Goal: Task Accomplishment & Management: Use online tool/utility

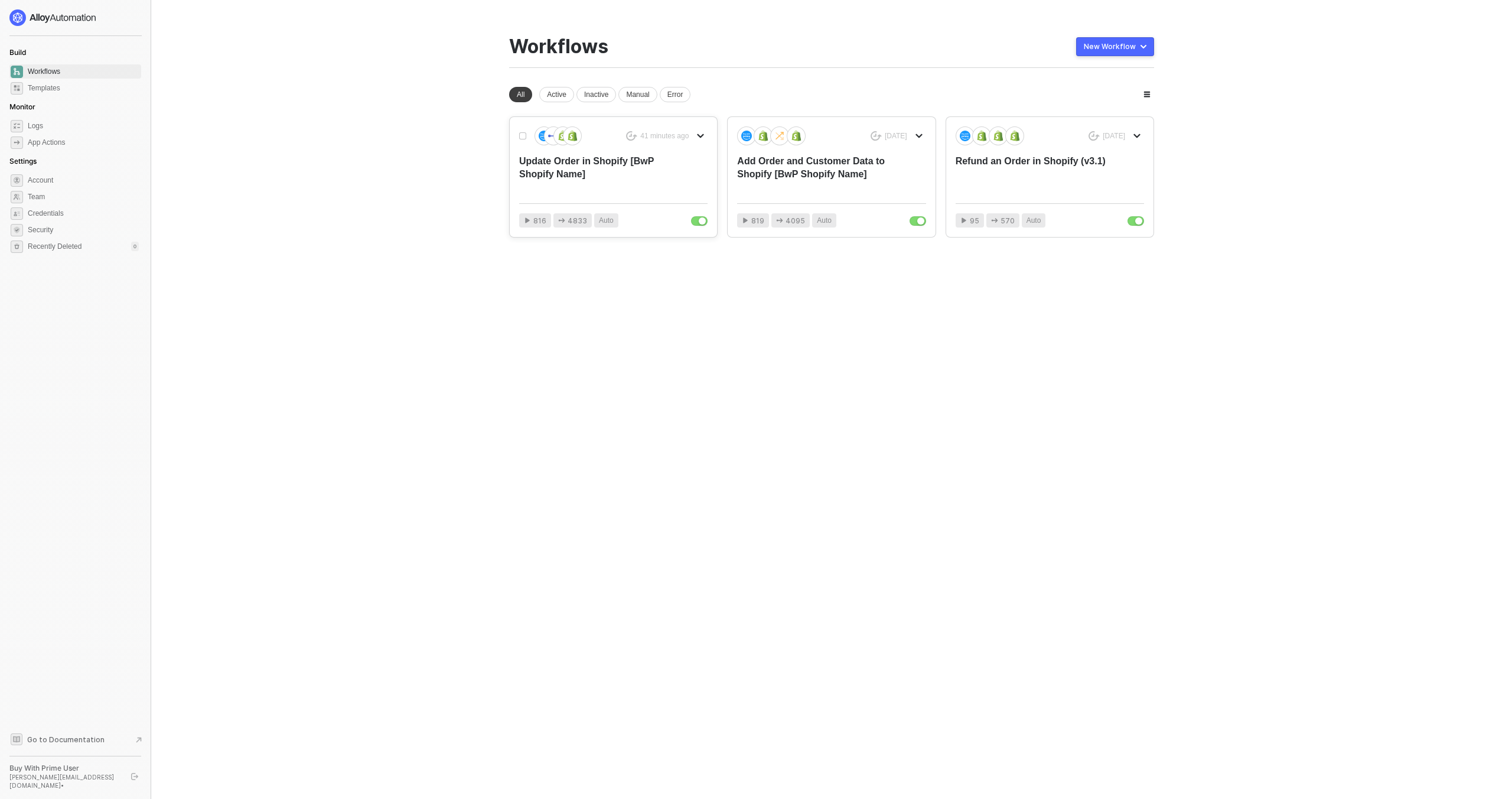
click at [586, 148] on div "41 minutes ago Update Order in Shopify [BwP Shopify Name]" at bounding box center [613, 160] width 188 height 68
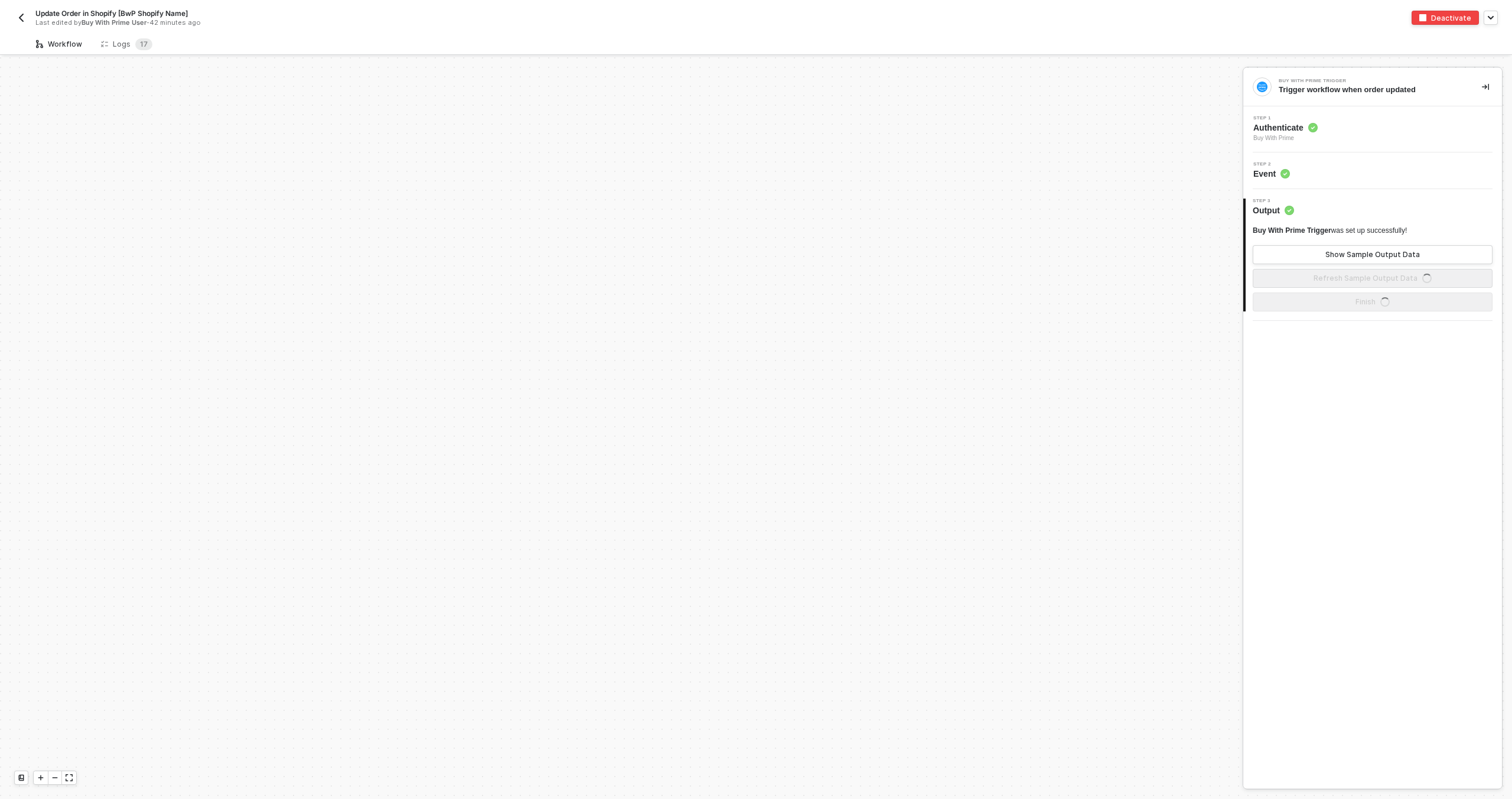
scroll to position [911, 0]
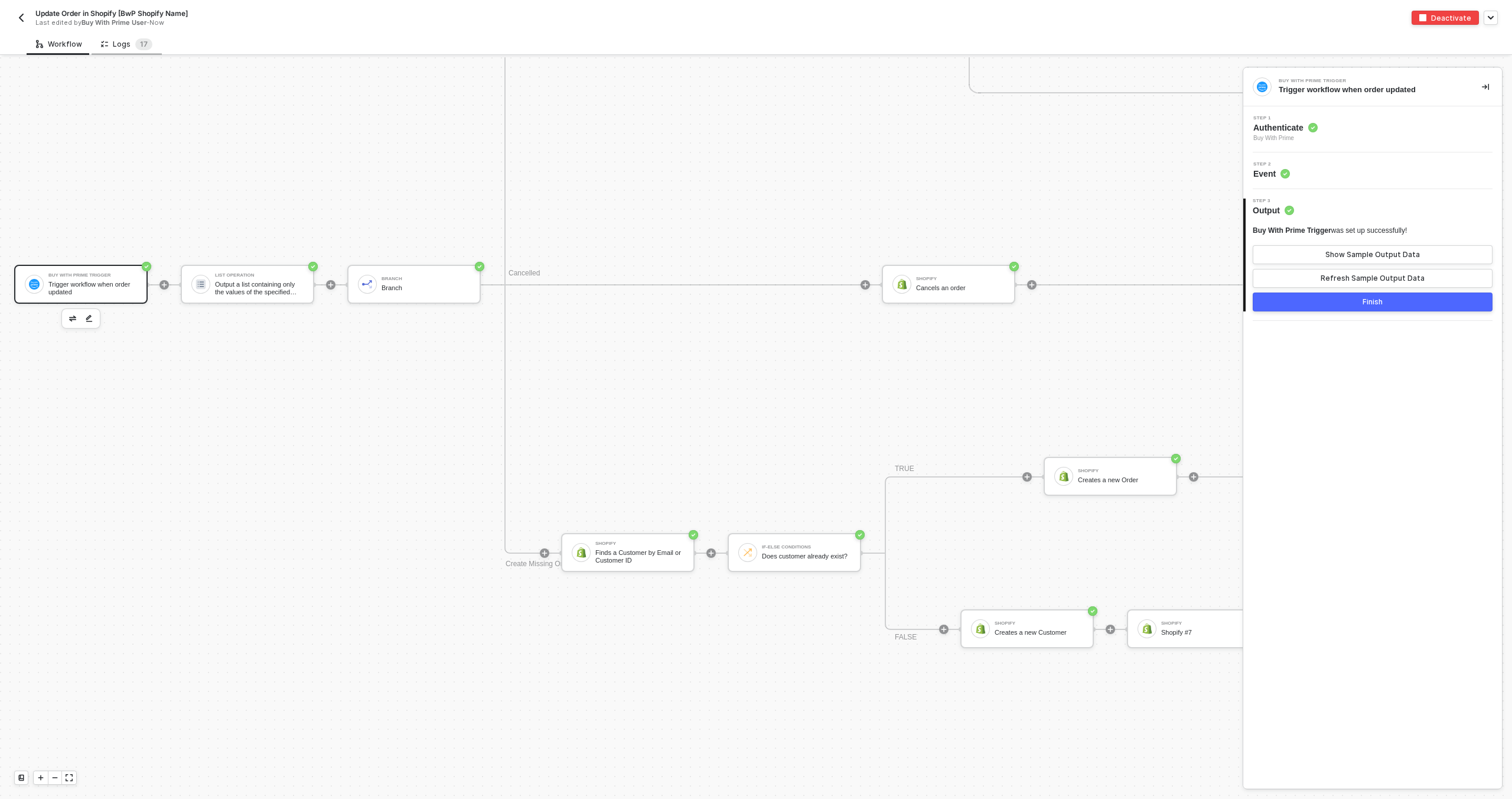
click at [128, 41] on div "Logs 1 7" at bounding box center [127, 44] width 52 height 12
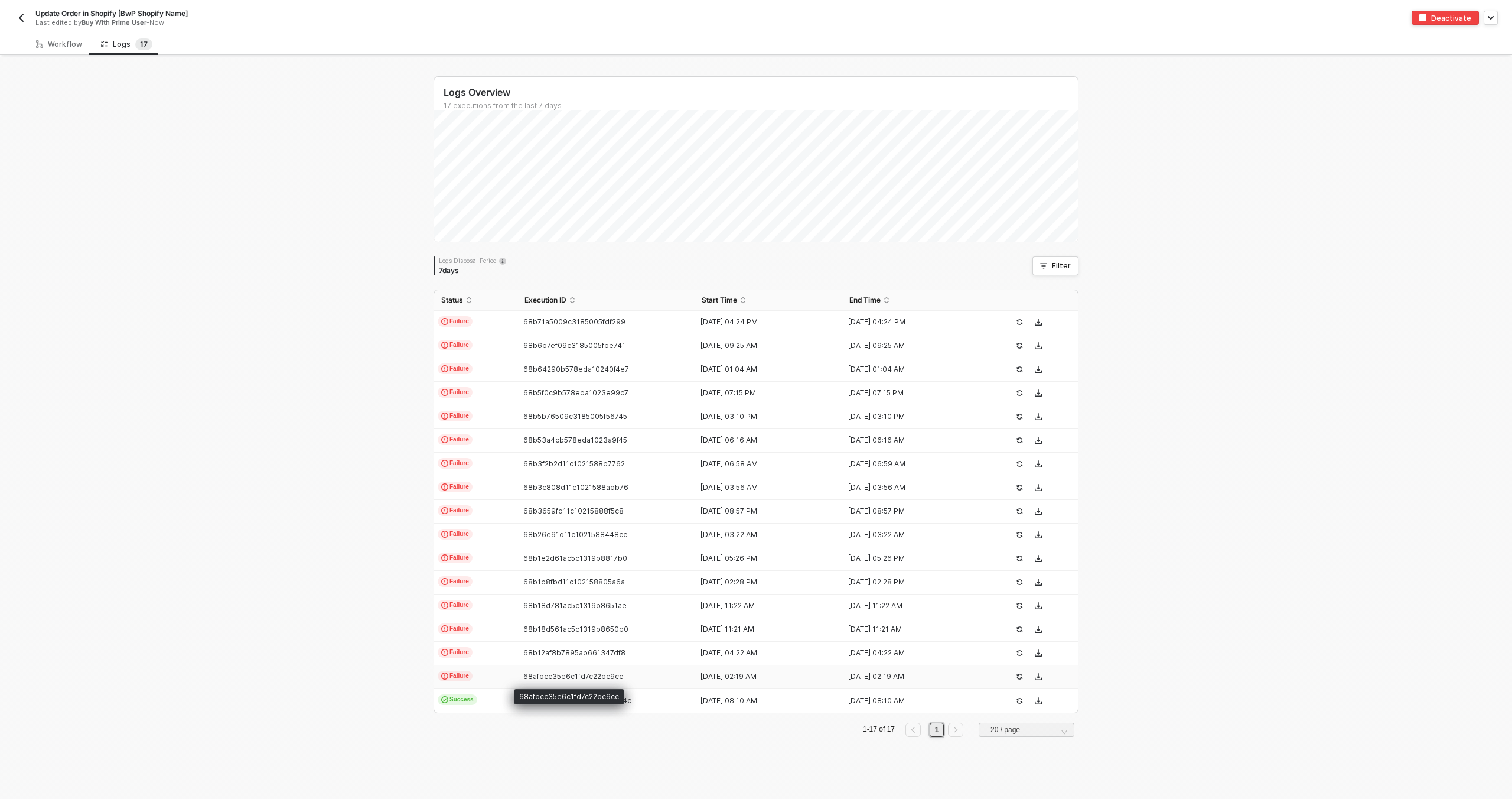
click at [580, 679] on span "68afbcc35e6c1fd7c22bc9cc" at bounding box center [573, 676] width 100 height 9
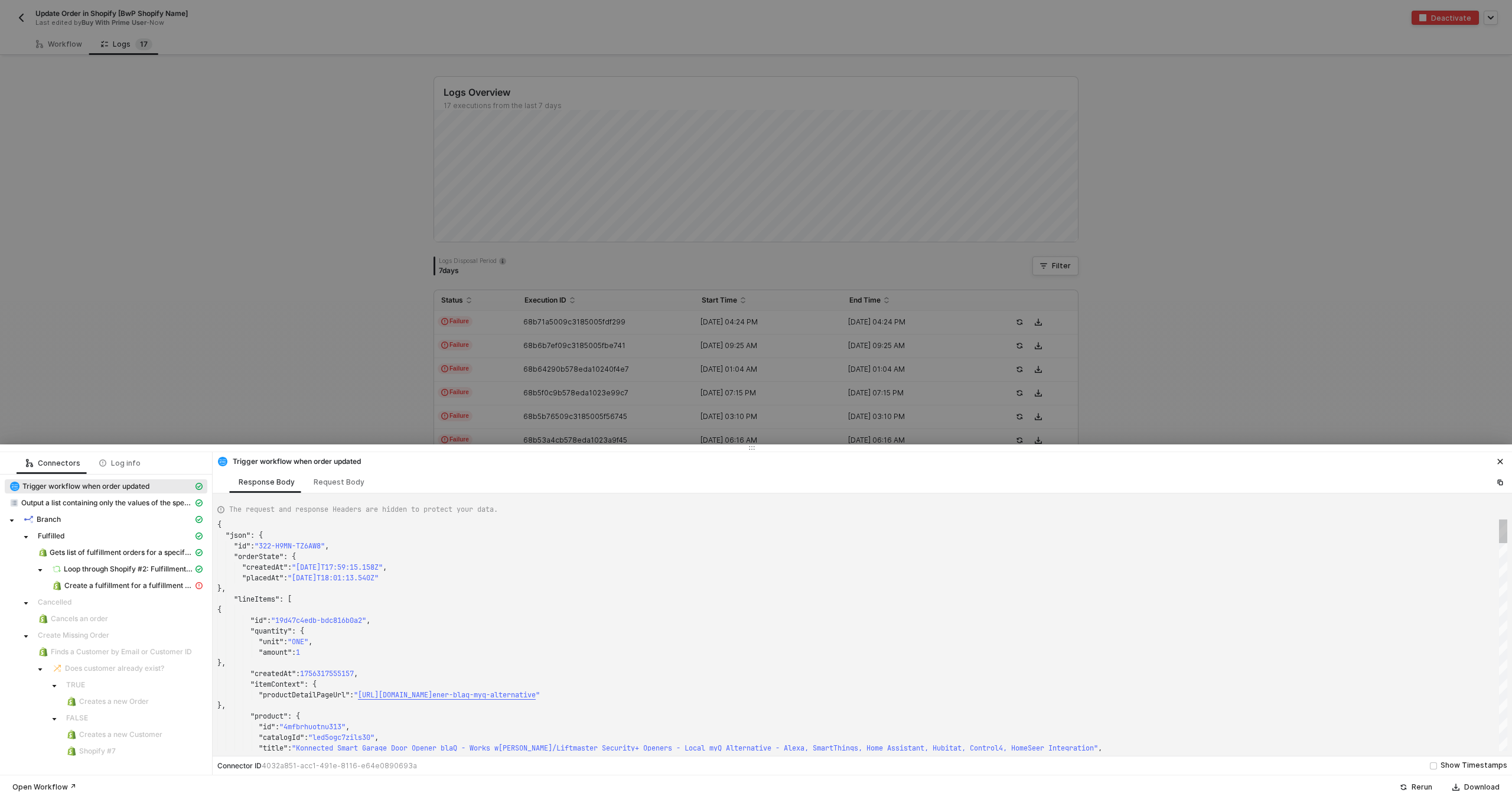
scroll to position [106, 0]
click at [154, 594] on div "Create a fulfillment for a fulfillment order" at bounding box center [106, 587] width 203 height 17
click at [154, 590] on span "Create a fulfillment for a fulfillment order" at bounding box center [129, 585] width 129 height 9
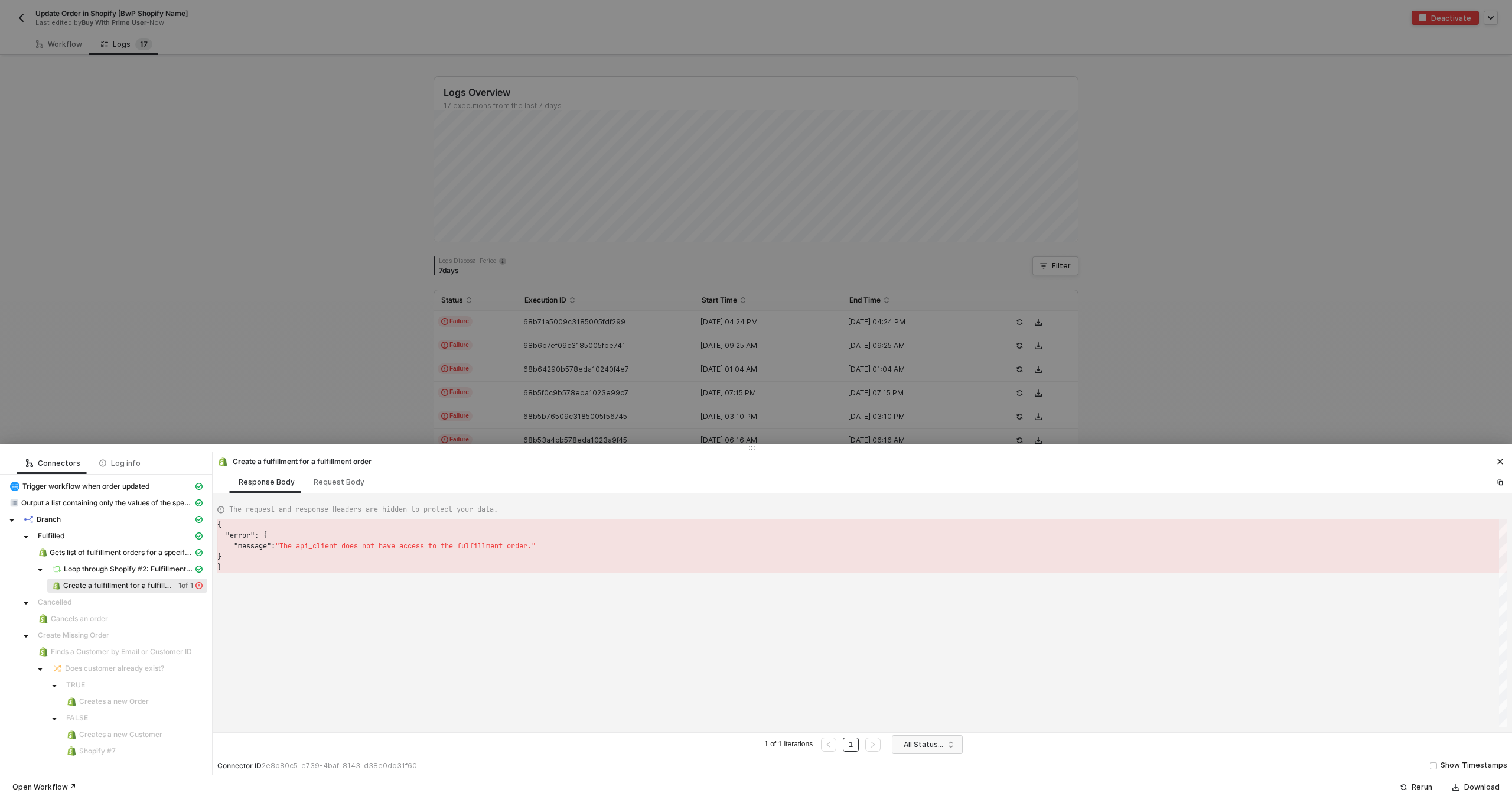
scroll to position [42, 0]
click at [467, 271] on div at bounding box center [756, 399] width 1512 height 799
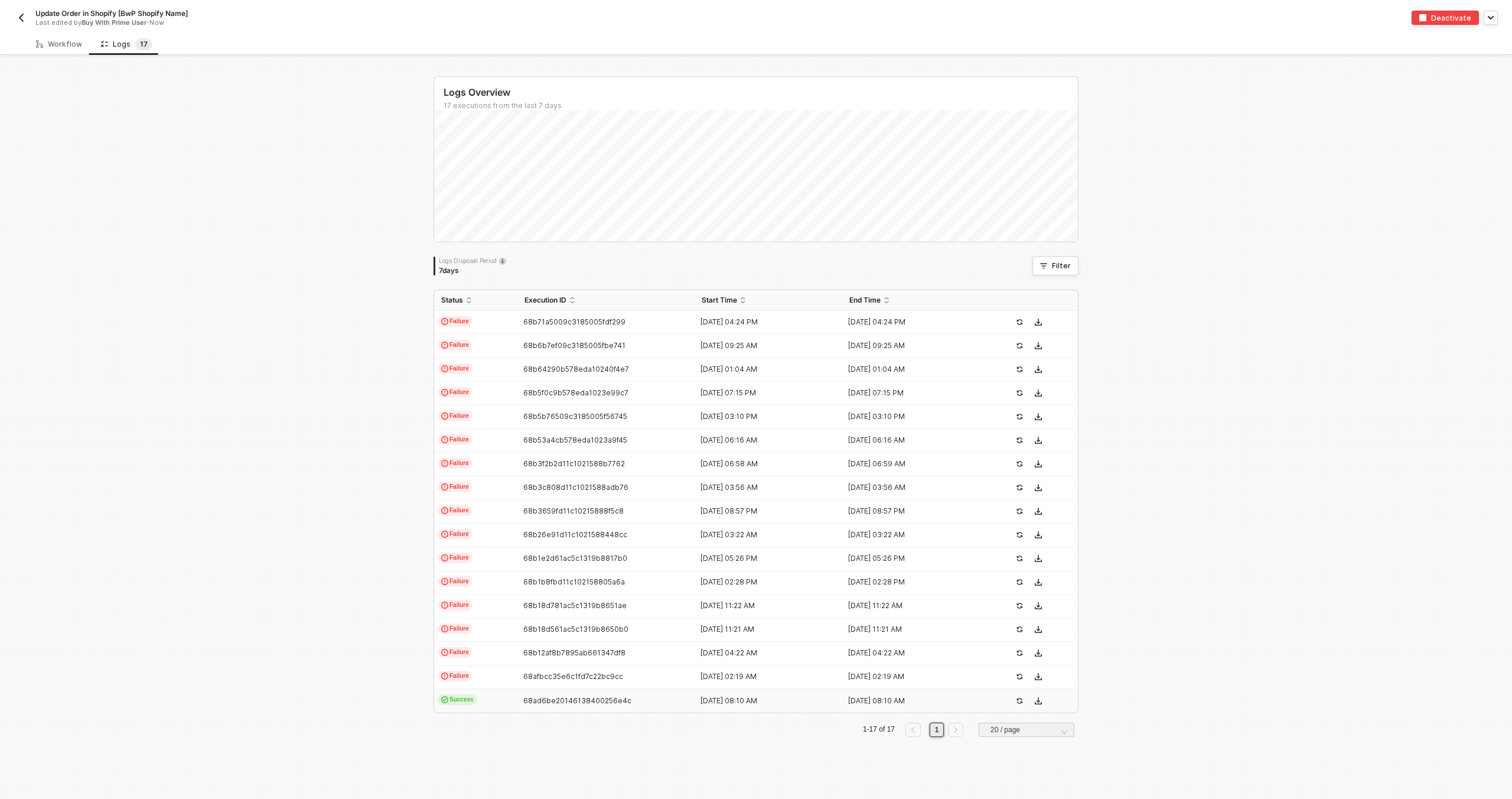
click at [756, 704] on div "26 Aug 2025 08:10 AM" at bounding box center [763, 700] width 138 height 9
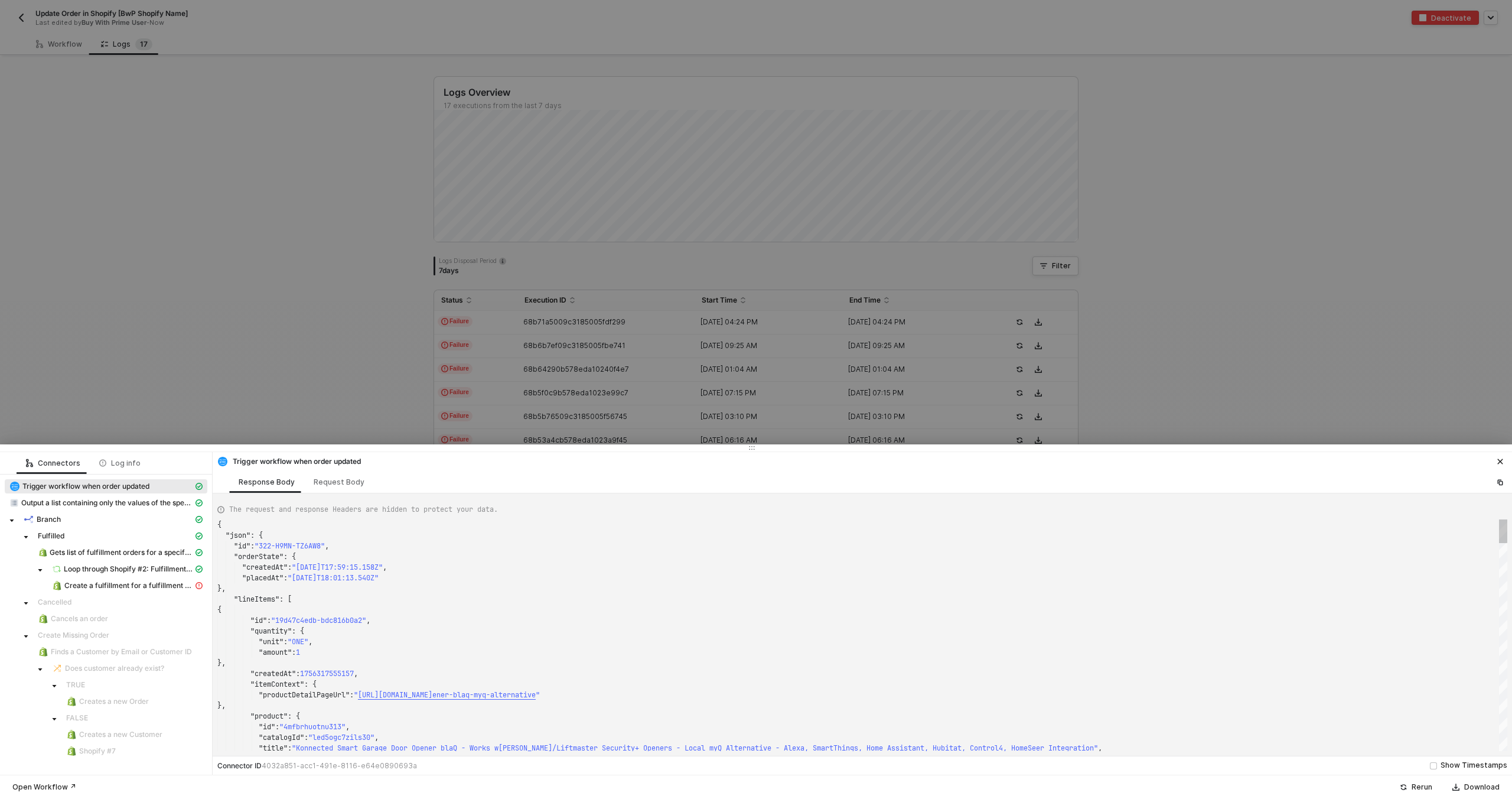
scroll to position [106, 0]
type textarea "{ "json": { "id": "322-RTRP-TXMC3N", "orderState": { "createdAt": "2025-08-25T1…"
click at [176, 589] on span "Create a fulfillment for a fulfillment order" at bounding box center [129, 585] width 129 height 9
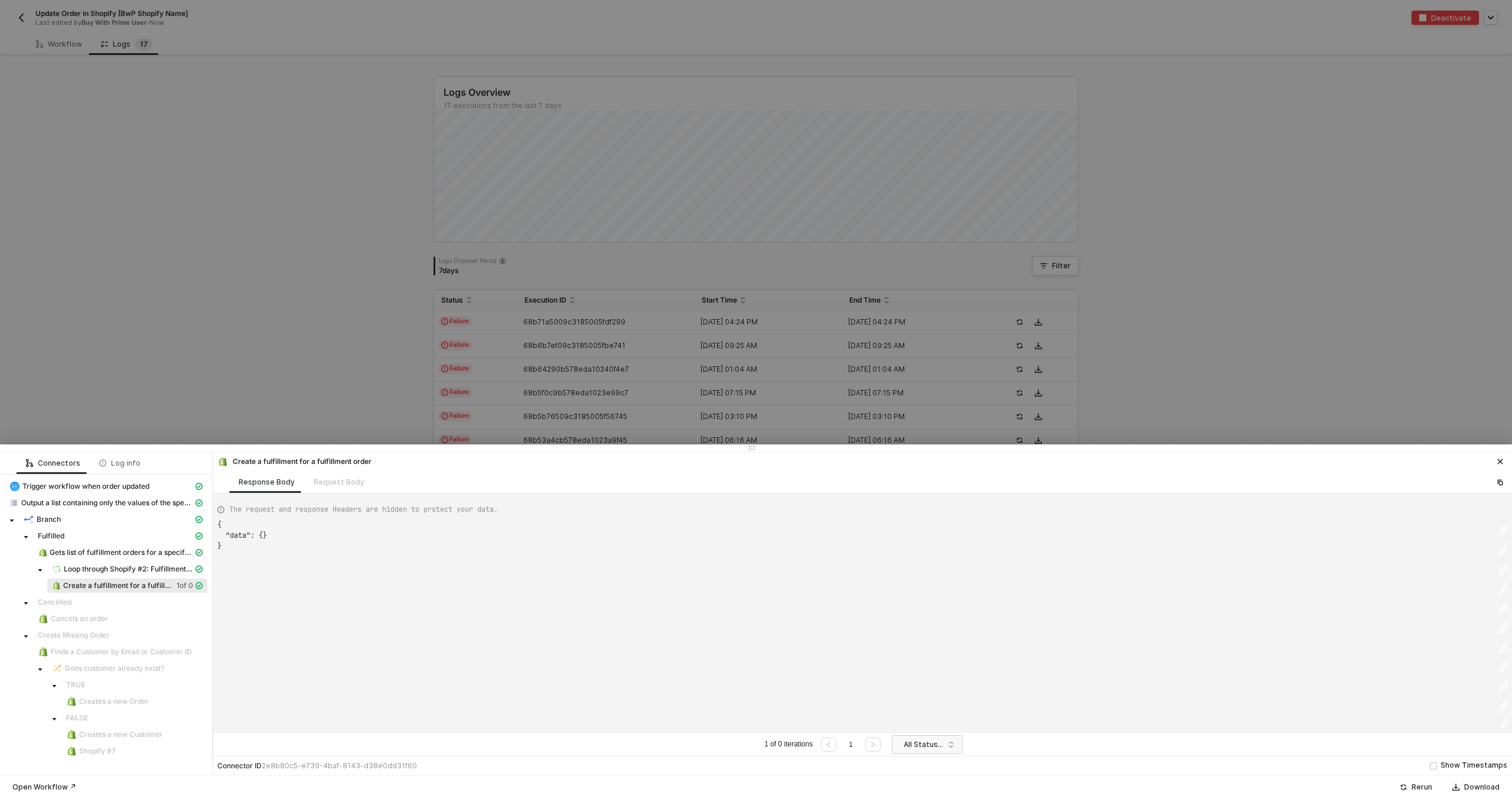
scroll to position [21, 0]
click at [341, 486] on div "Request Body" at bounding box center [339, 482] width 70 height 22
click at [338, 489] on div "Request Body" at bounding box center [339, 482] width 70 height 22
click at [331, 483] on div "Request Body" at bounding box center [339, 482] width 70 height 22
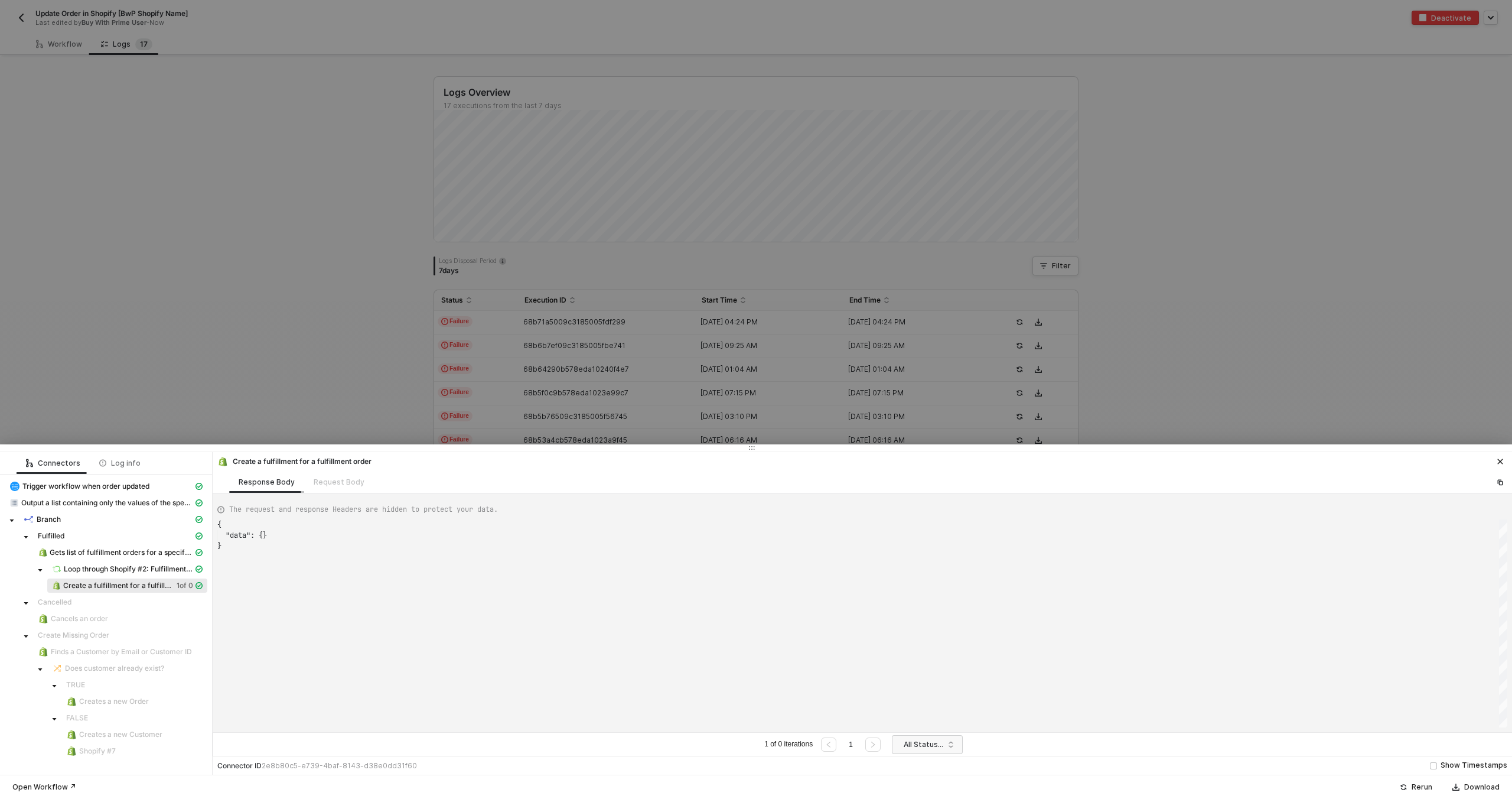
click at [254, 477] on div "Response Body" at bounding box center [266, 481] width 56 height 9
click at [324, 476] on div "Request Body" at bounding box center [339, 482] width 70 height 22
click at [320, 478] on div "Request Body" at bounding box center [339, 482] width 70 height 22
click at [139, 570] on span "Loop through Shopify #2: Fulfillment Orders" at bounding box center [128, 569] width 130 height 9
click at [132, 583] on span "Create a fulfillment for a fulfillment order" at bounding box center [129, 585] width 129 height 9
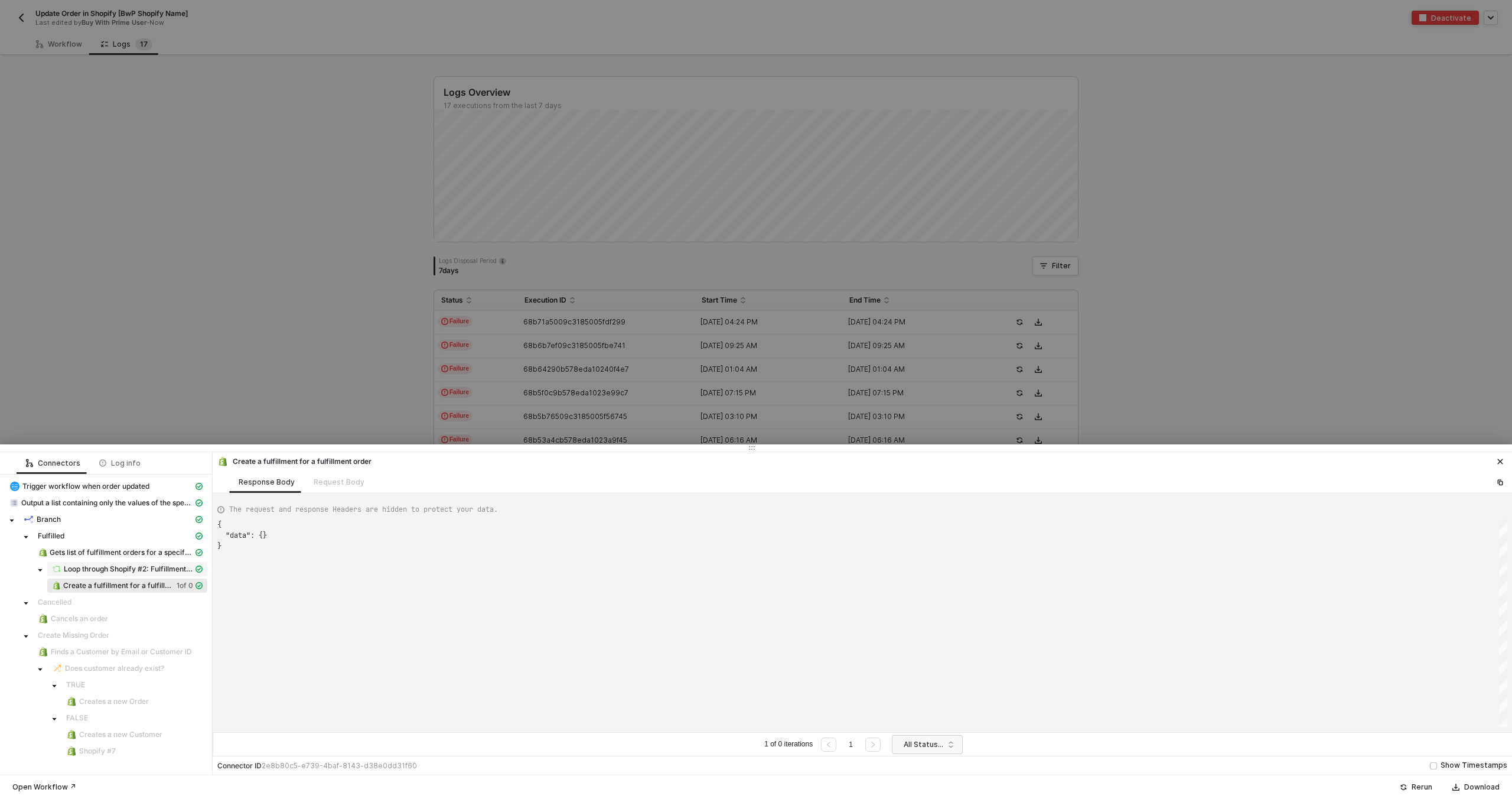
click at [131, 570] on span "Loop through Shopify #2: Fulfillment Orders" at bounding box center [128, 569] width 130 height 9
click at [127, 553] on span "Gets list of fulfillment orders for a specific order" at bounding box center [122, 552] width 144 height 9
type textarea "{ "json": { "fulfillment_orders": [ { "id": 7829544894779, "created_at": "2025-…"
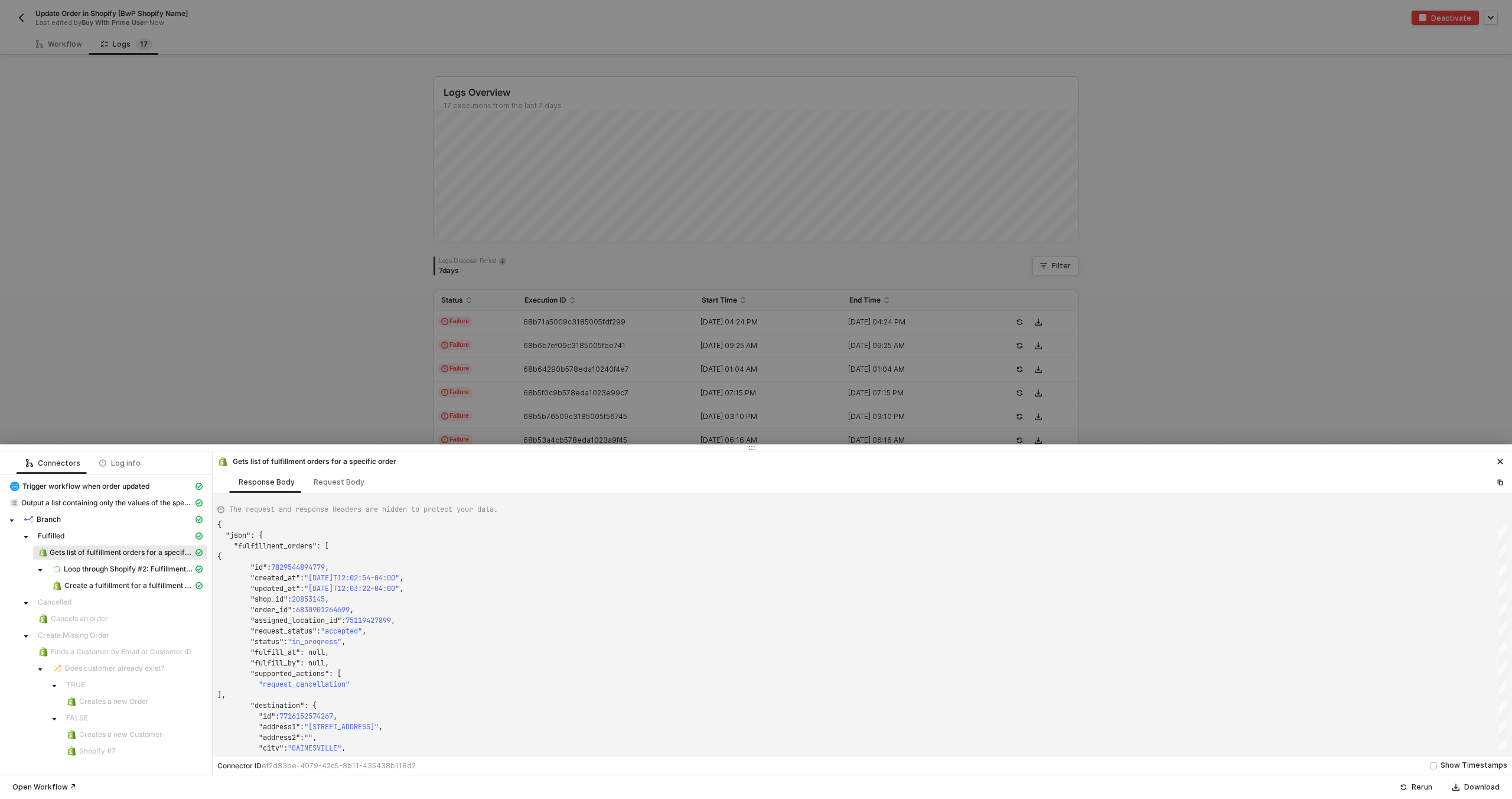
click at [216, 431] on div at bounding box center [756, 399] width 1512 height 799
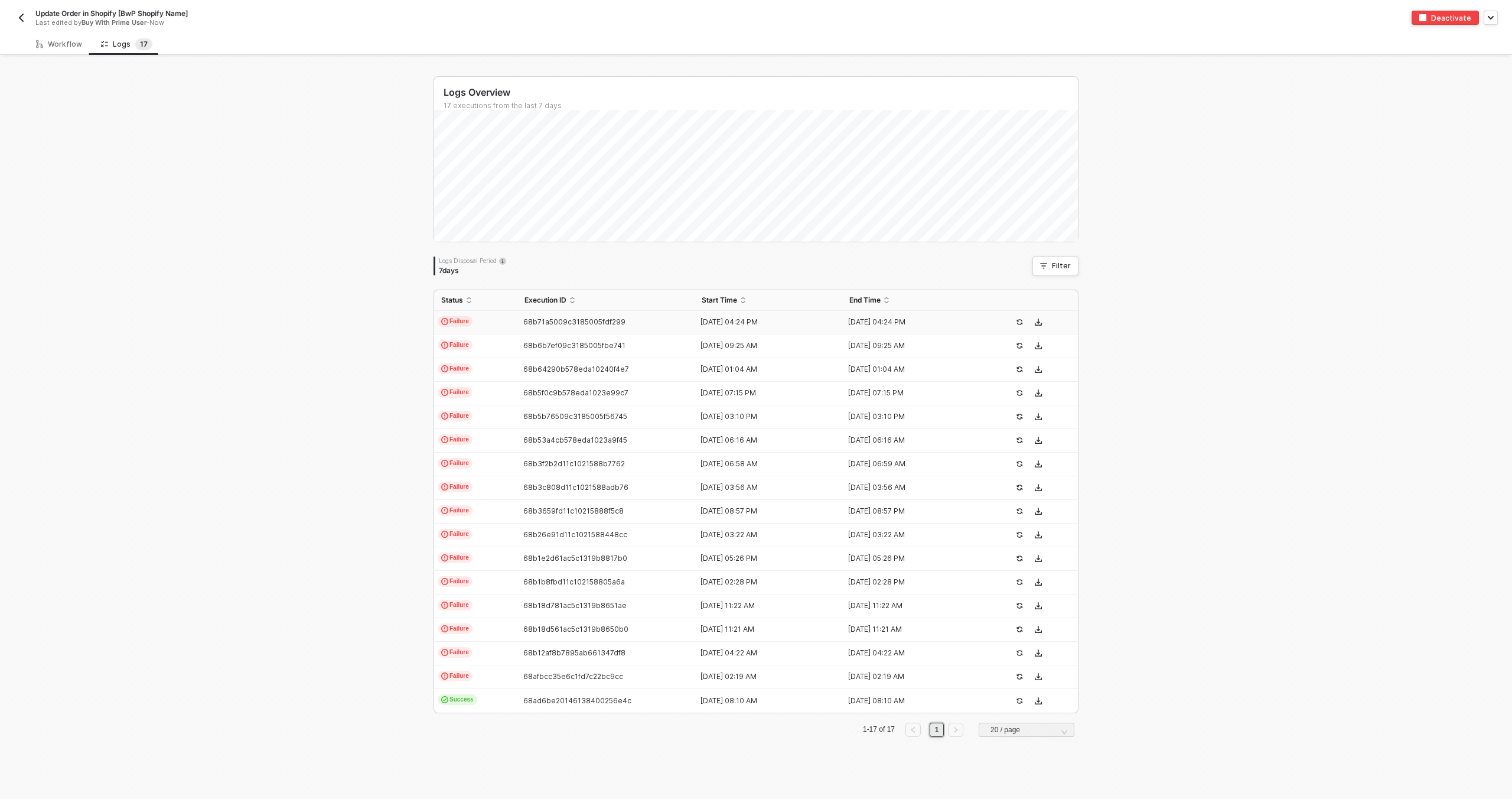
click at [500, 324] on td "Failure" at bounding box center [476, 322] width 83 height 23
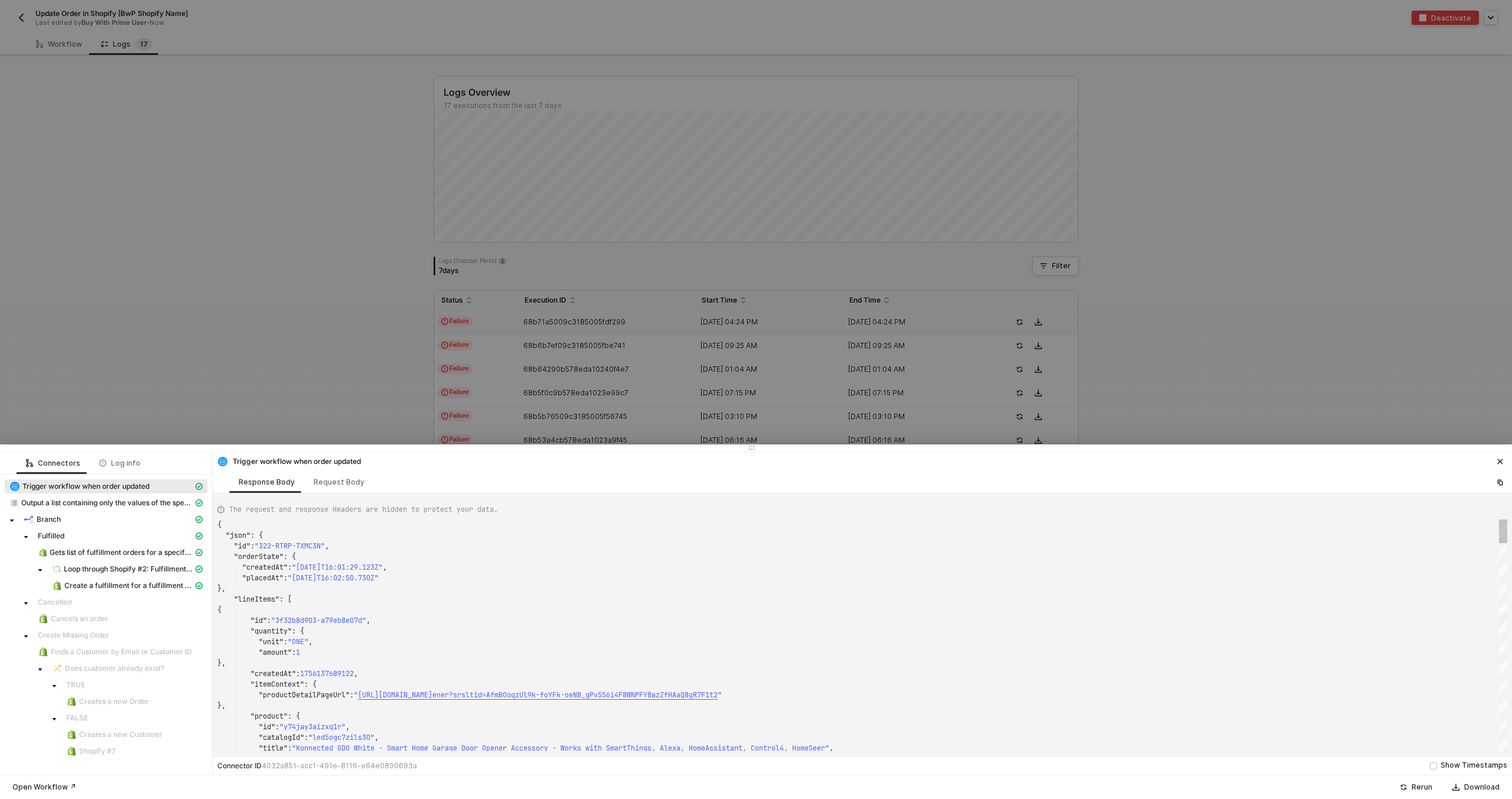
type textarea "{ "json": { "id": "322-Y77G-ZF7CT6", "orderState": { "createdAt": "2025-09-01T1…"
click at [180, 579] on span "Create a fulfillment for a fulfillment order" at bounding box center [127, 585] width 160 height 14
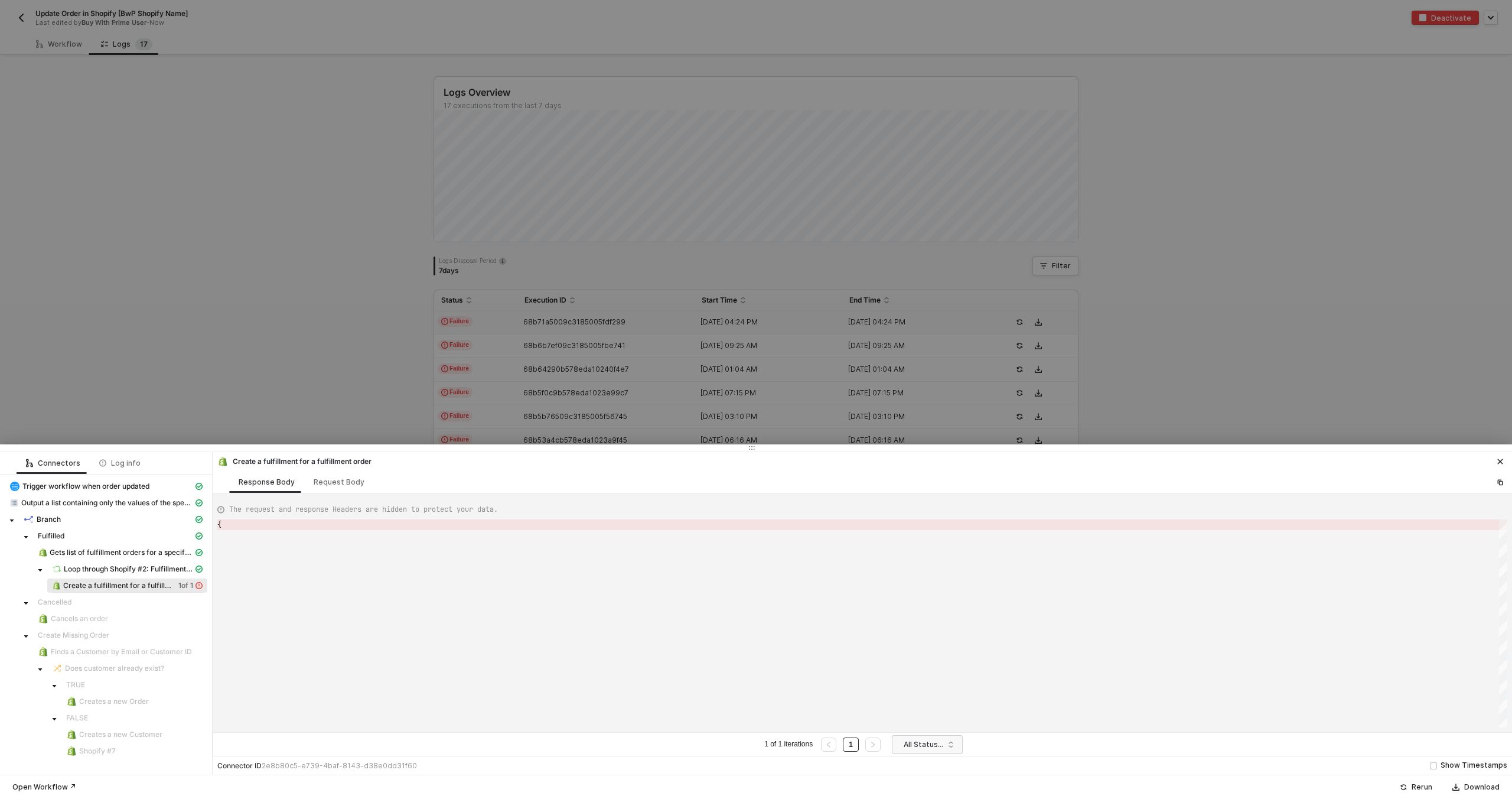
type textarea "{ "error": { "message": "The api_client does not have access to the fulfillment…"
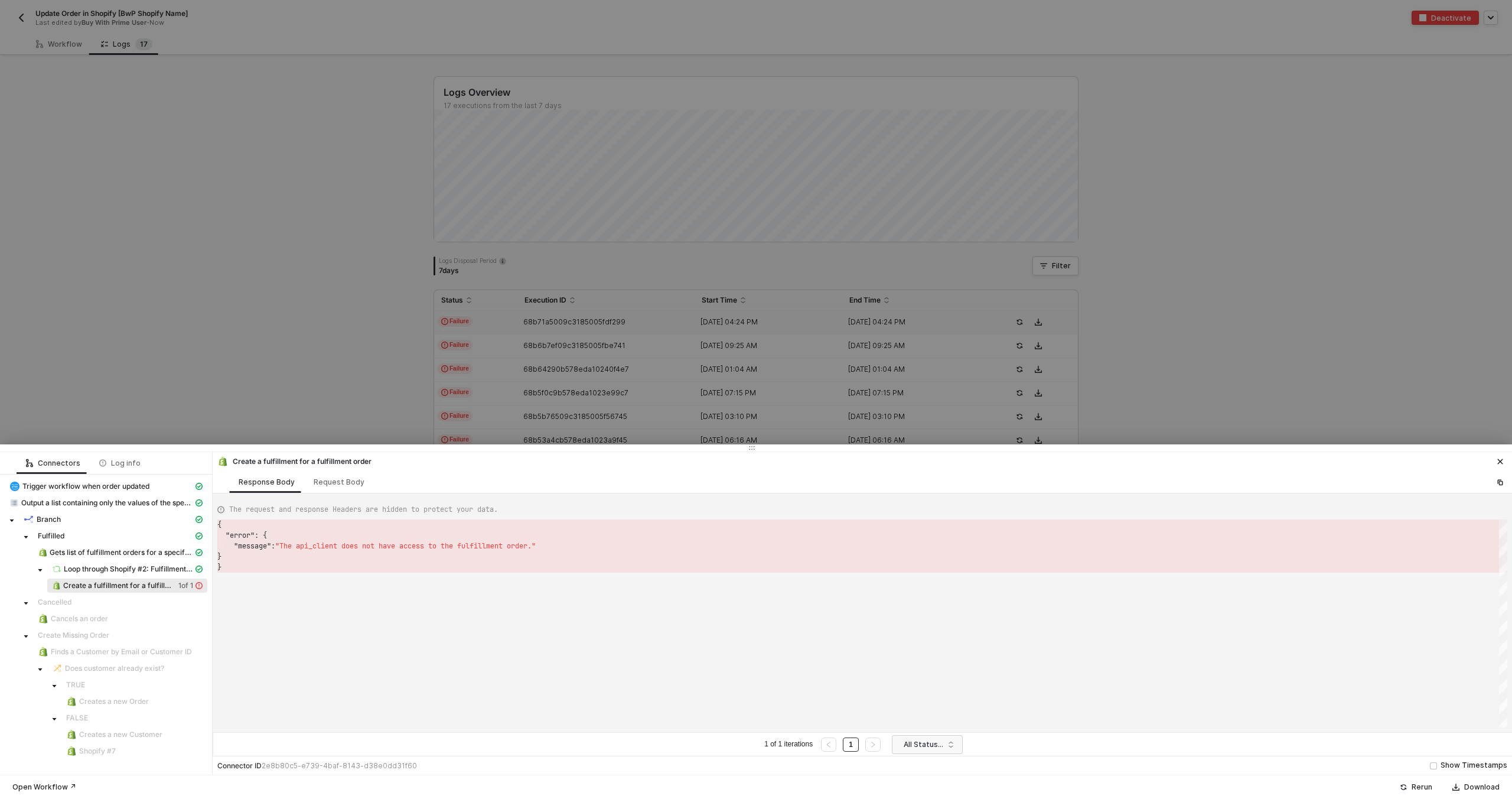
click at [261, 442] on div at bounding box center [756, 399] width 1512 height 799
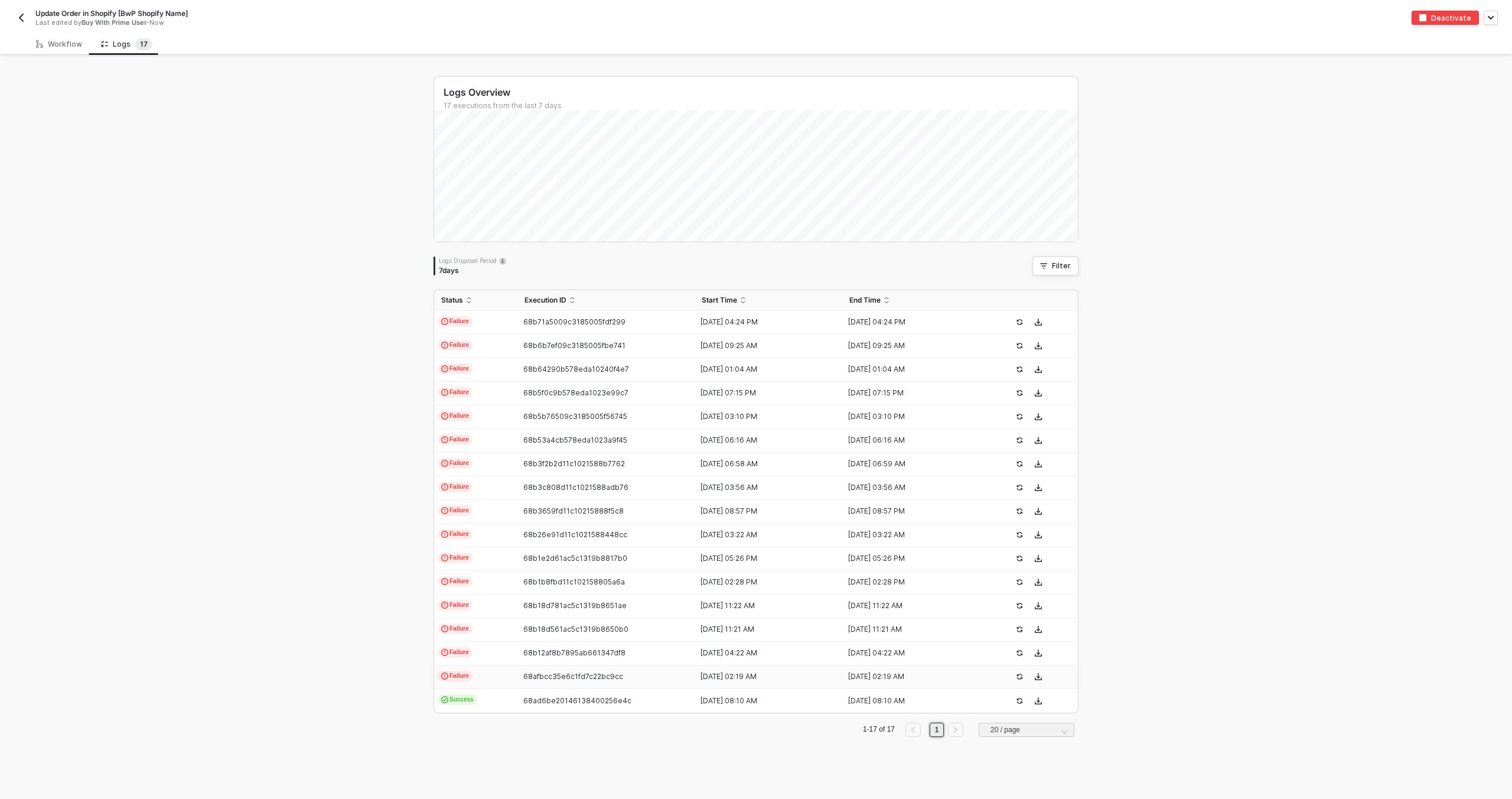
click at [443, 671] on span "Failure" at bounding box center [455, 676] width 35 height 10
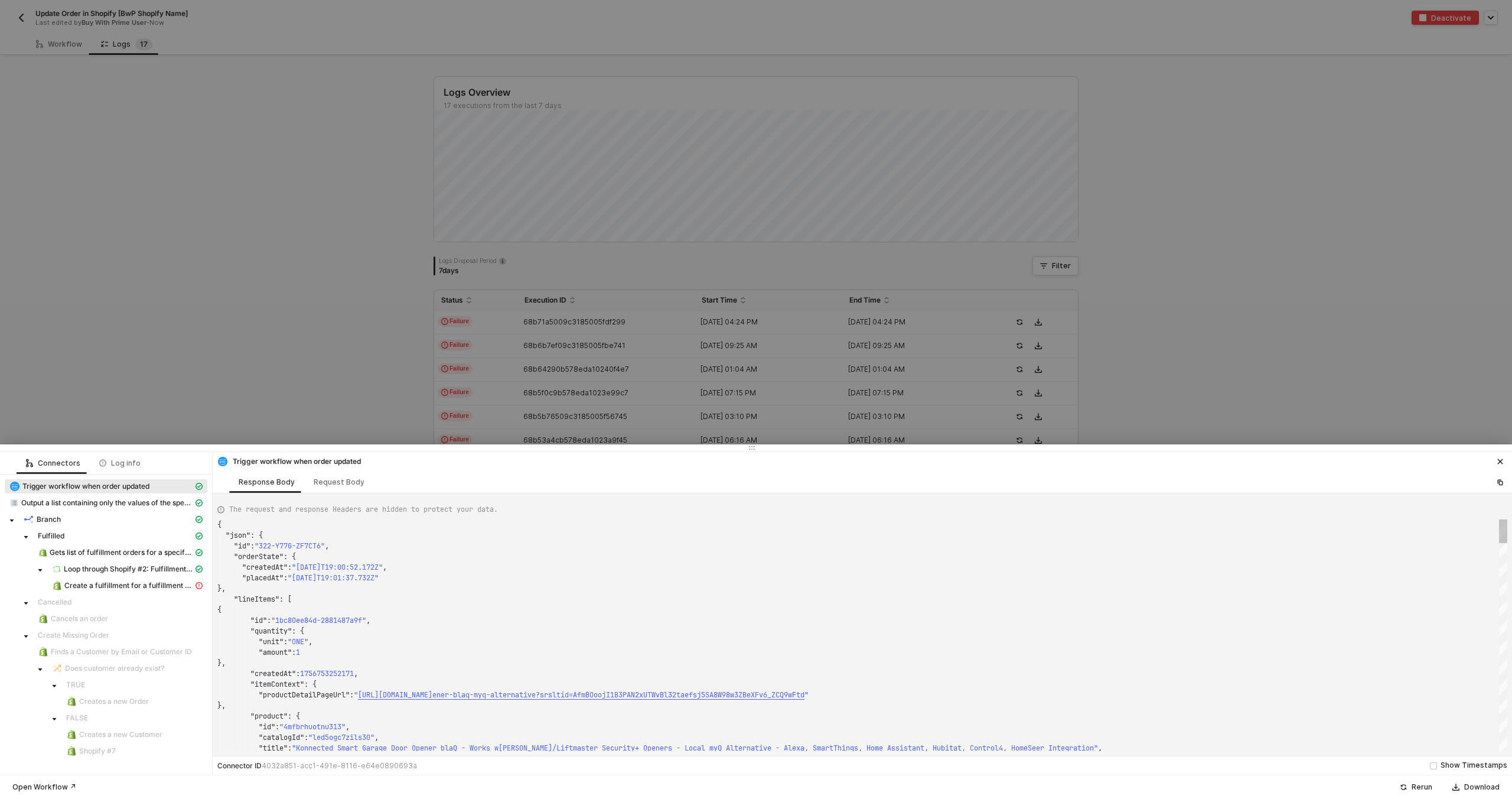
scroll to position [106, 0]
type textarea "{ "json": { "id": "322-H9MN-TZ6AW8", "orderState": { "createdAt": "2025-08-27T1…"
click at [157, 586] on span "Create a fulfillment for a fulfillment order" at bounding box center [129, 585] width 129 height 9
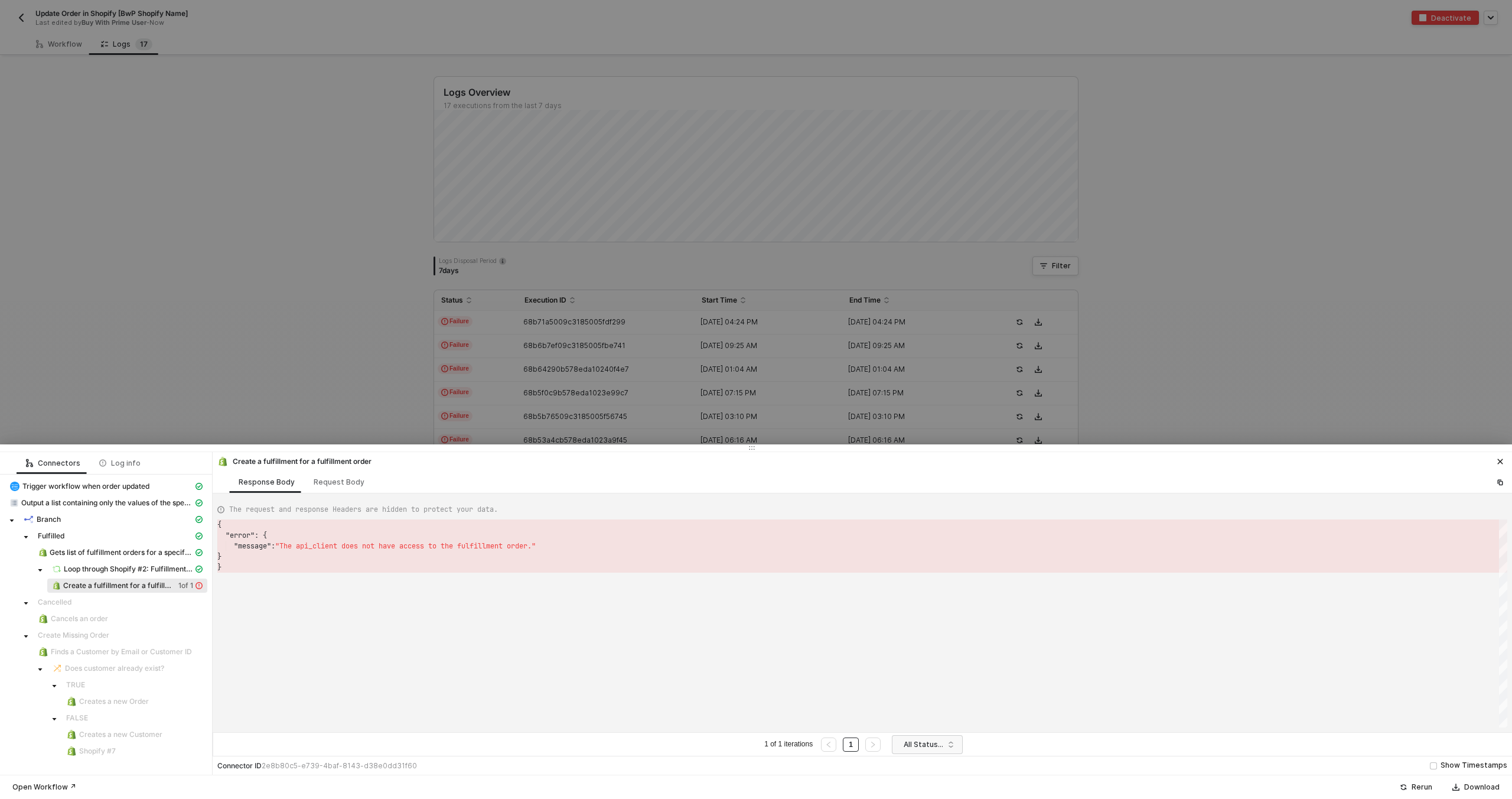
scroll to position [42, 0]
click at [494, 346] on div at bounding box center [756, 399] width 1512 height 799
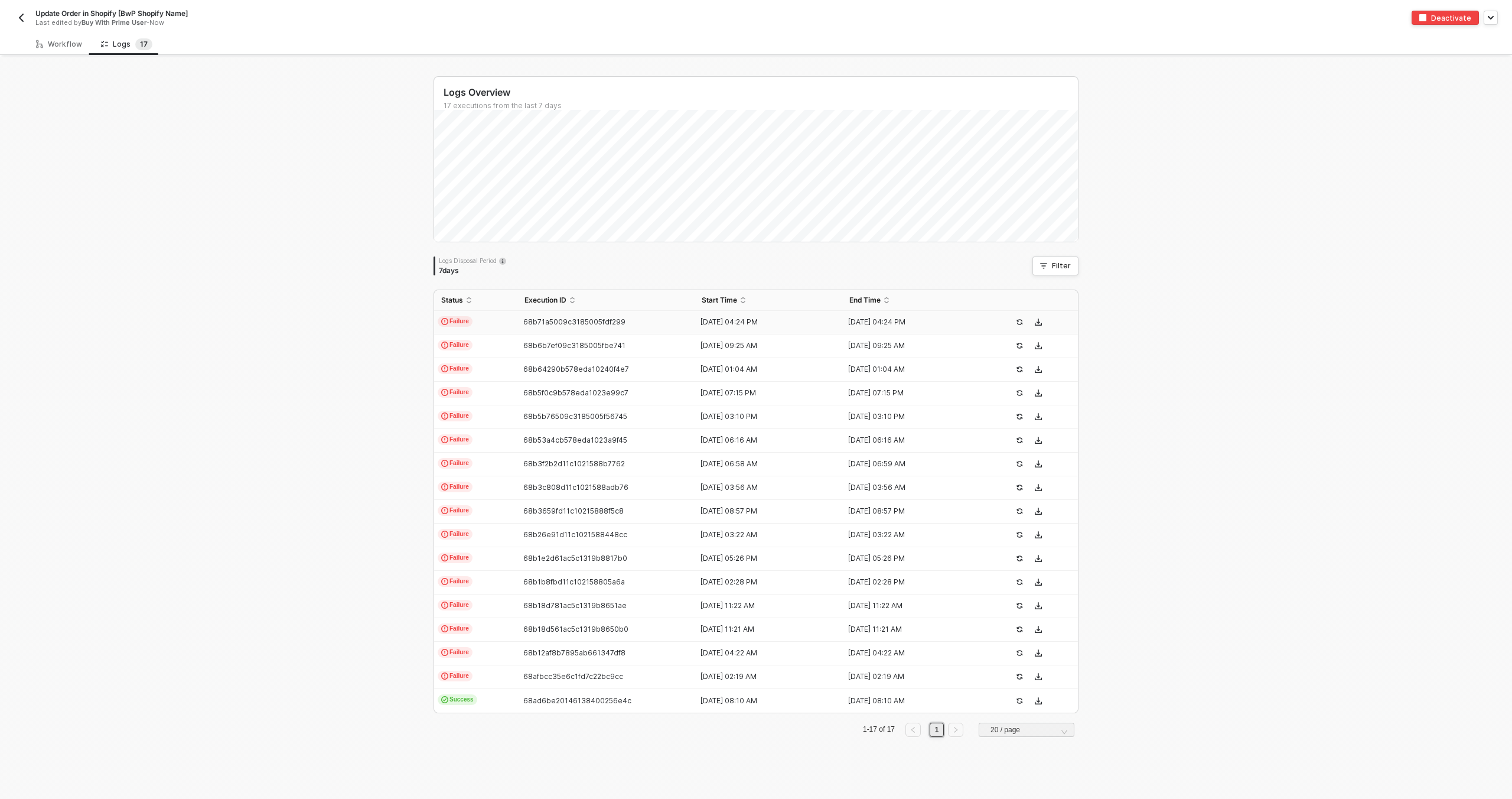
click at [501, 329] on td "Failure" at bounding box center [476, 322] width 83 height 23
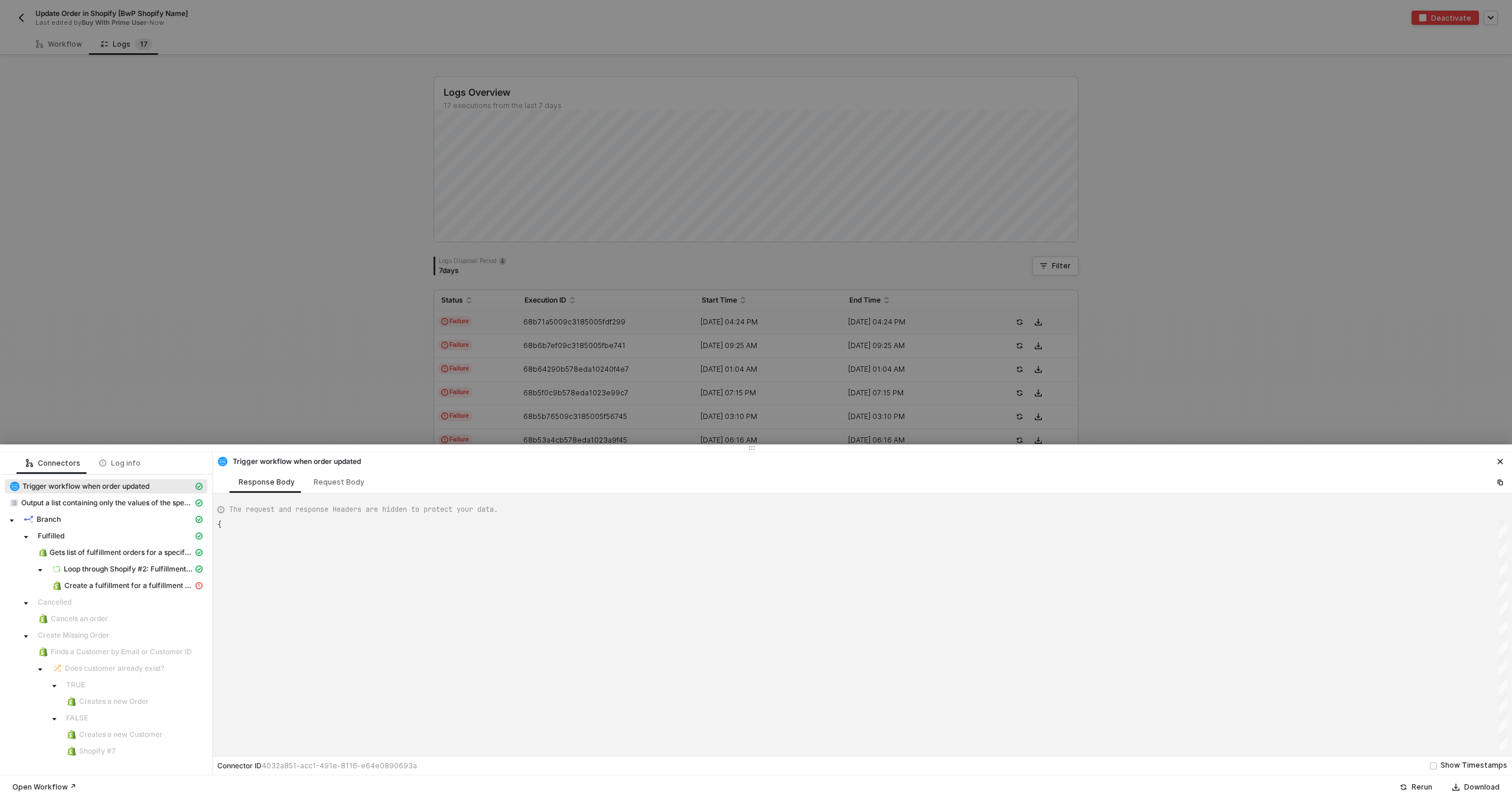
scroll to position [106, 0]
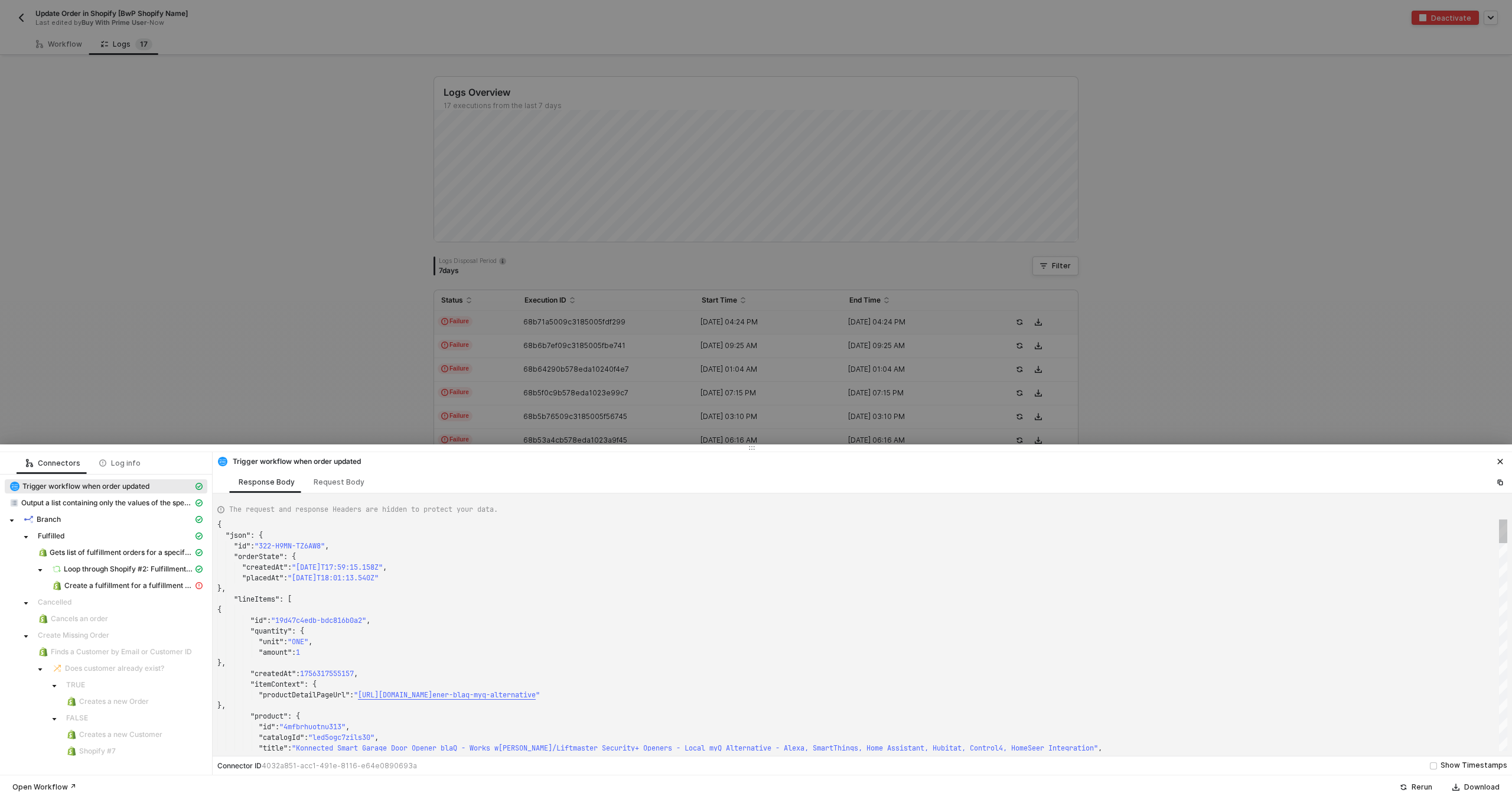
type textarea "{ "json": { "id": "322-Y77G-ZF7CT6", "orderState": { "createdAt": "2025-09-01T1…"
click at [158, 583] on span "Create a fulfillment for a fulfillment order" at bounding box center [129, 585] width 129 height 9
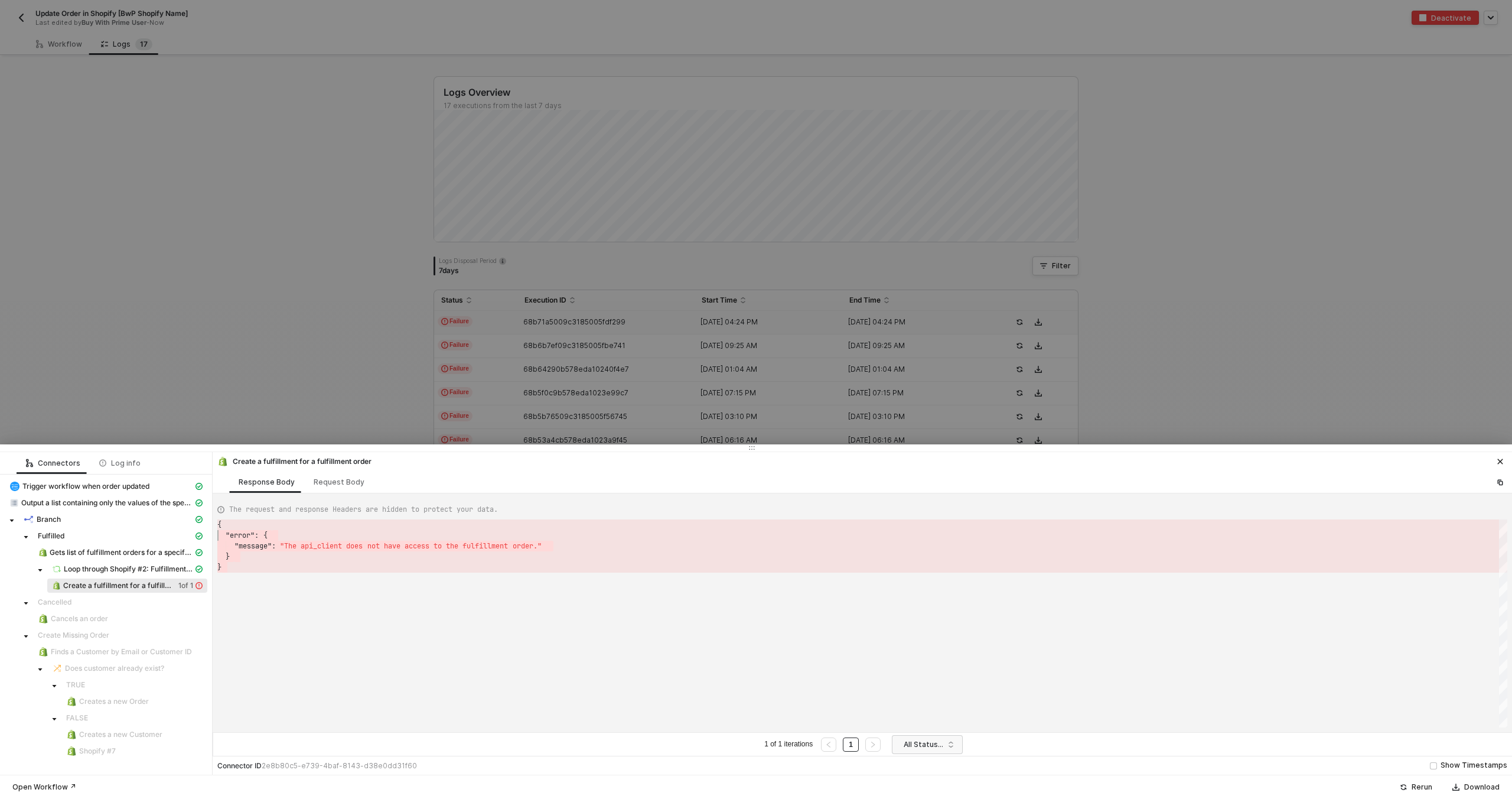
scroll to position [0, 0]
drag, startPoint x: 252, startPoint y: 569, endPoint x: 209, endPoint y: 523, distance: 63.0
click at [435, 281] on div at bounding box center [756, 399] width 1512 height 799
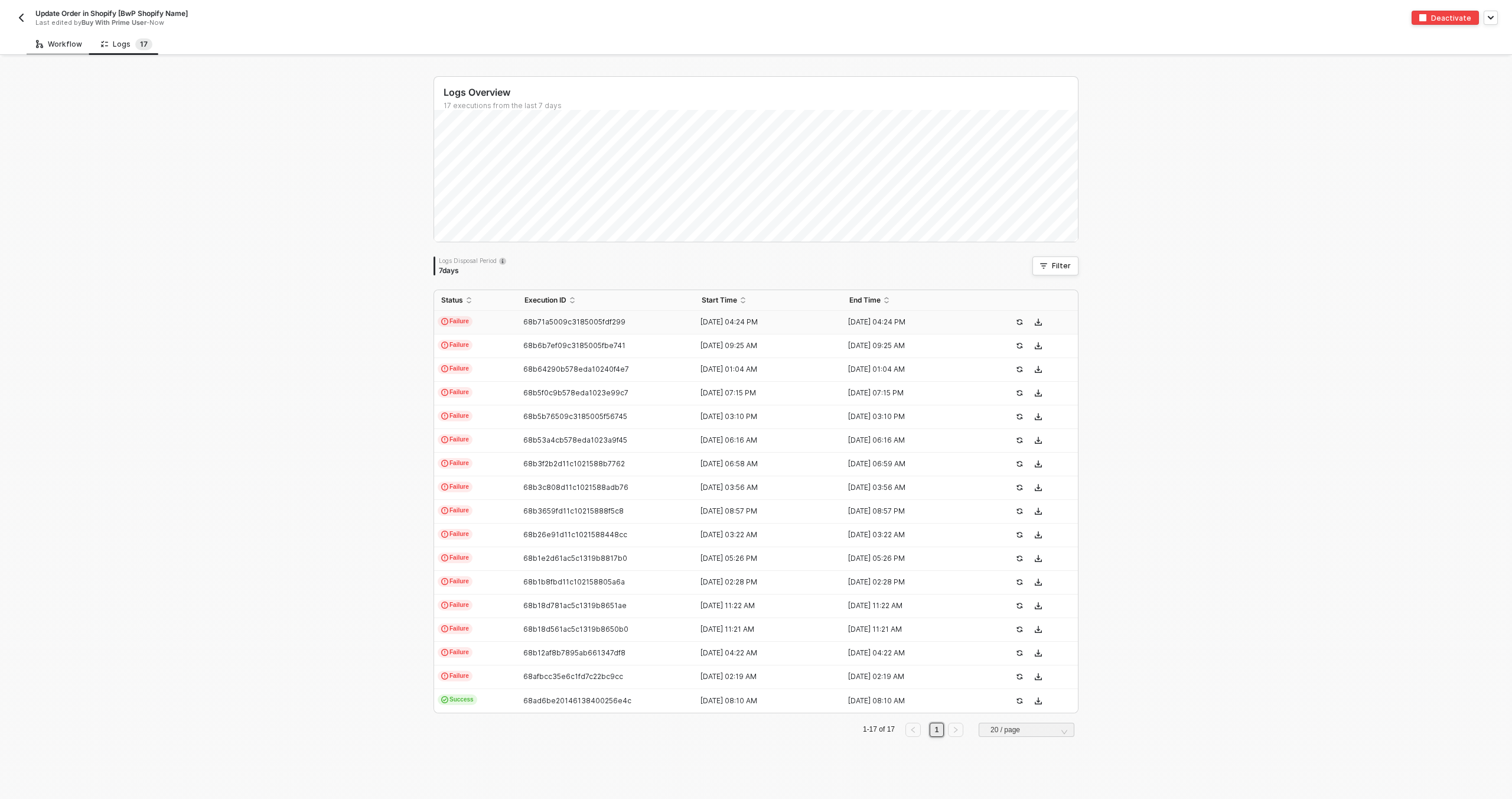
click at [69, 45] on div "Workflow" at bounding box center [59, 44] width 46 height 9
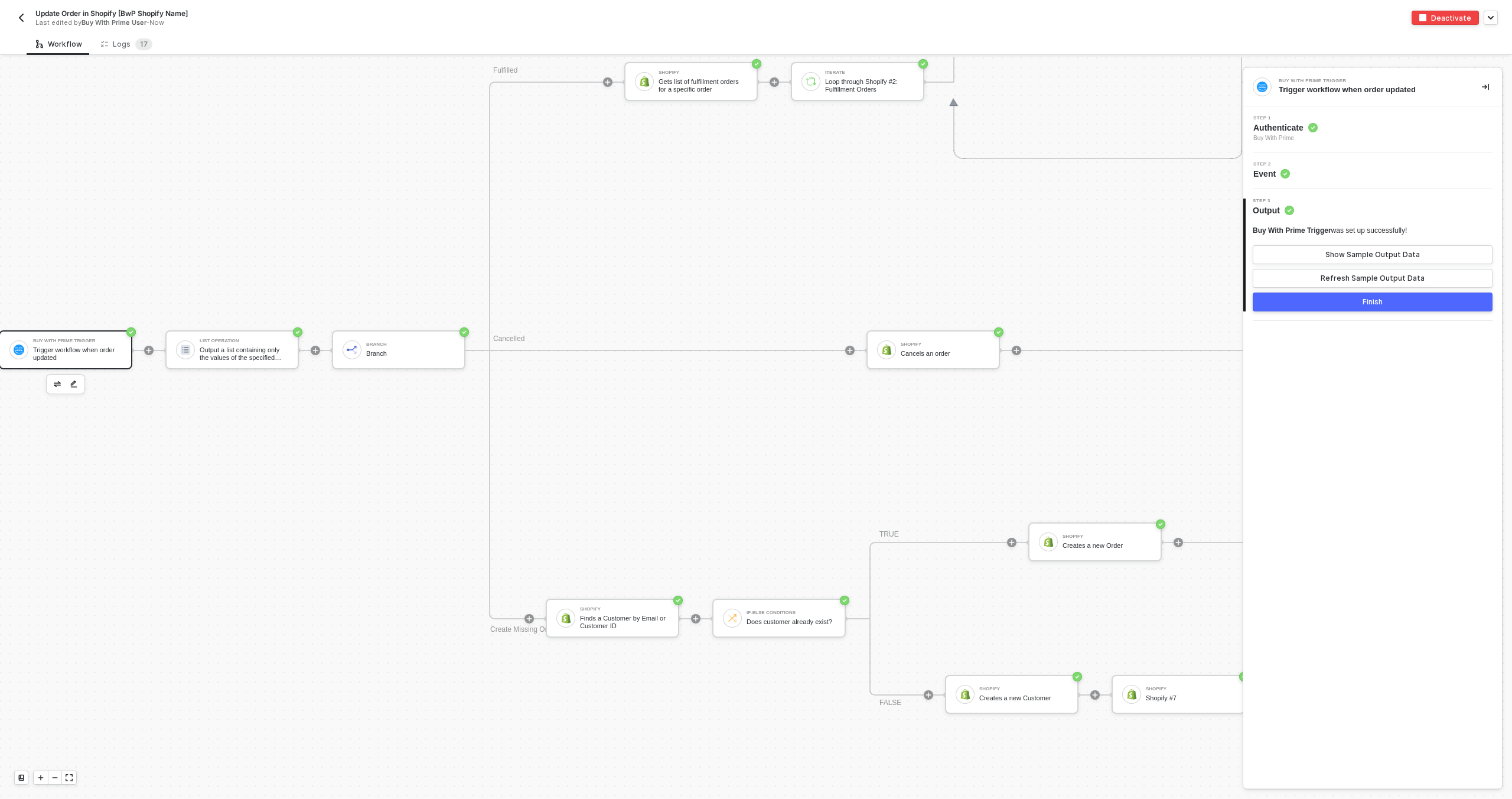
scroll to position [845, 0]
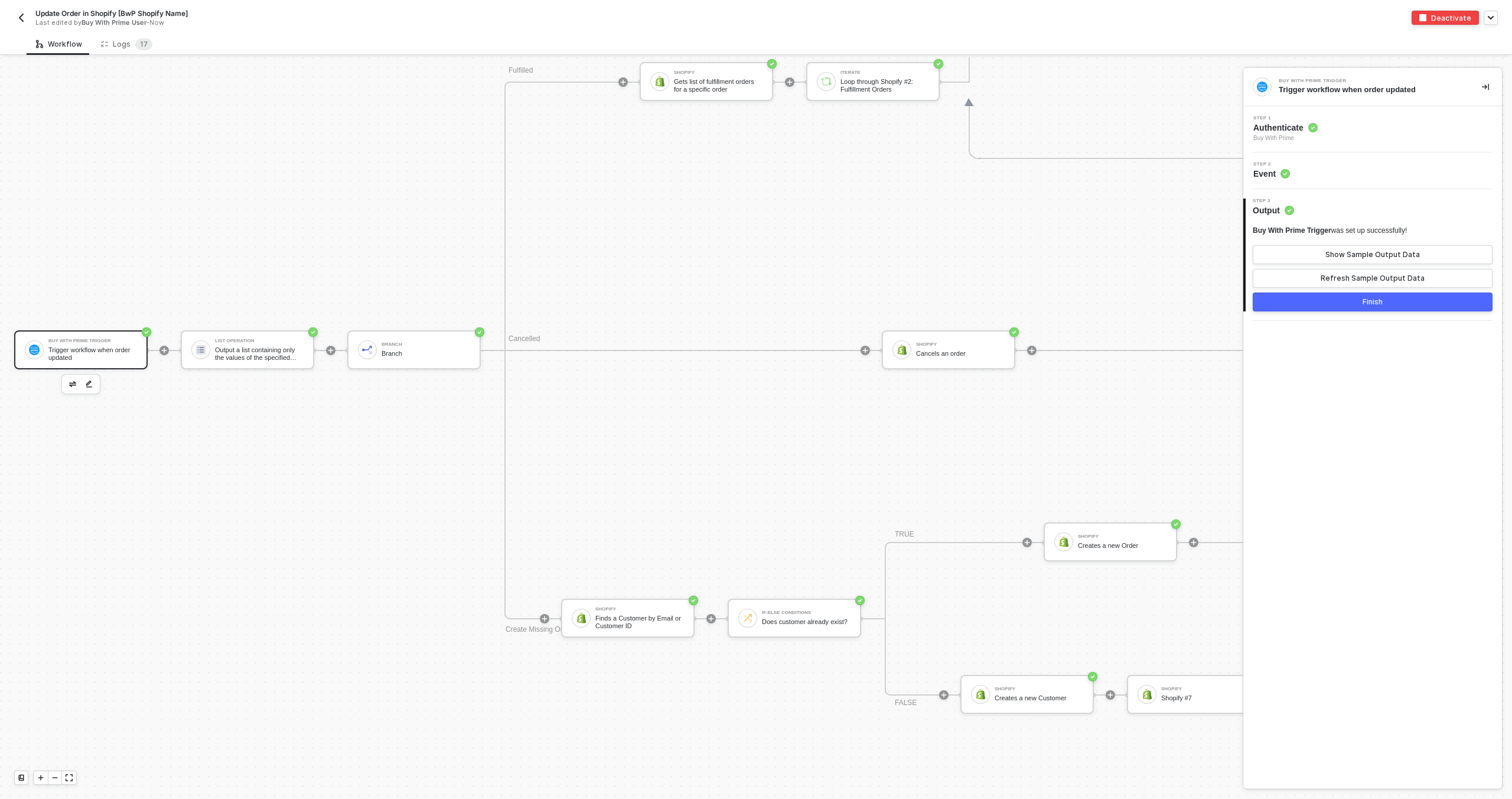
click at [1386, 135] on div "Step 1 Authenticate Buy With Prime" at bounding box center [1374, 130] width 256 height 27
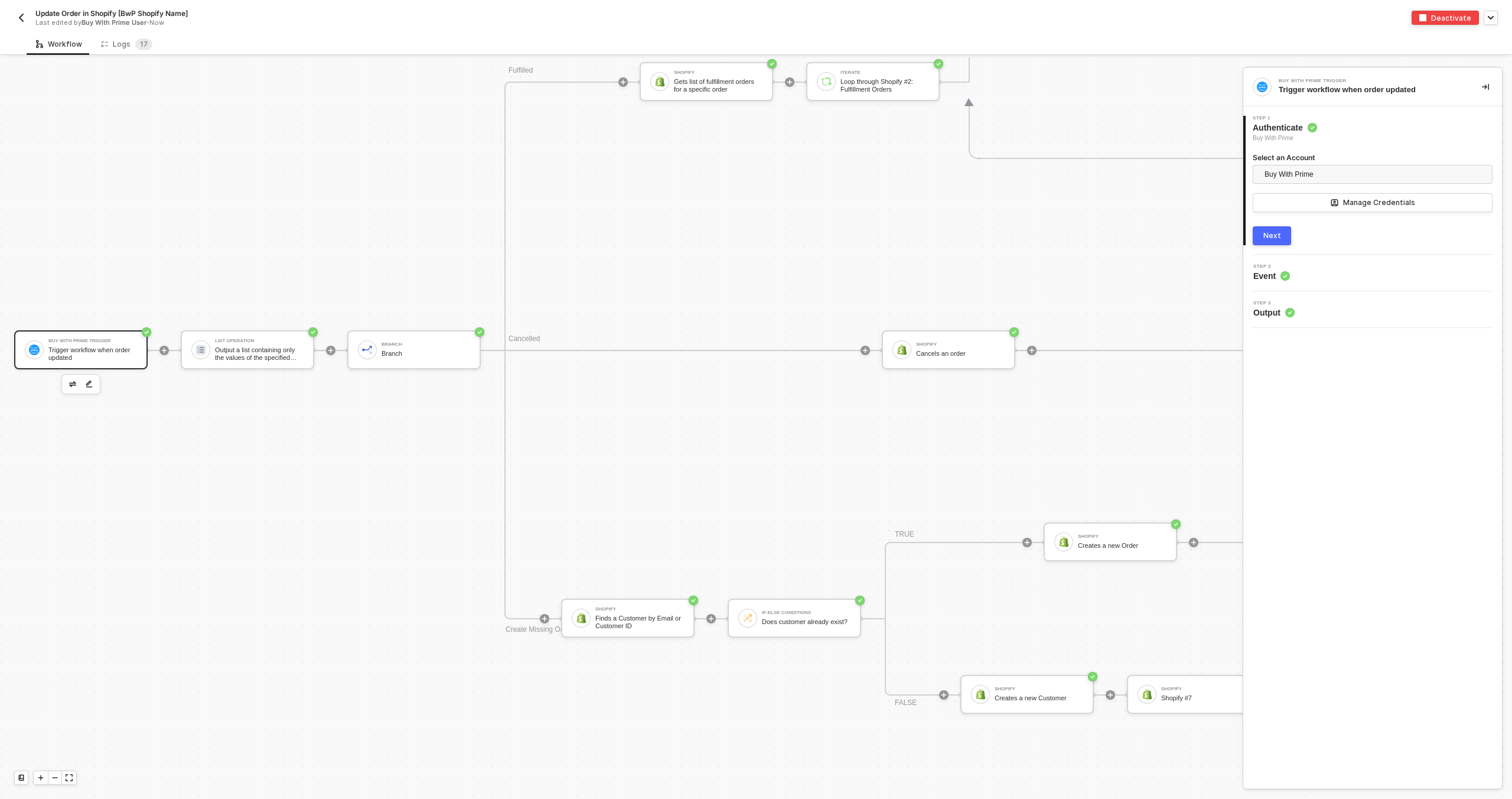
click at [1314, 269] on div "Step 2 Event" at bounding box center [1374, 273] width 256 height 18
click at [1282, 238] on button "Next" at bounding box center [1272, 235] width 39 height 19
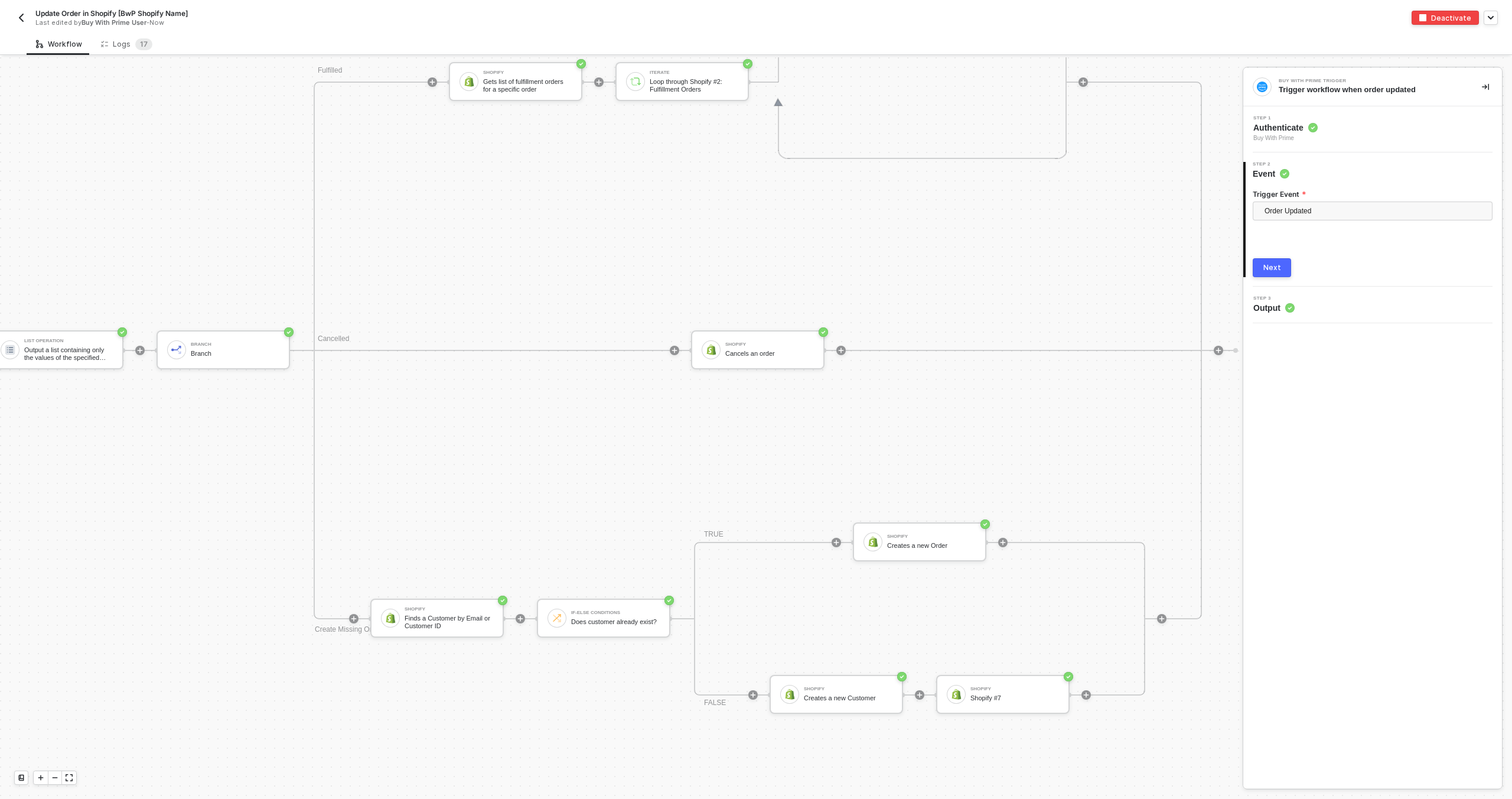
scroll to position [845, 206]
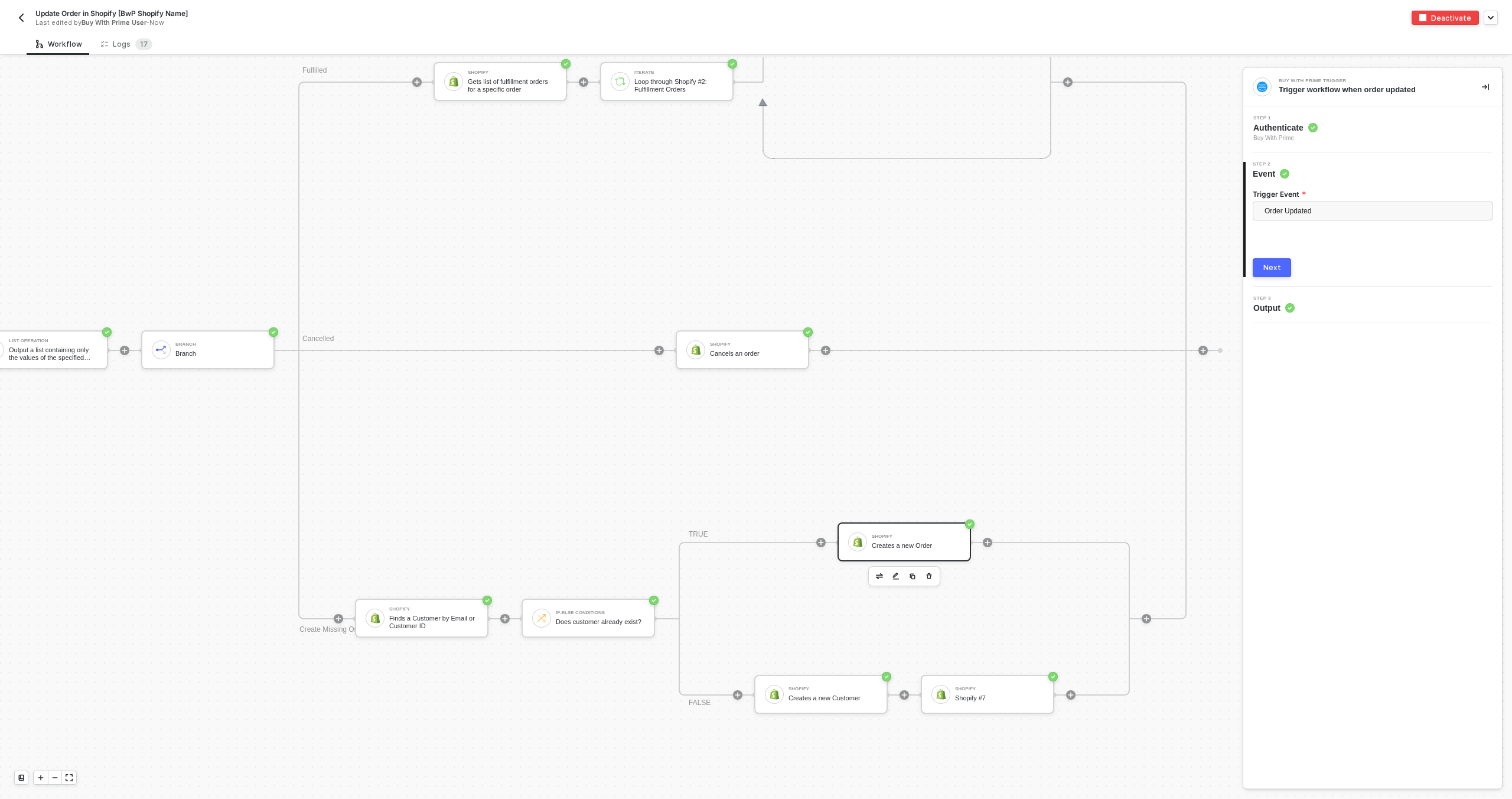
click at [925, 526] on div "Shopify Creates a new Order" at bounding box center [904, 541] width 133 height 39
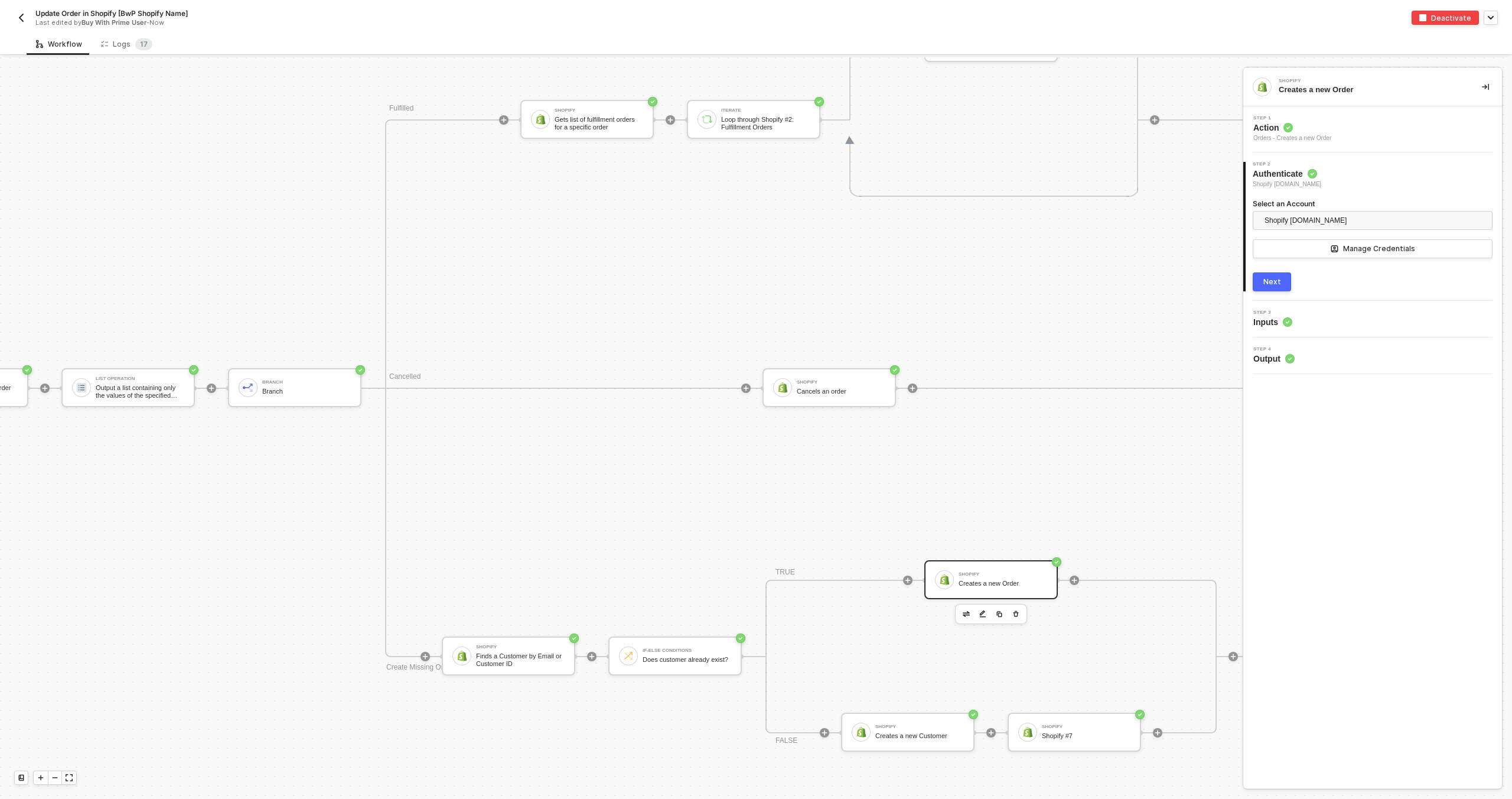
scroll to position [602, 119]
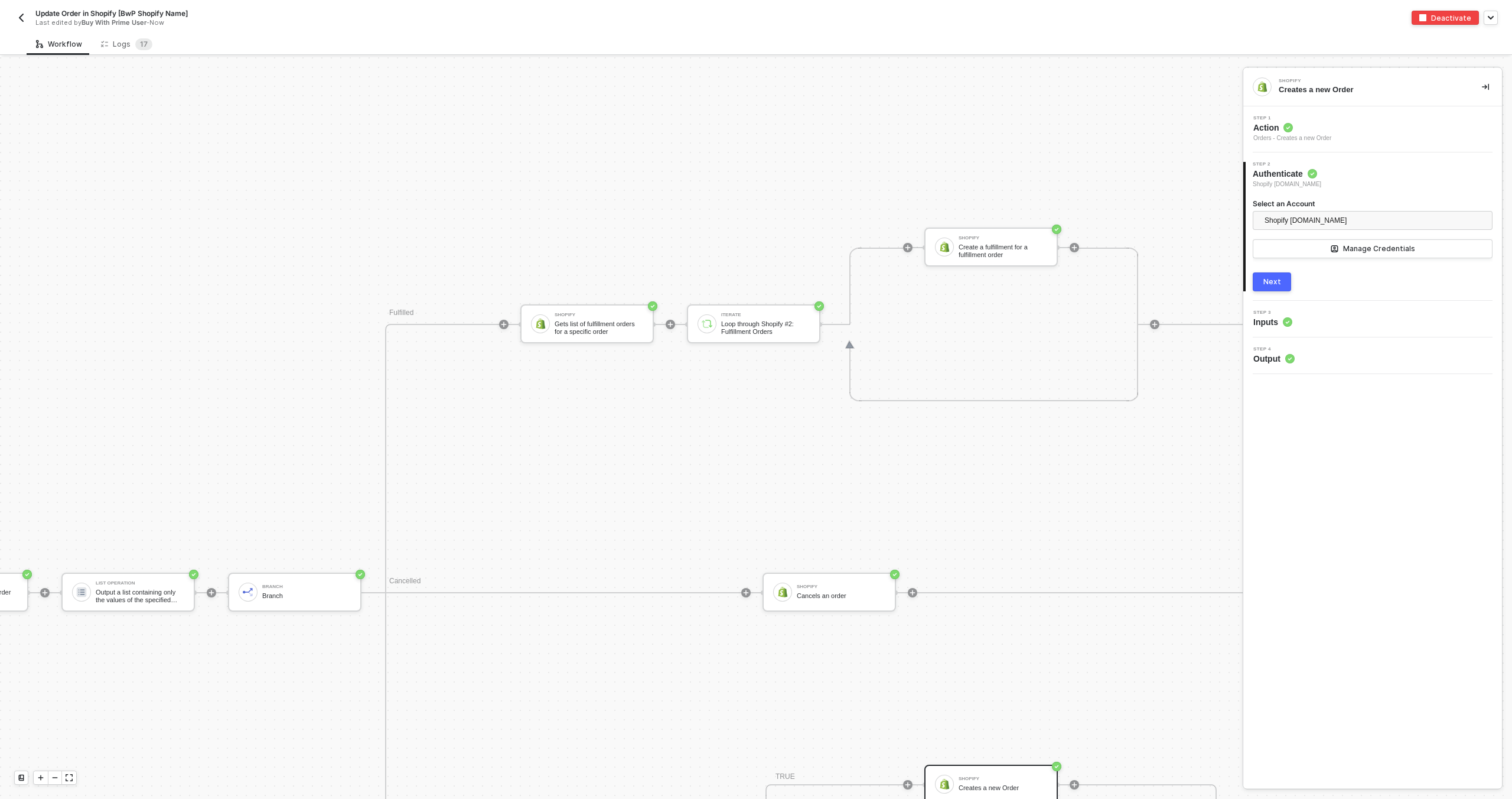
click at [17, 20] on img "button" at bounding box center [21, 17] width 9 height 9
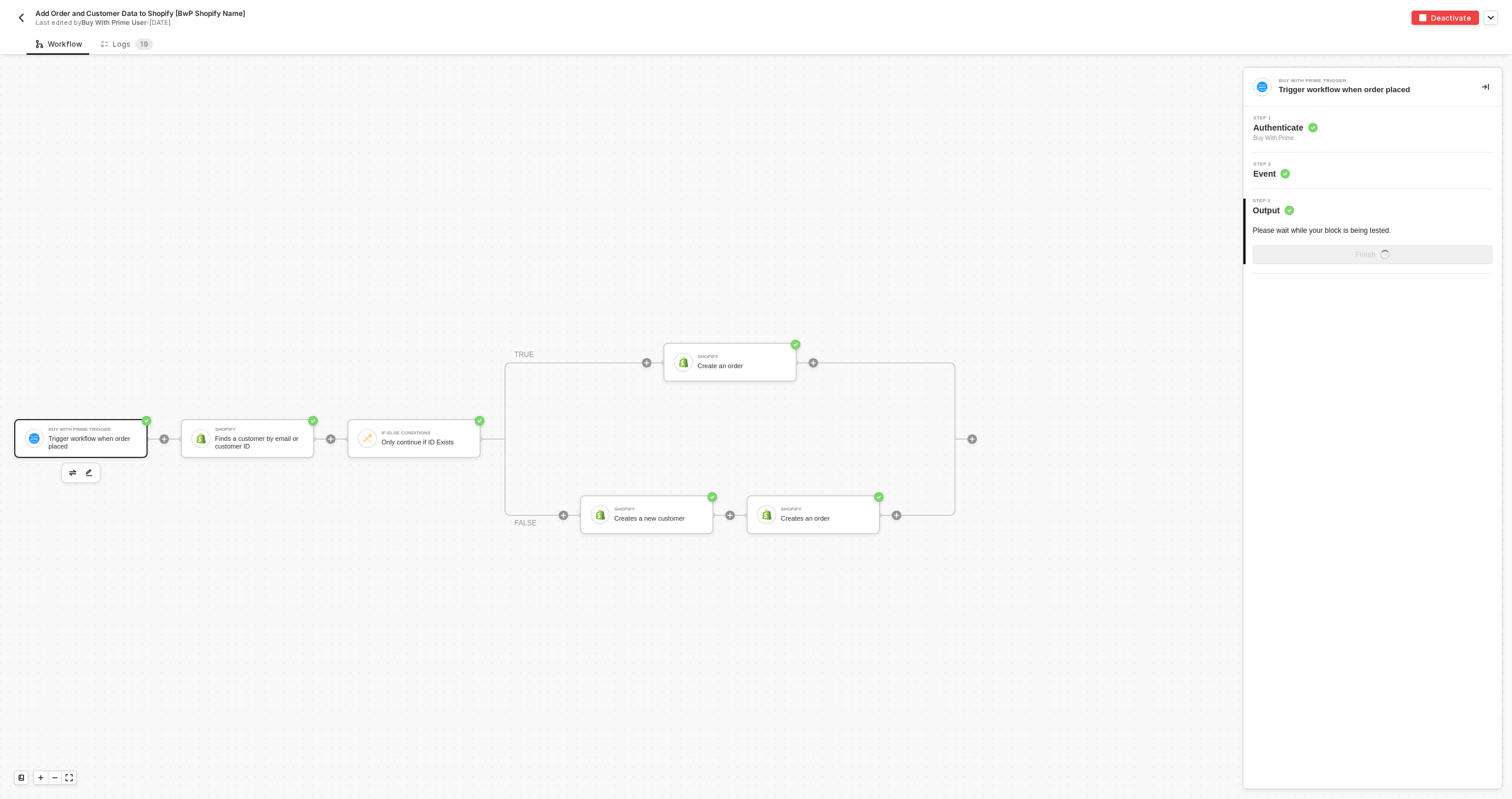
scroll to position [22, 0]
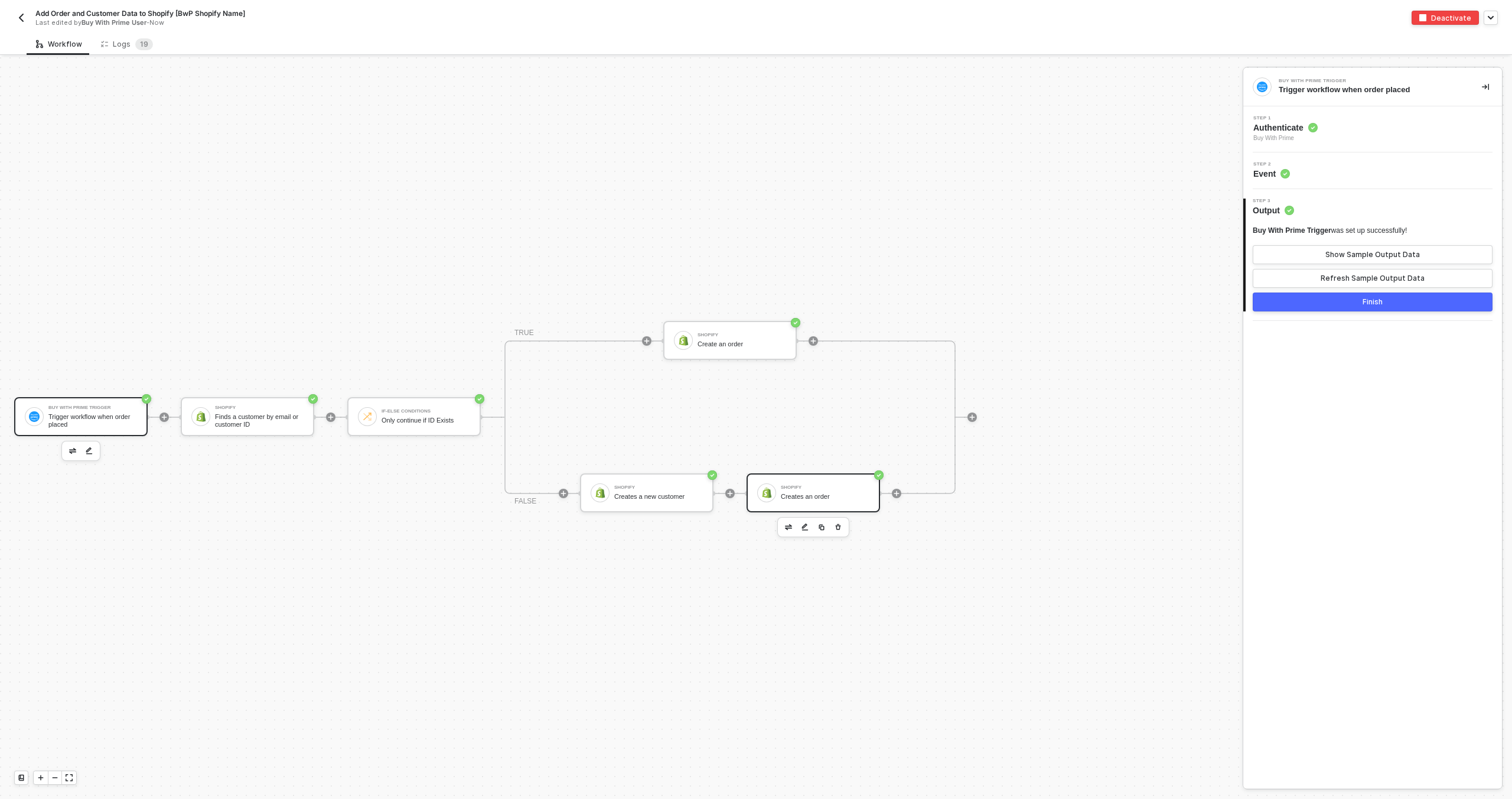
click at [804, 491] on div "Shopify Creates an order" at bounding box center [825, 493] width 88 height 23
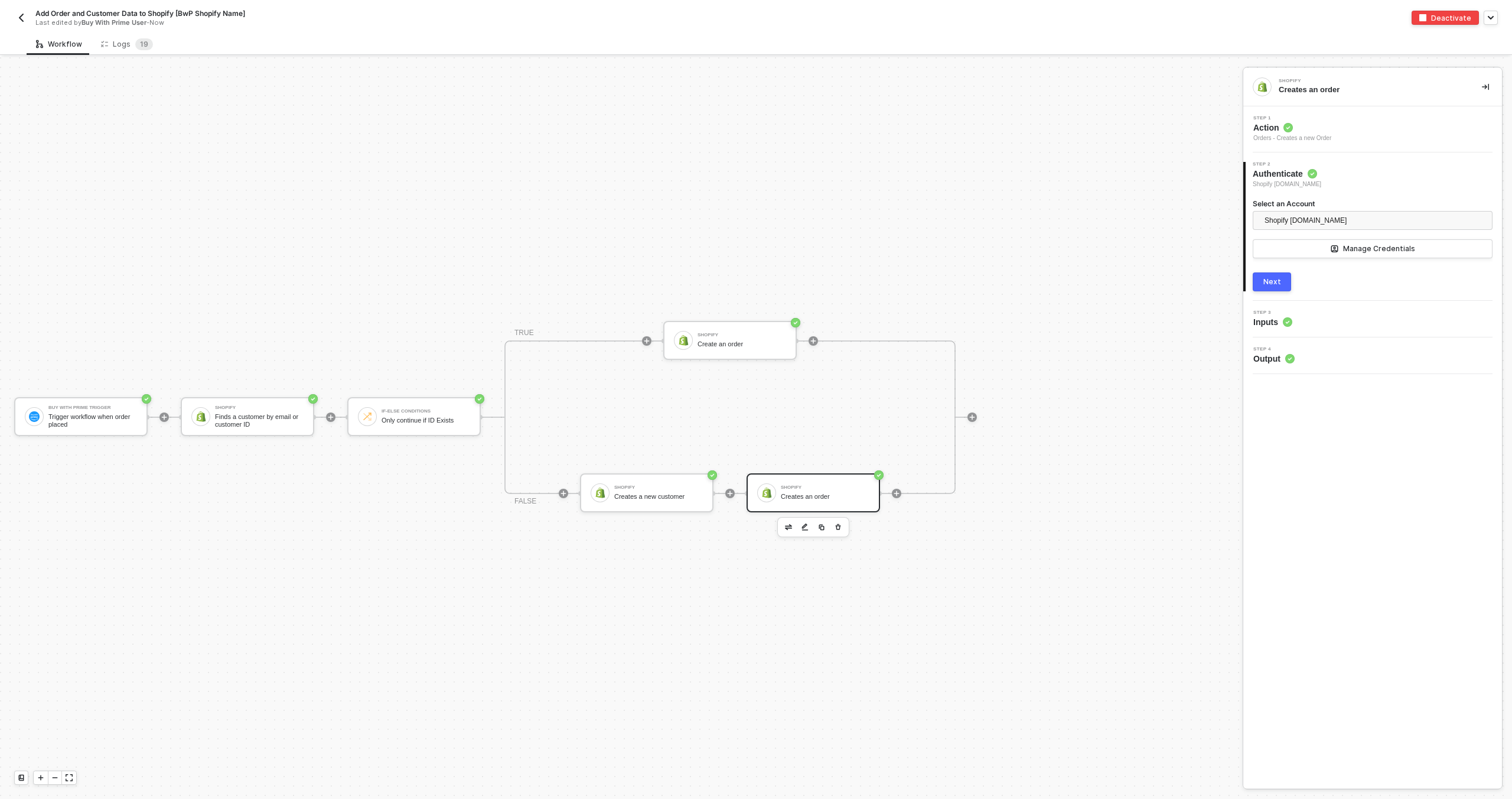
click at [1323, 316] on div "Step 3 Inputs" at bounding box center [1374, 319] width 256 height 18
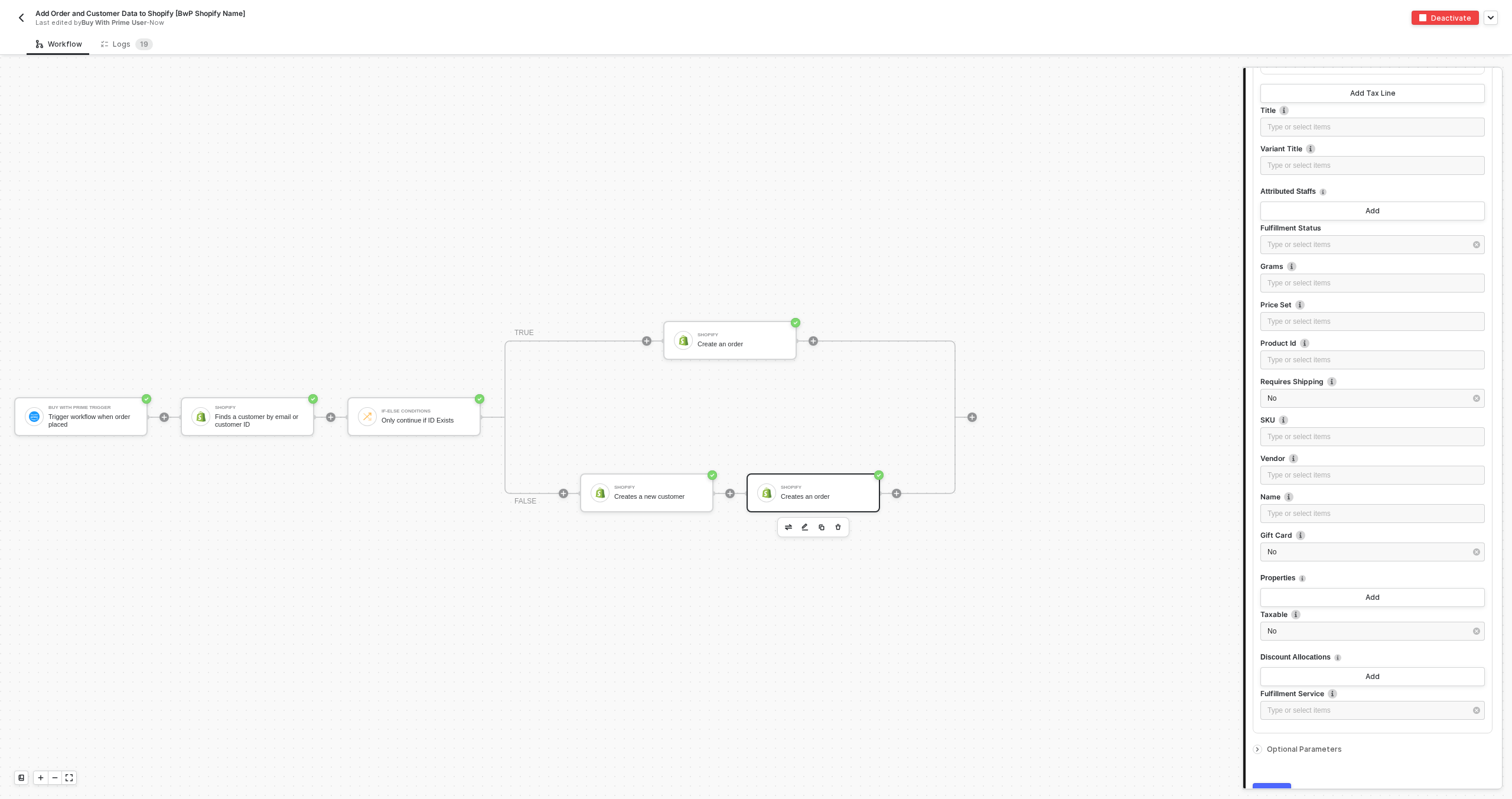
scroll to position [1033, 0]
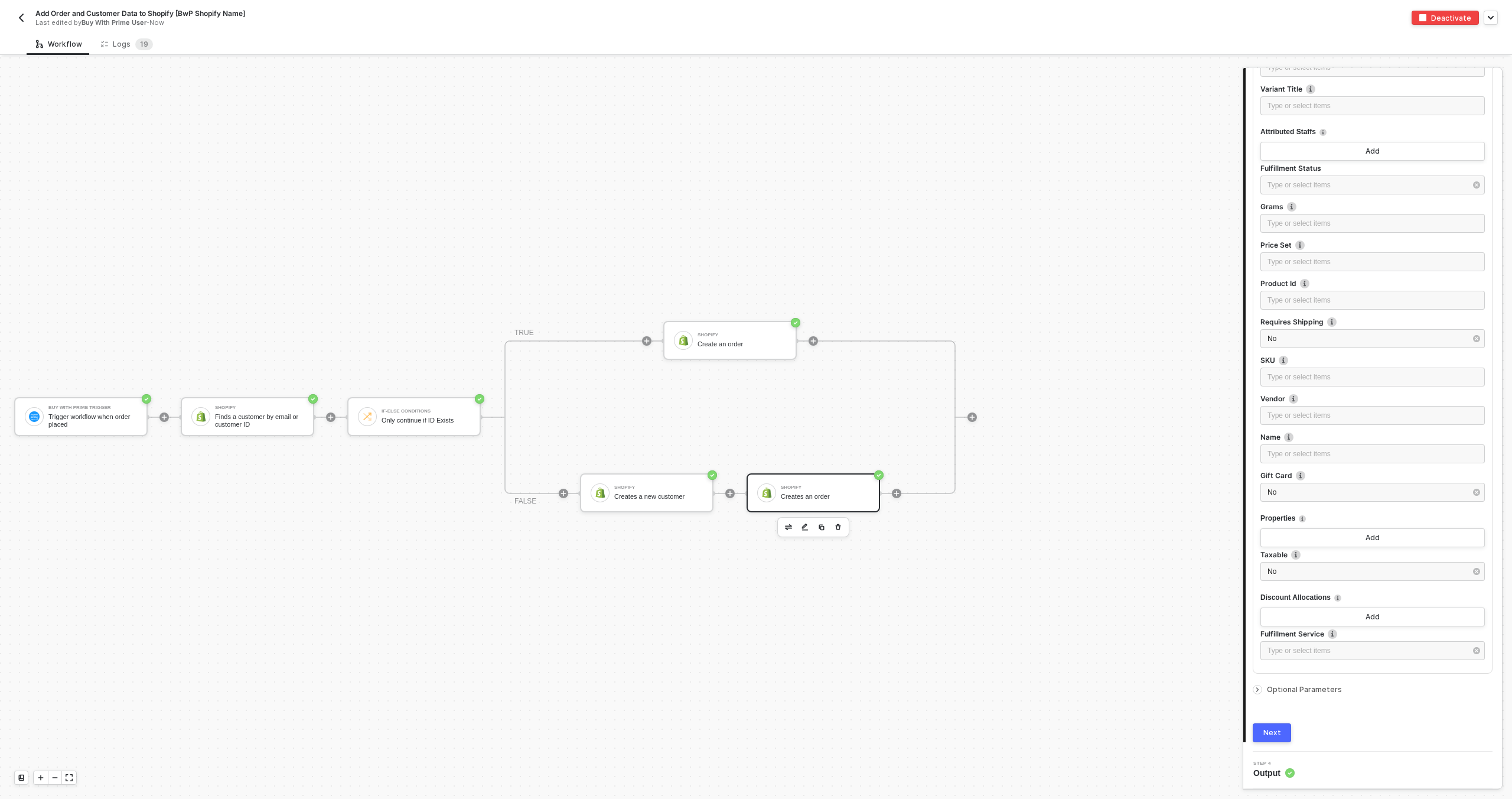
click at [1273, 693] on span "Optional Parameters" at bounding box center [1305, 689] width 75 height 9
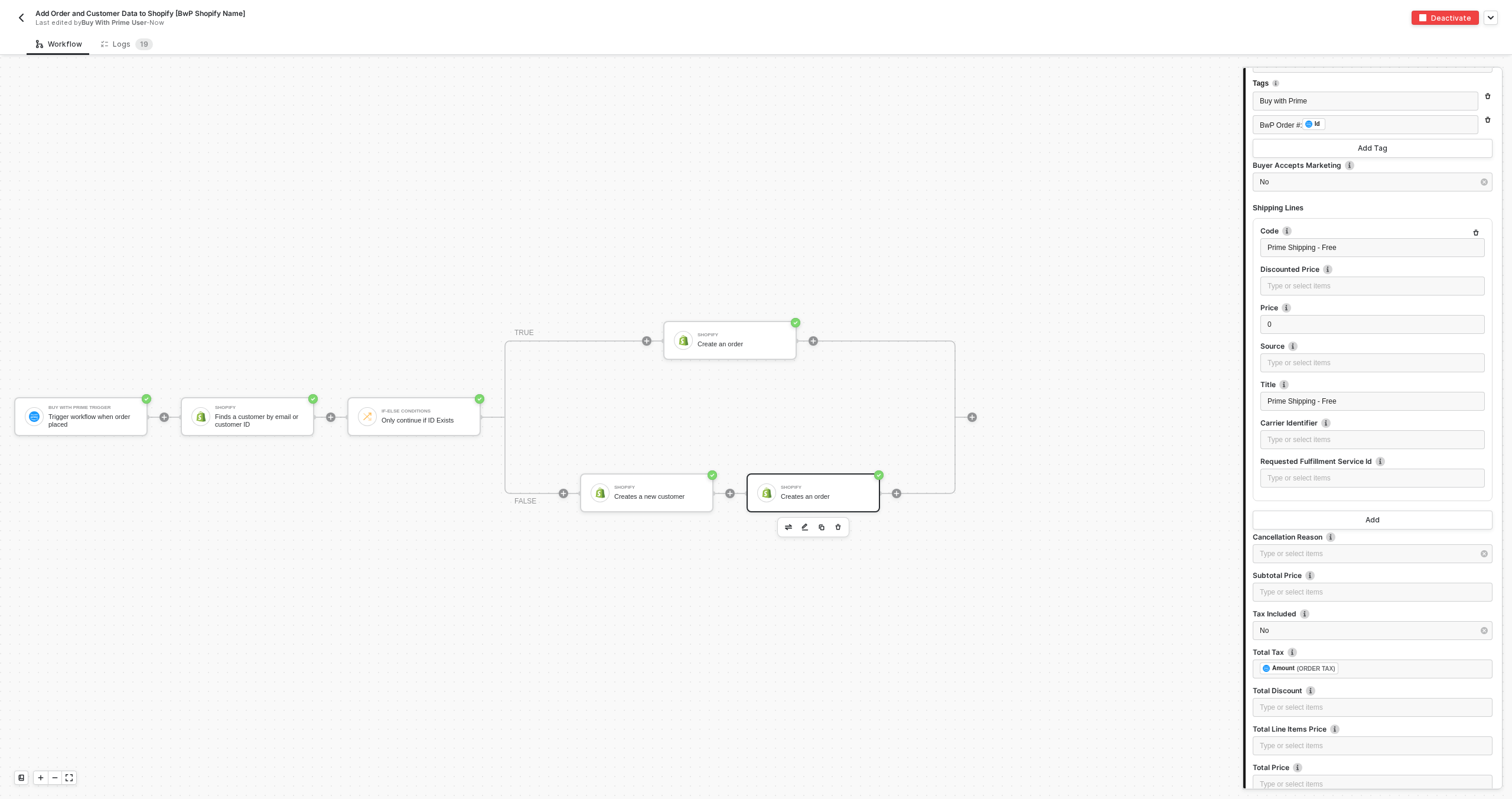
scroll to position [2726, 0]
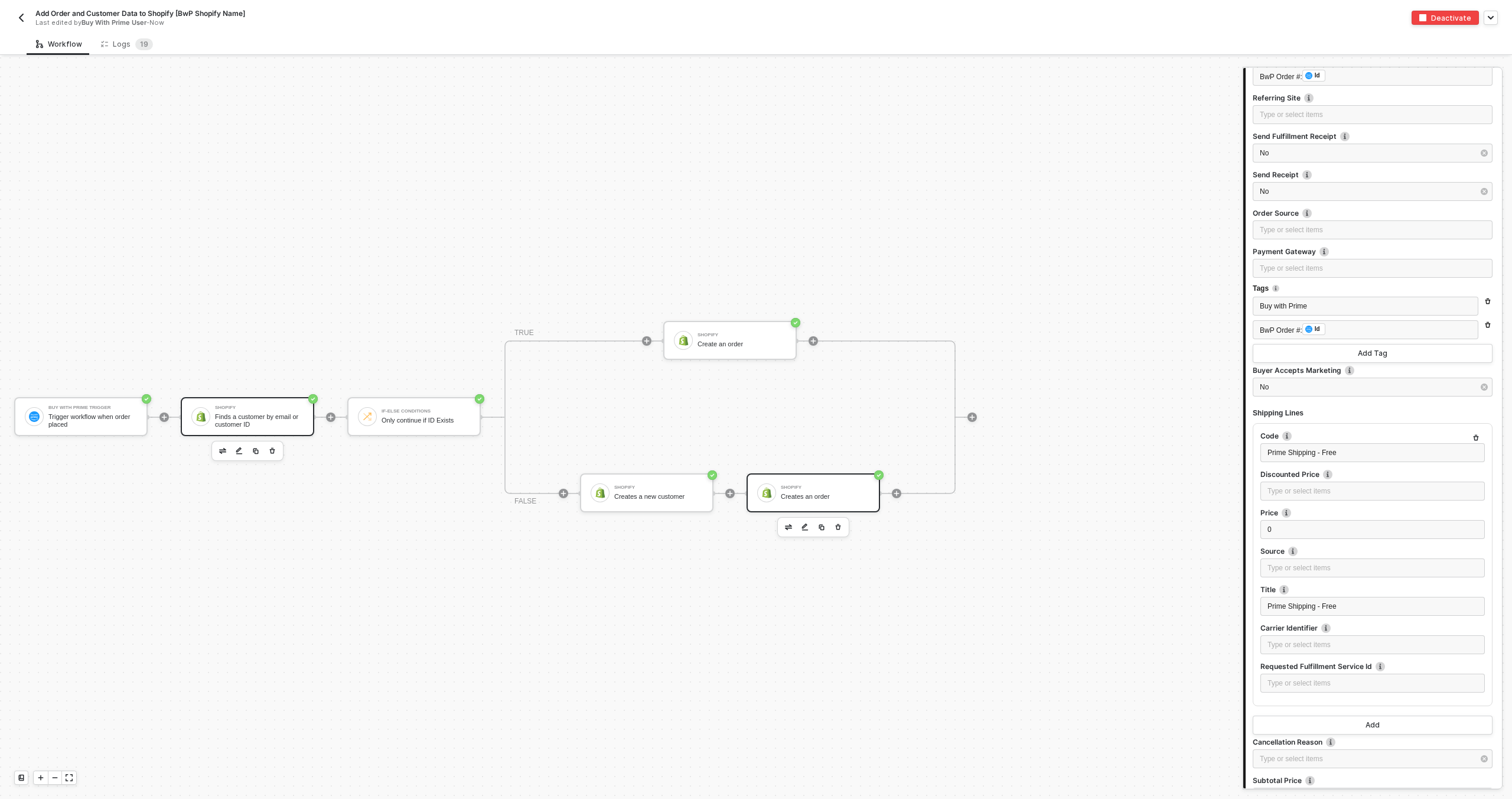
click at [258, 424] on div "Finds a customer by email or customer ID" at bounding box center [259, 420] width 88 height 15
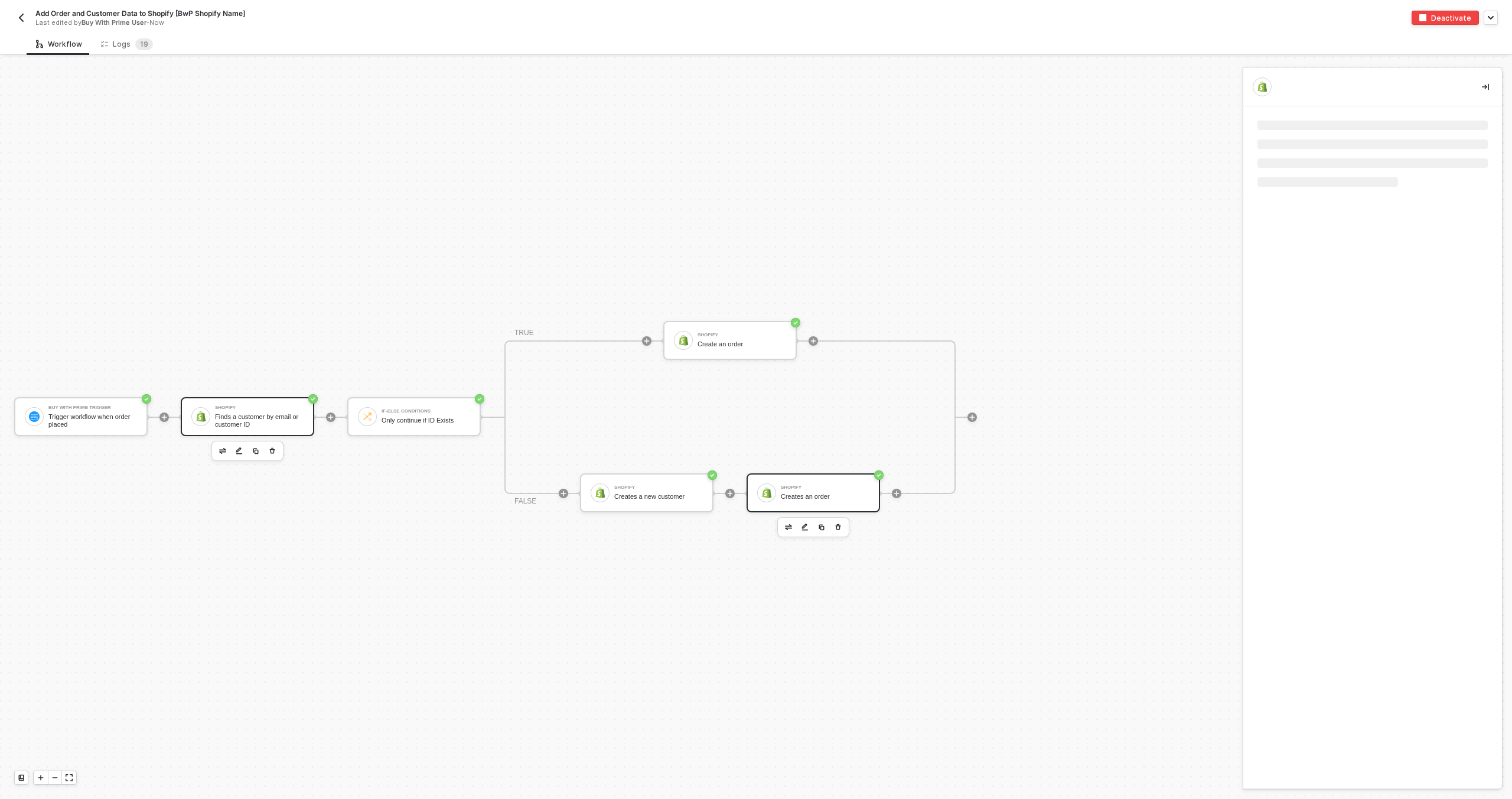
scroll to position [0, 0]
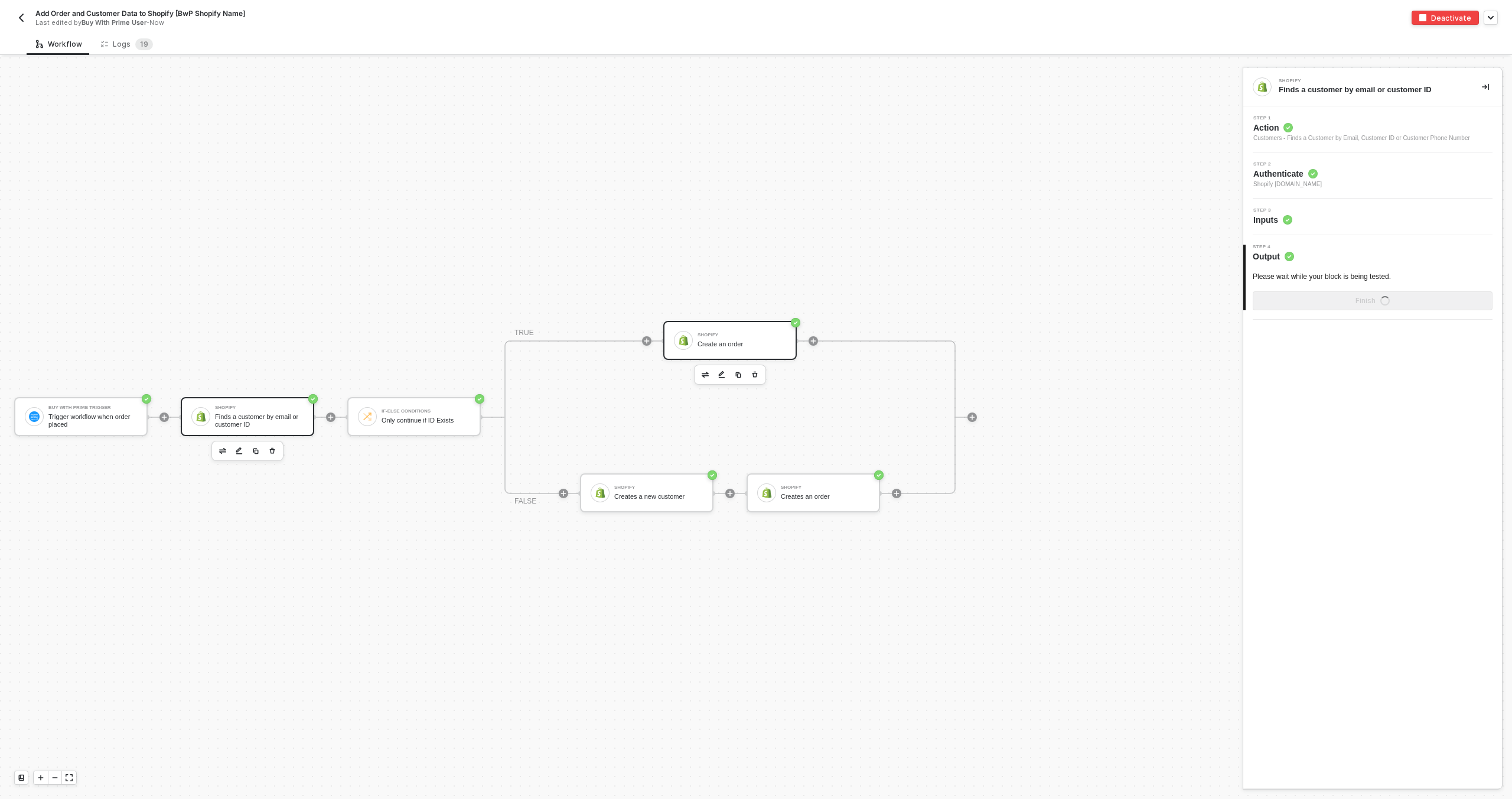
click at [703, 343] on div "Create an order" at bounding box center [742, 344] width 88 height 8
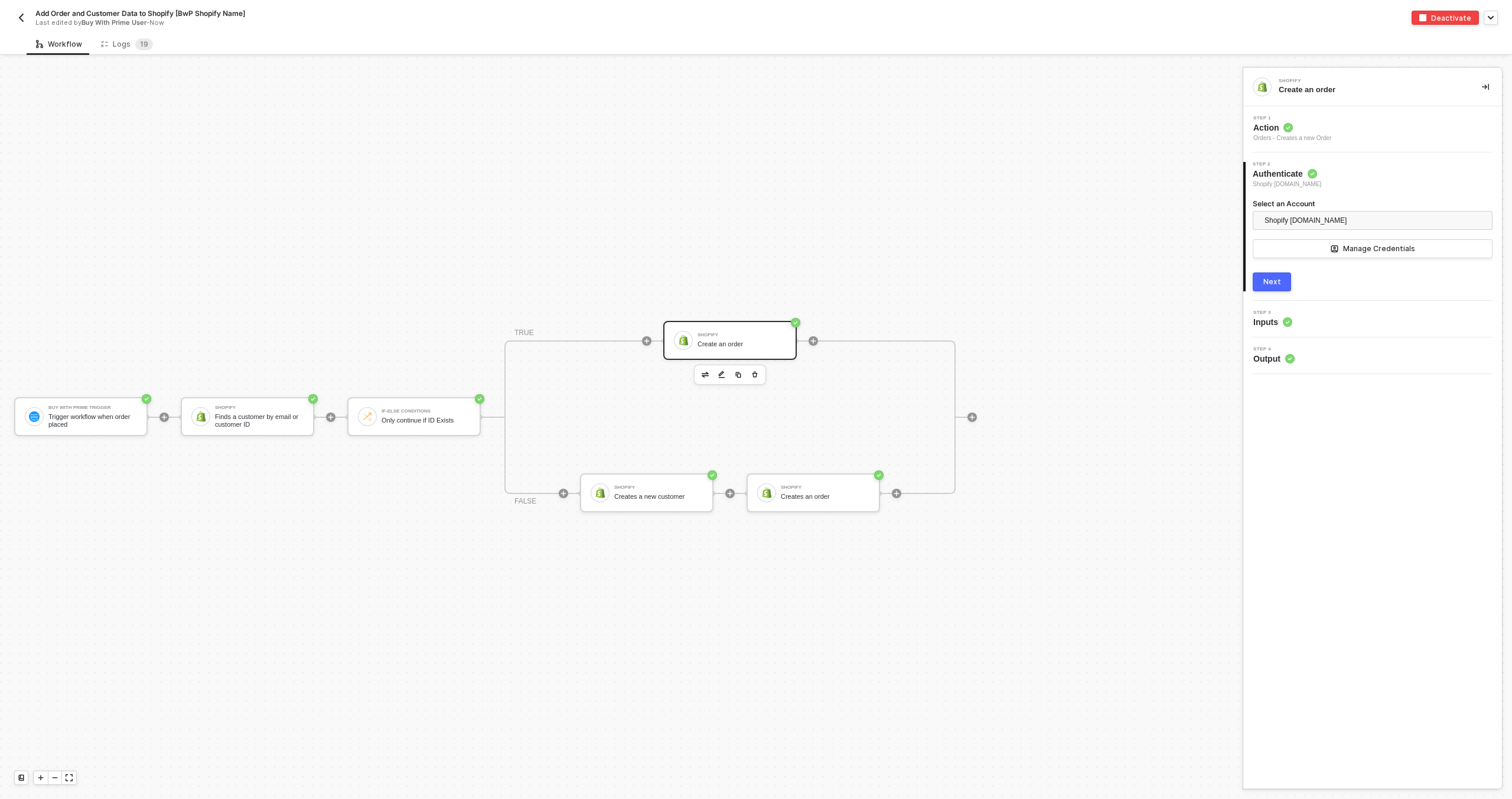
click at [1317, 322] on div "Step 3 Inputs" at bounding box center [1374, 319] width 256 height 18
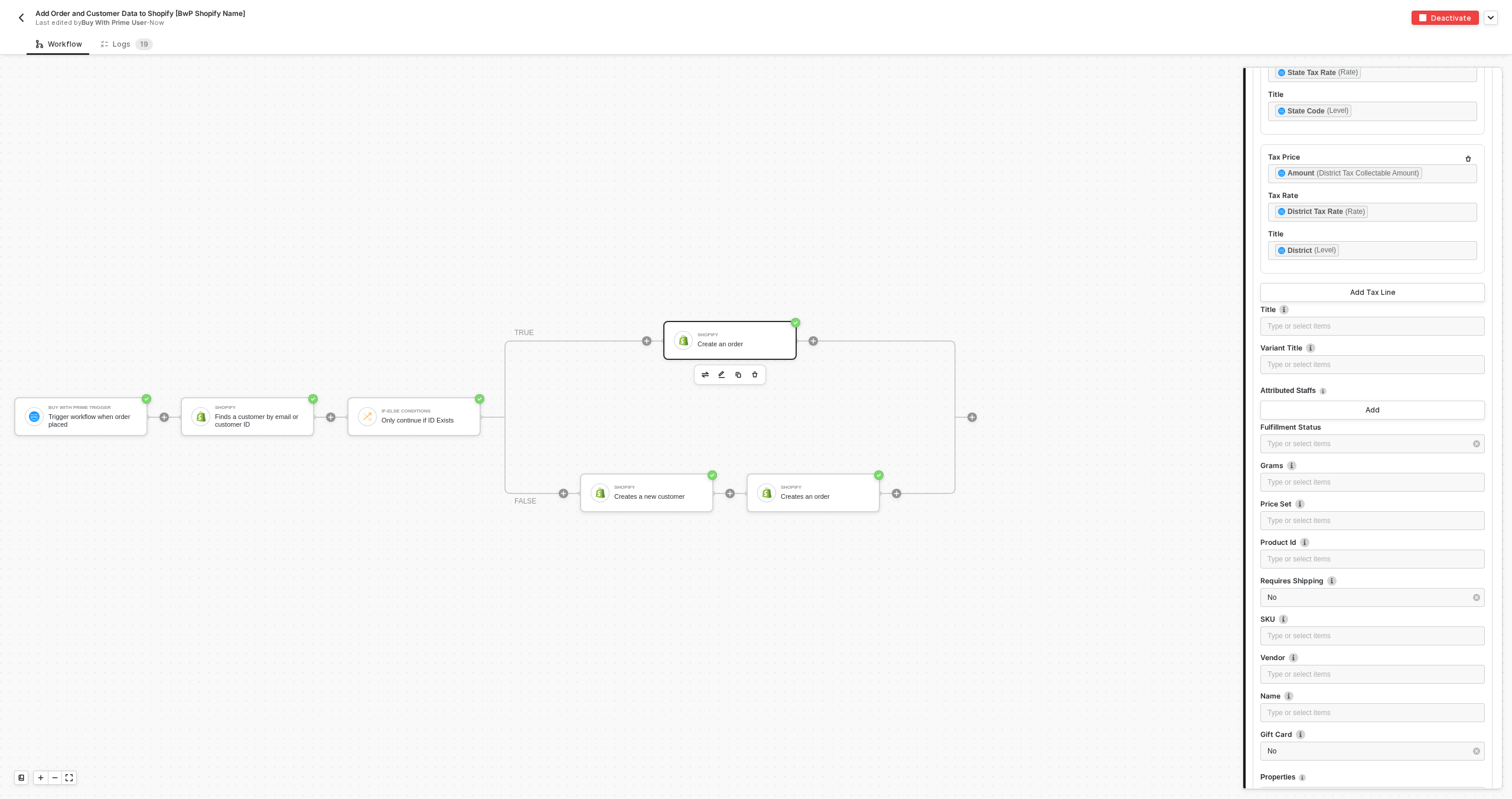
scroll to position [1033, 0]
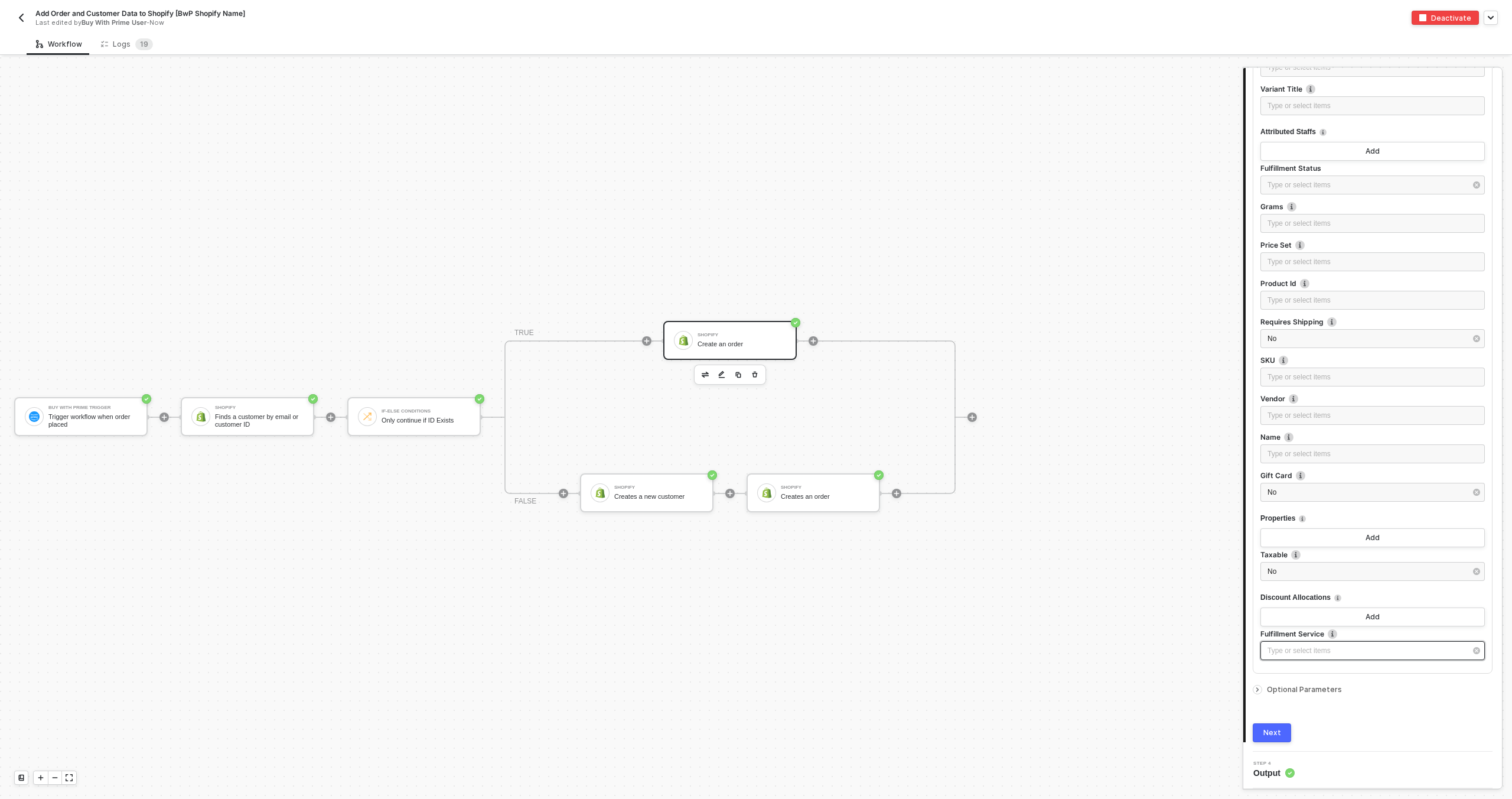
click at [1298, 646] on div "Type or select items ﻿" at bounding box center [1367, 651] width 198 height 11
click at [891, 607] on div at bounding box center [756, 427] width 1512 height 741
click at [1258, 686] on icon "icon-arrow-right-small" at bounding box center [1257, 690] width 7 height 7
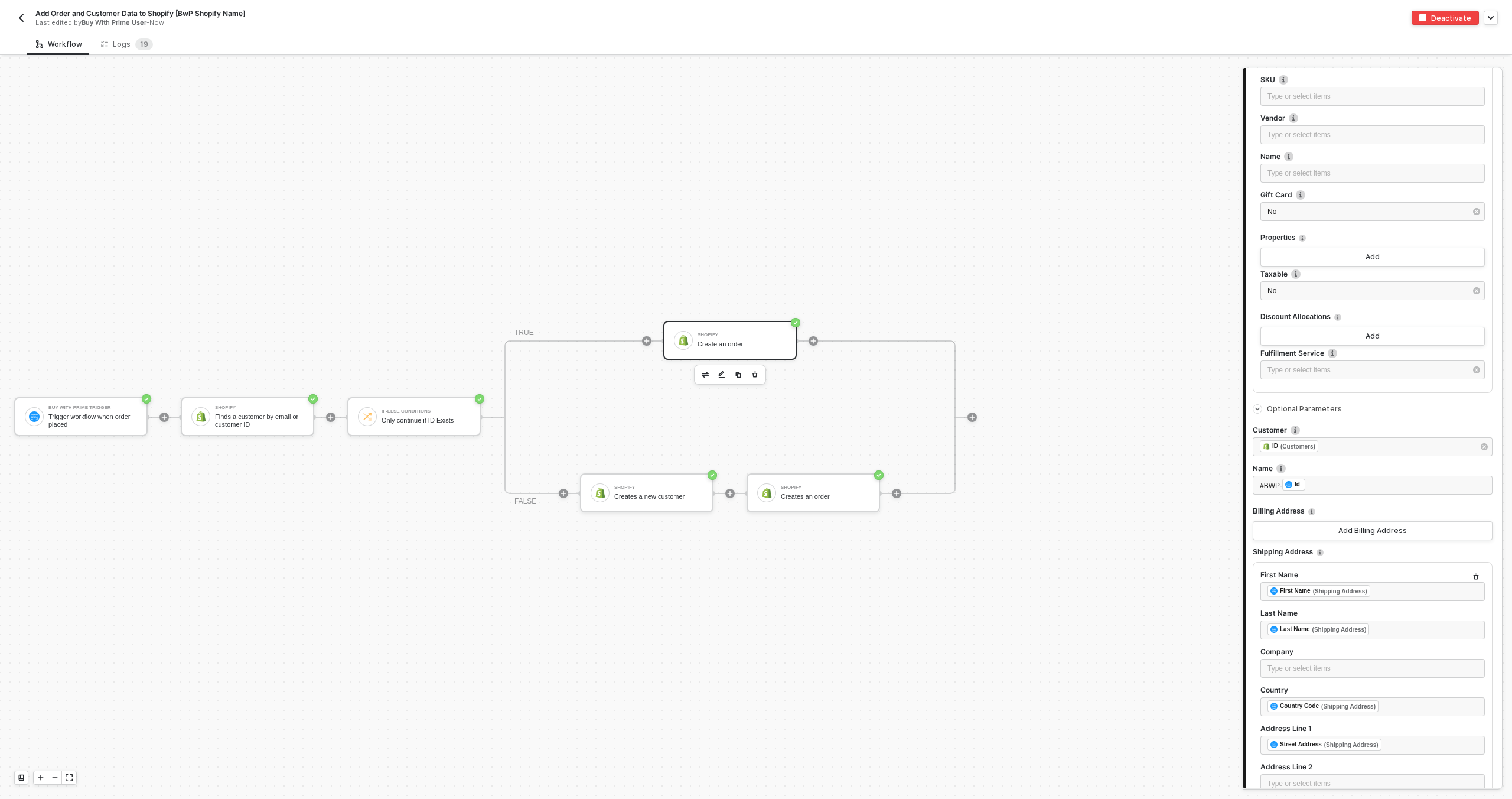
scroll to position [3151, 0]
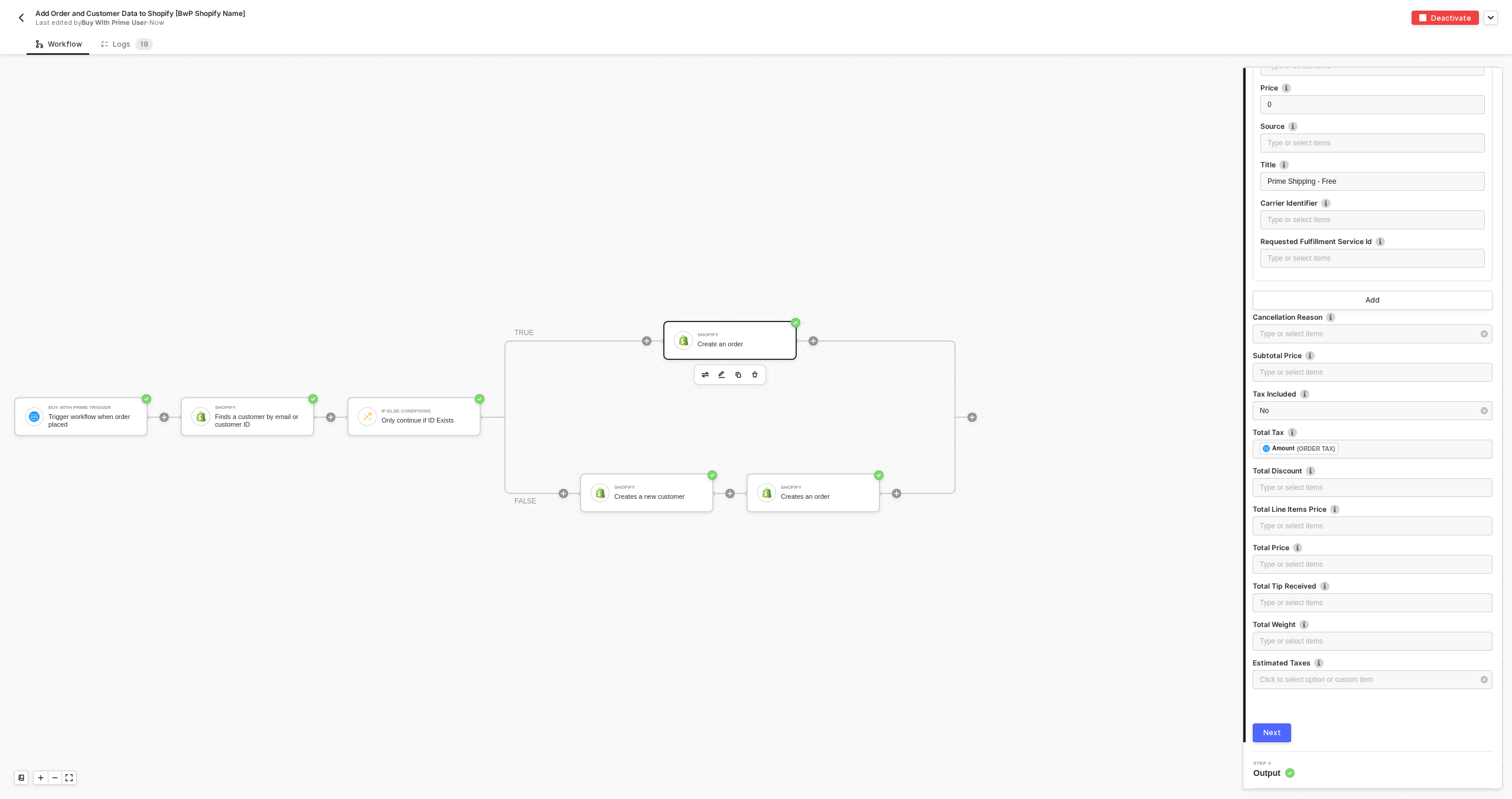
click at [15, 14] on button "button" at bounding box center [21, 17] width 14 height 14
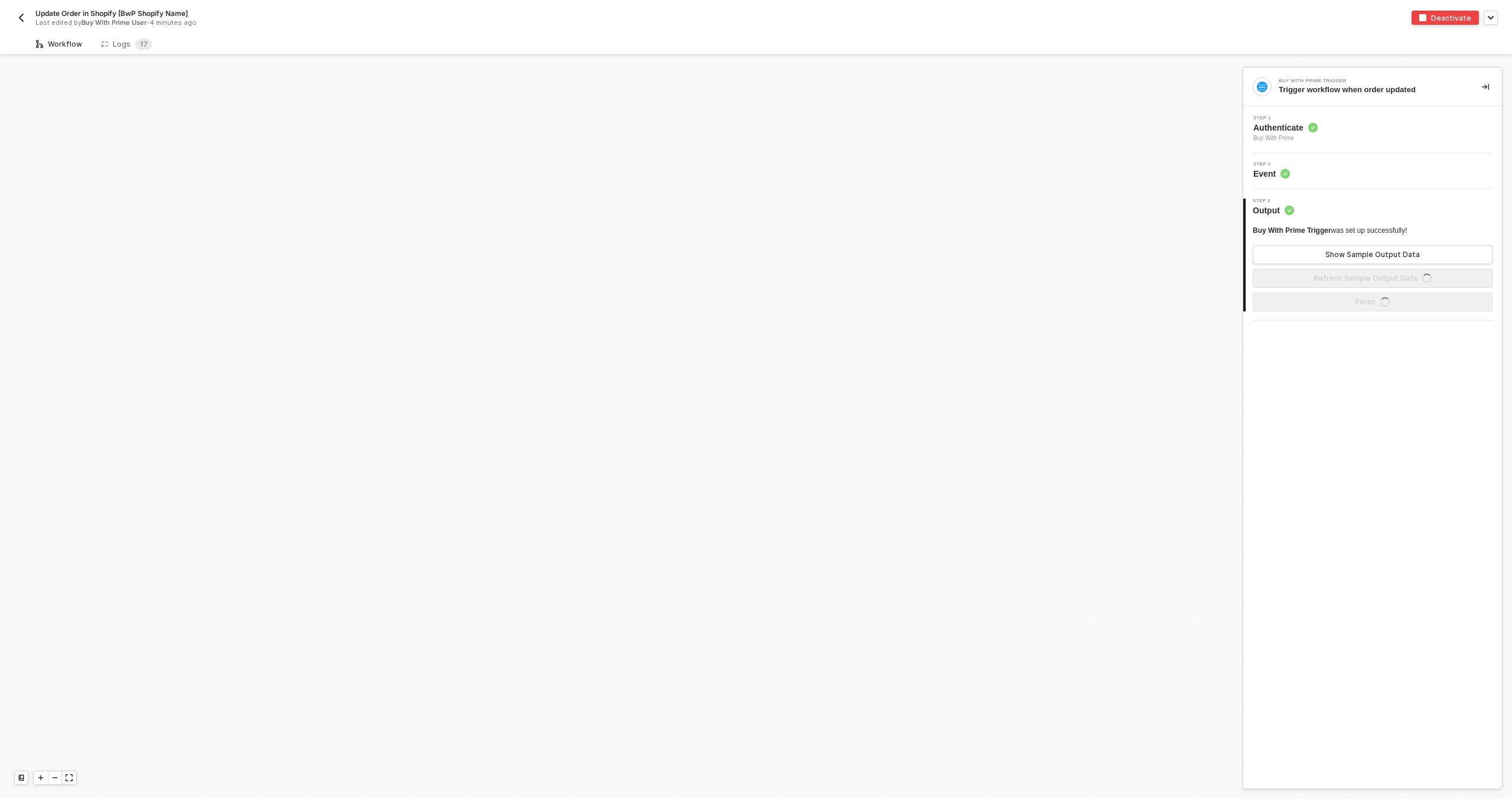
scroll to position [911, 0]
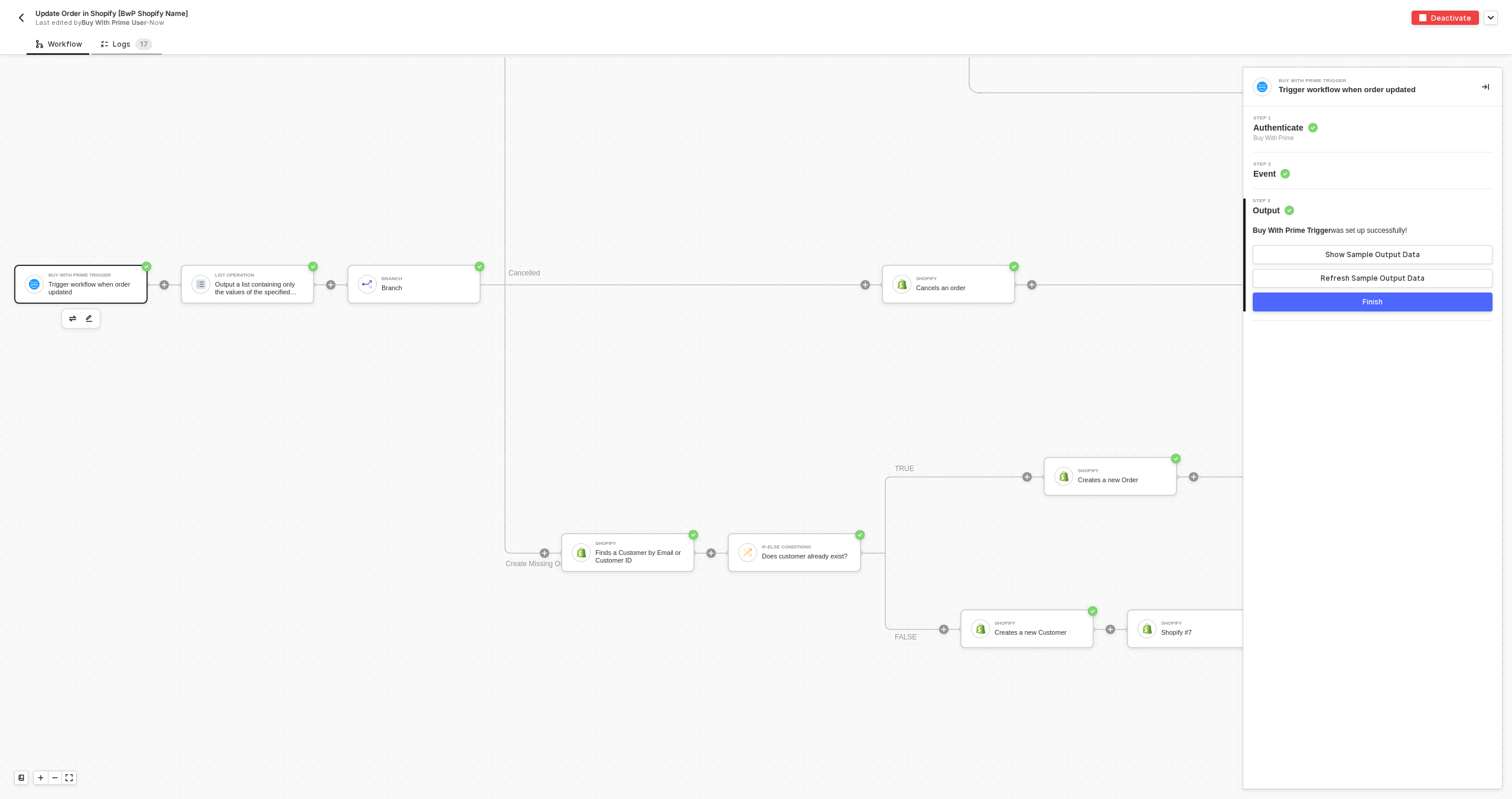
click at [128, 49] on div "Logs 1 7" at bounding box center [127, 44] width 52 height 12
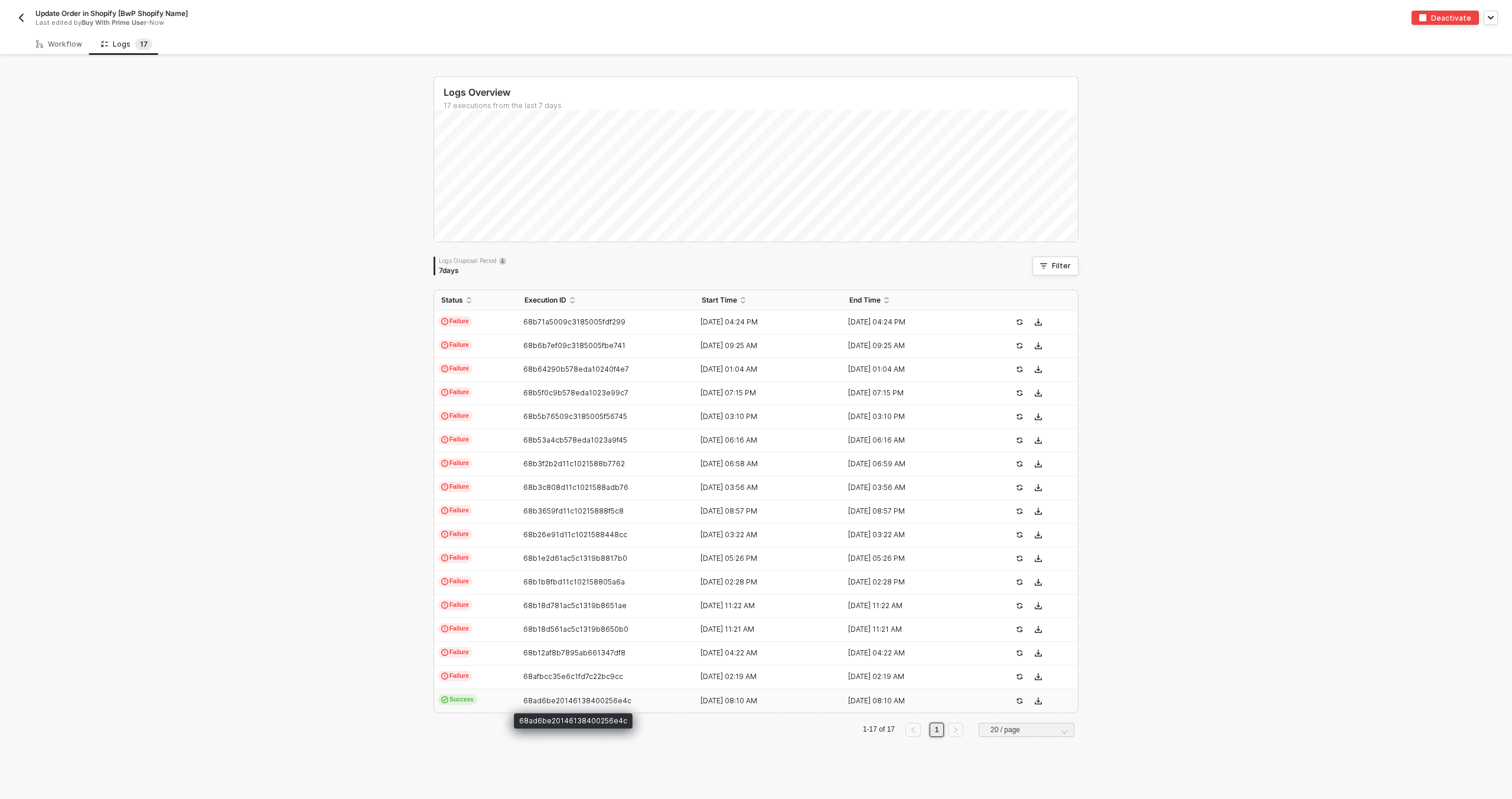
click at [600, 703] on span "68ad6be20146138400256e4c" at bounding box center [577, 700] width 108 height 9
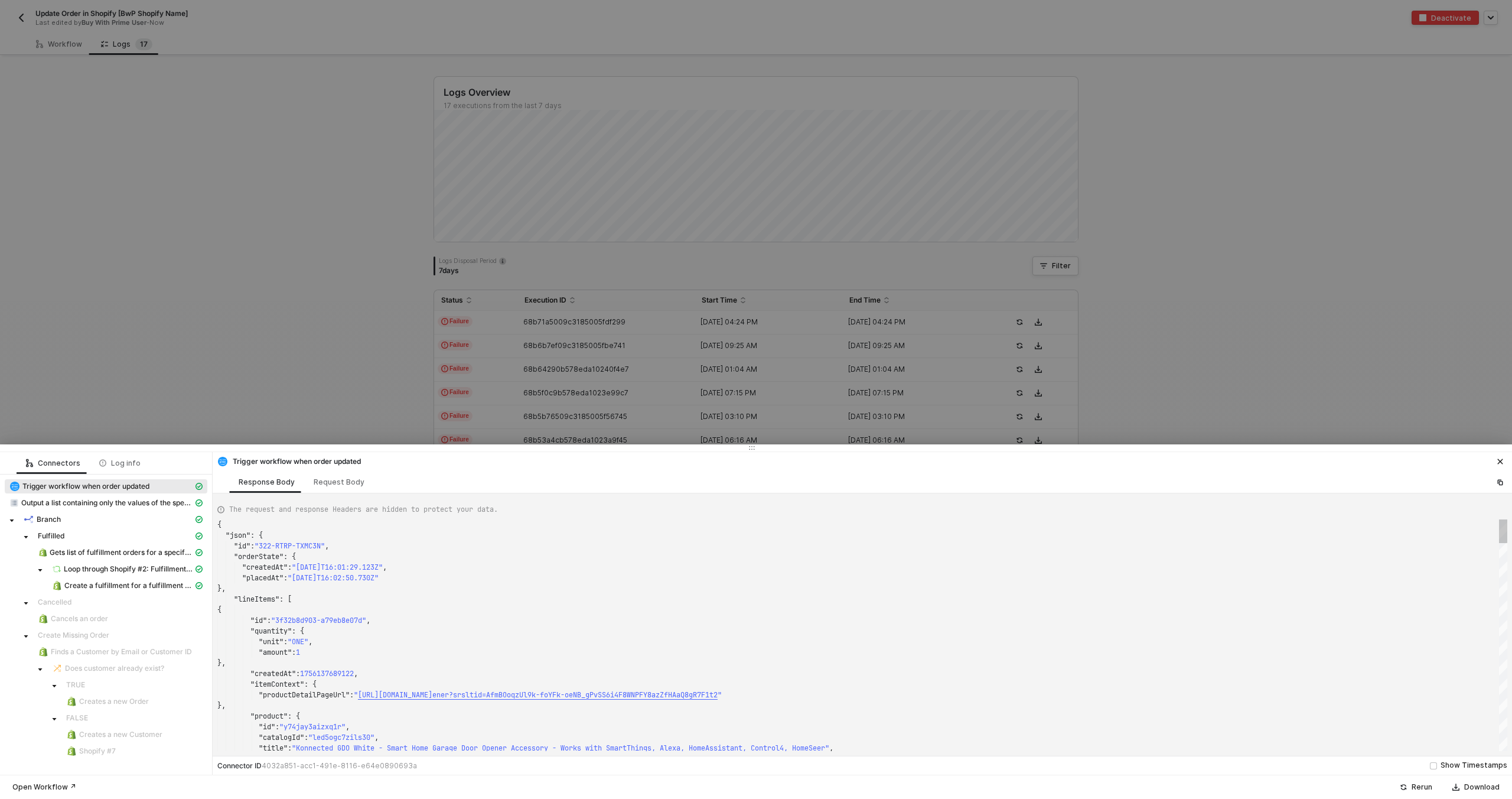
scroll to position [106, 0]
click at [133, 555] on span "Gets list of fulfillment orders for a specific order" at bounding box center [122, 552] width 144 height 9
type textarea "{ "json": { "fulfillment_orders": [ { "id": 7829544894779, "created_at": "2025-…"
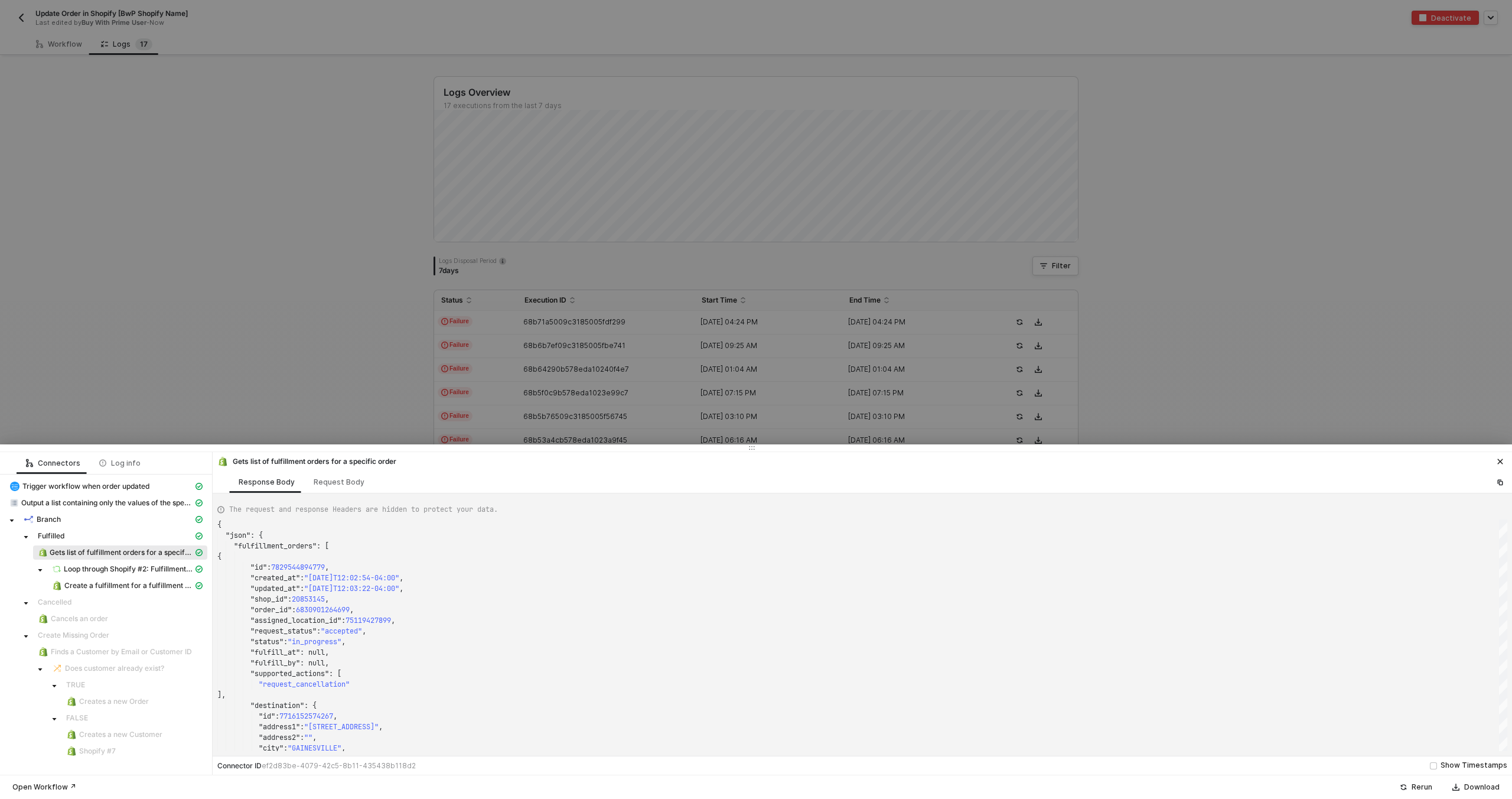
click at [302, 313] on div at bounding box center [756, 399] width 1512 height 799
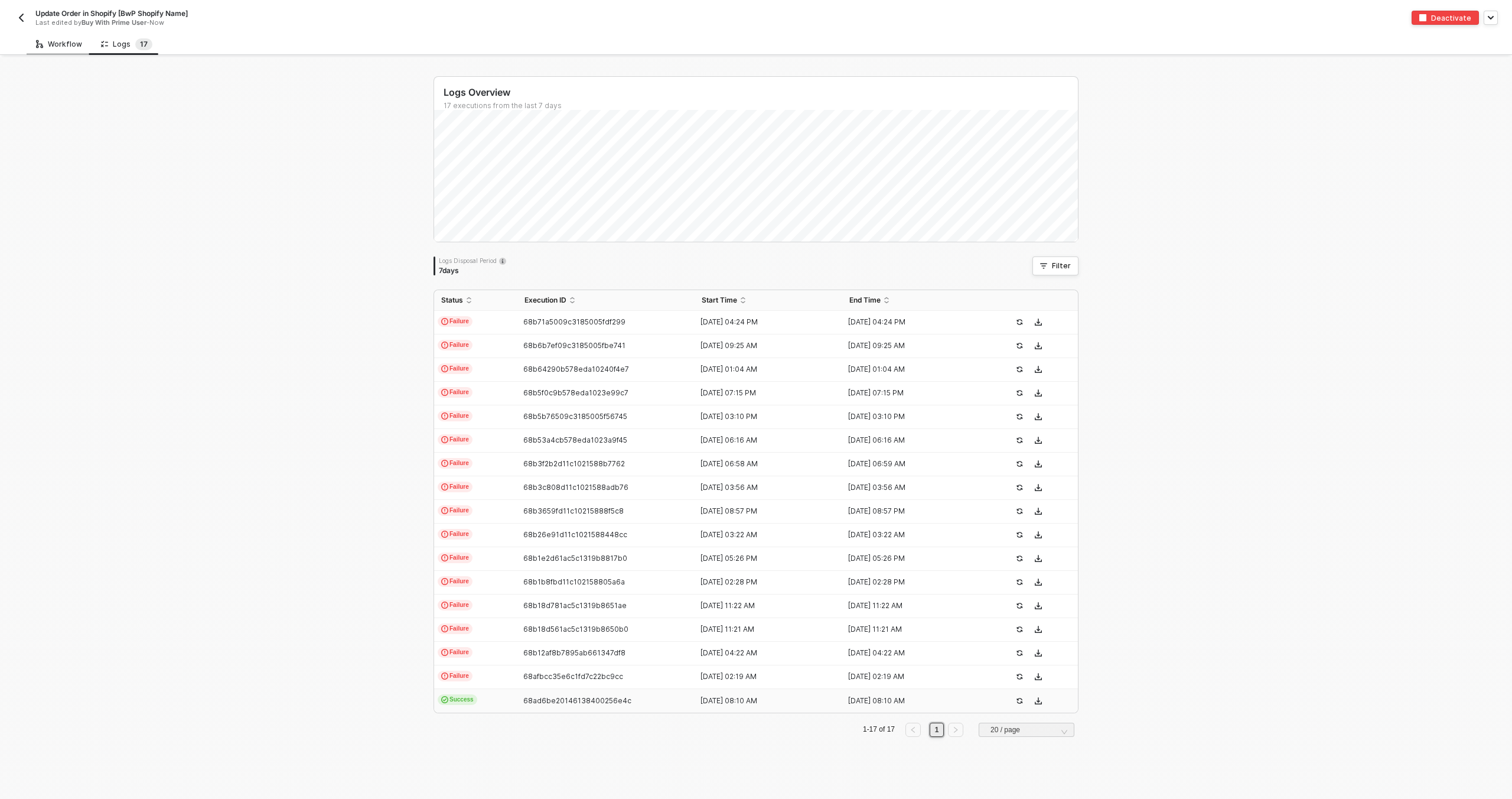
click at [63, 36] on div "Workflow" at bounding box center [59, 44] width 65 height 22
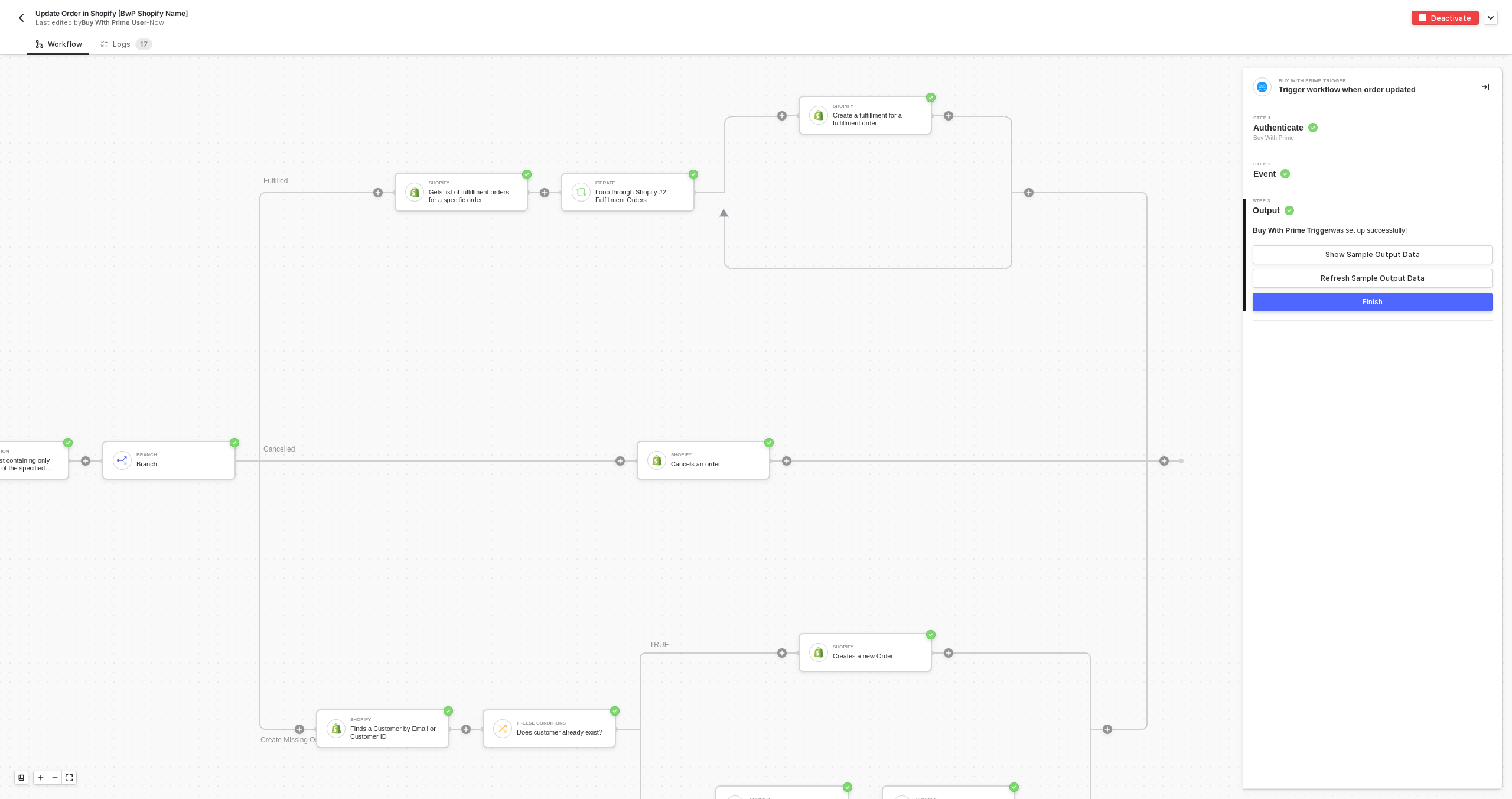
scroll to position [674, 254]
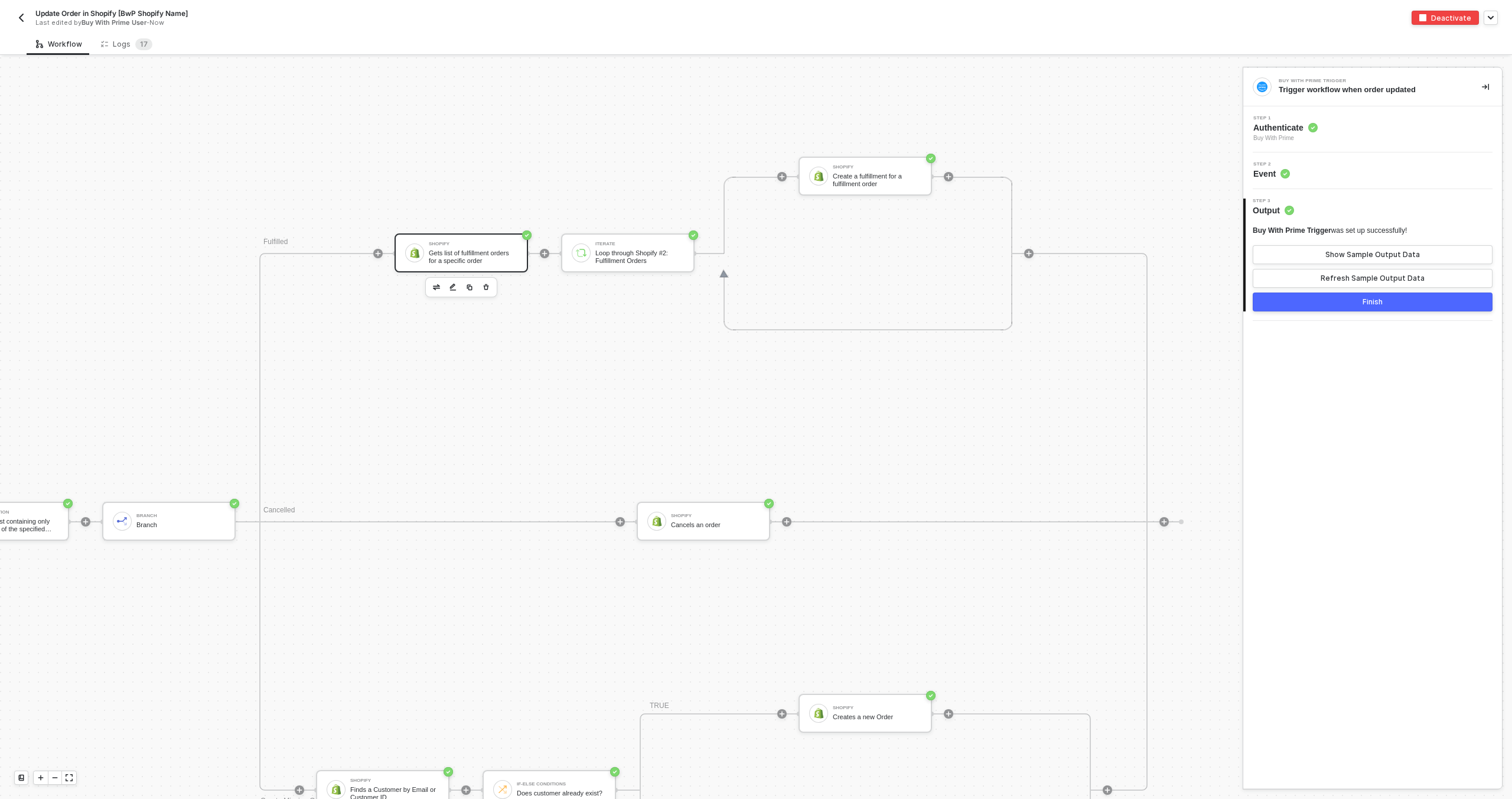
click at [440, 265] on div "Shopify Gets list of fulfillment orders for a specific order" at bounding box center [461, 252] width 133 height 39
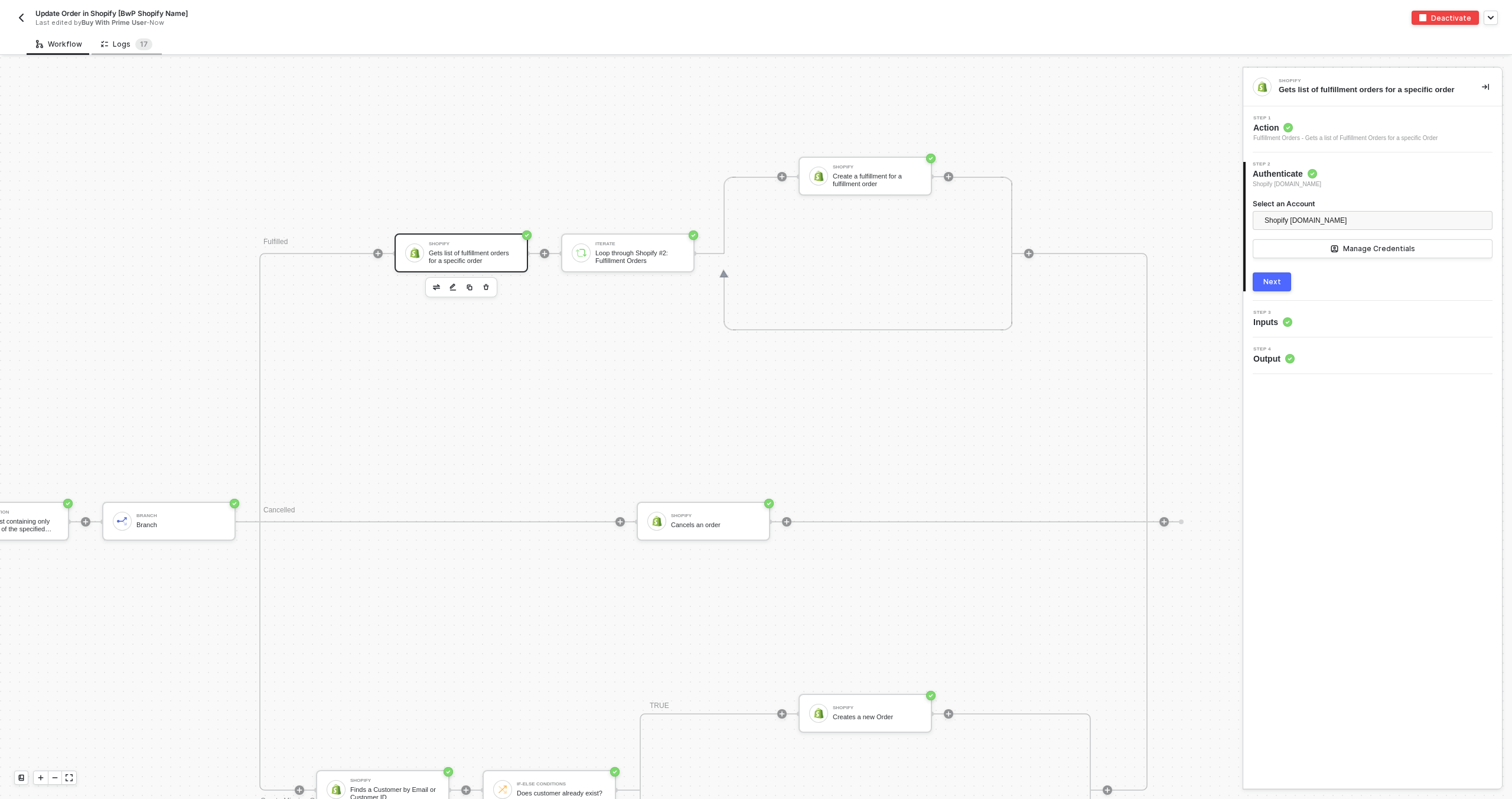
click at [131, 50] on div "Logs 1 7" at bounding box center [126, 44] width 70 height 22
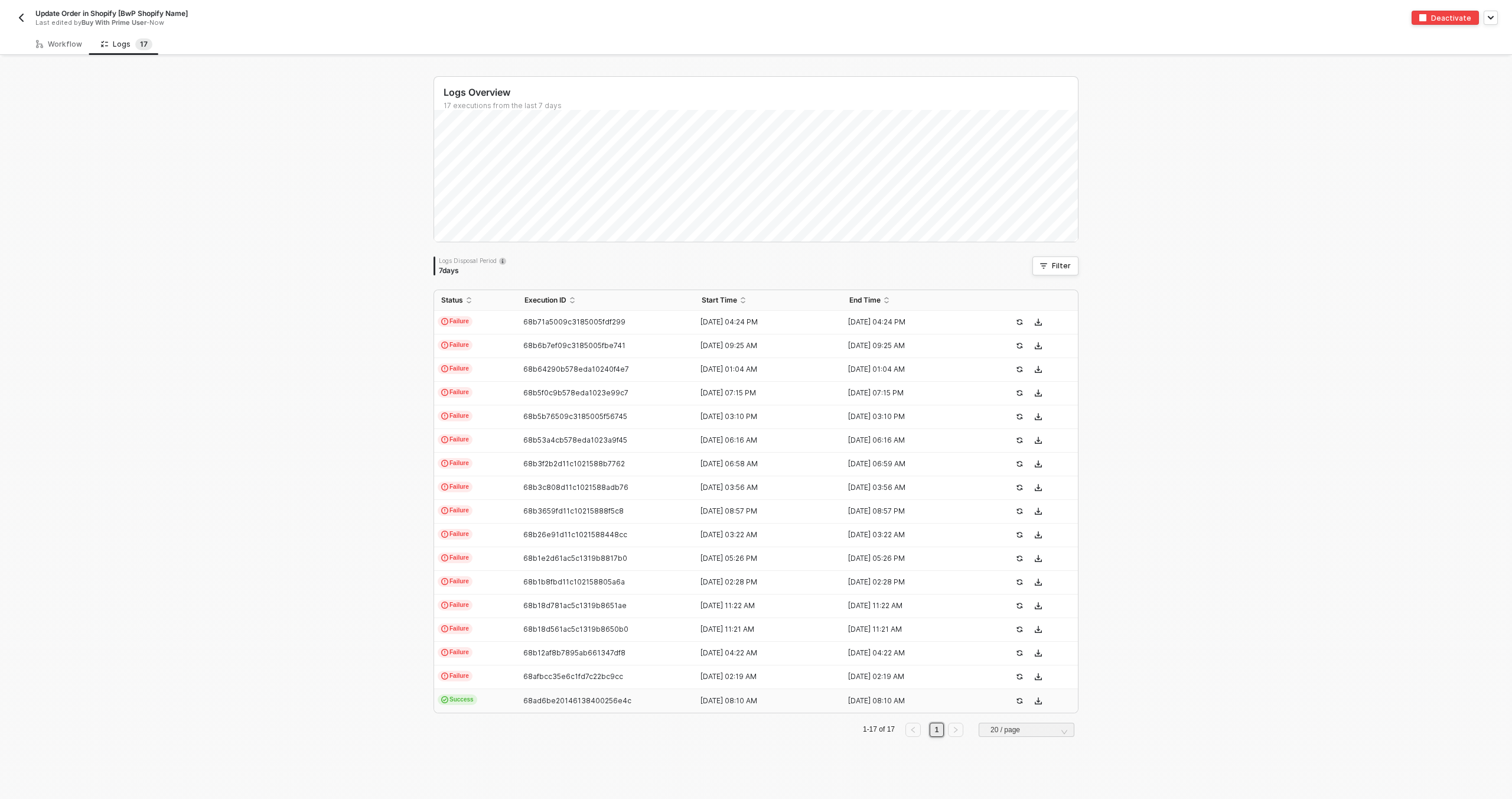
click at [497, 698] on td "Success" at bounding box center [476, 701] width 83 height 23
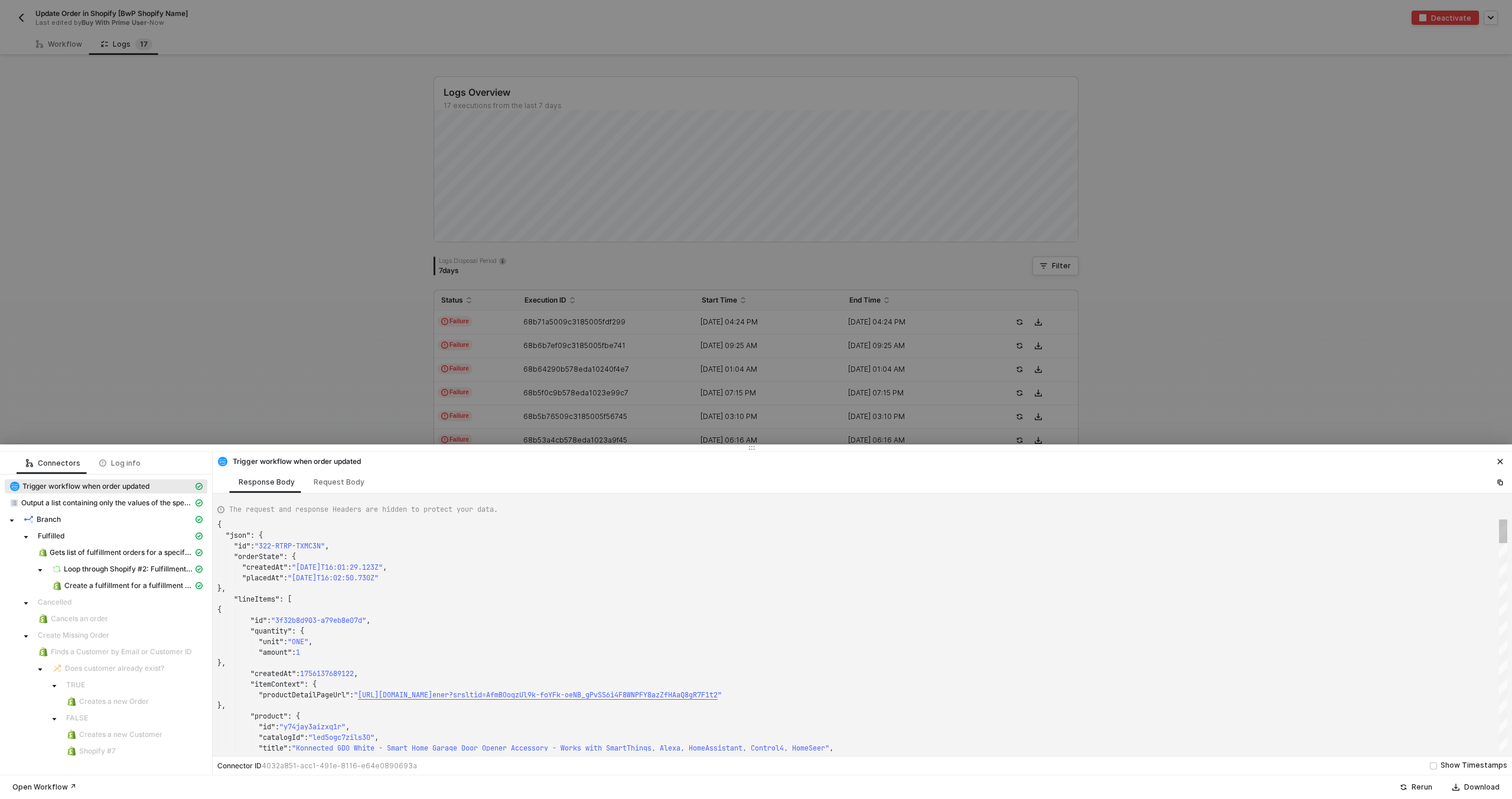
scroll to position [106, 0]
click at [126, 547] on div "Gets list of fulfillment orders for a specific order" at bounding box center [115, 552] width 155 height 10
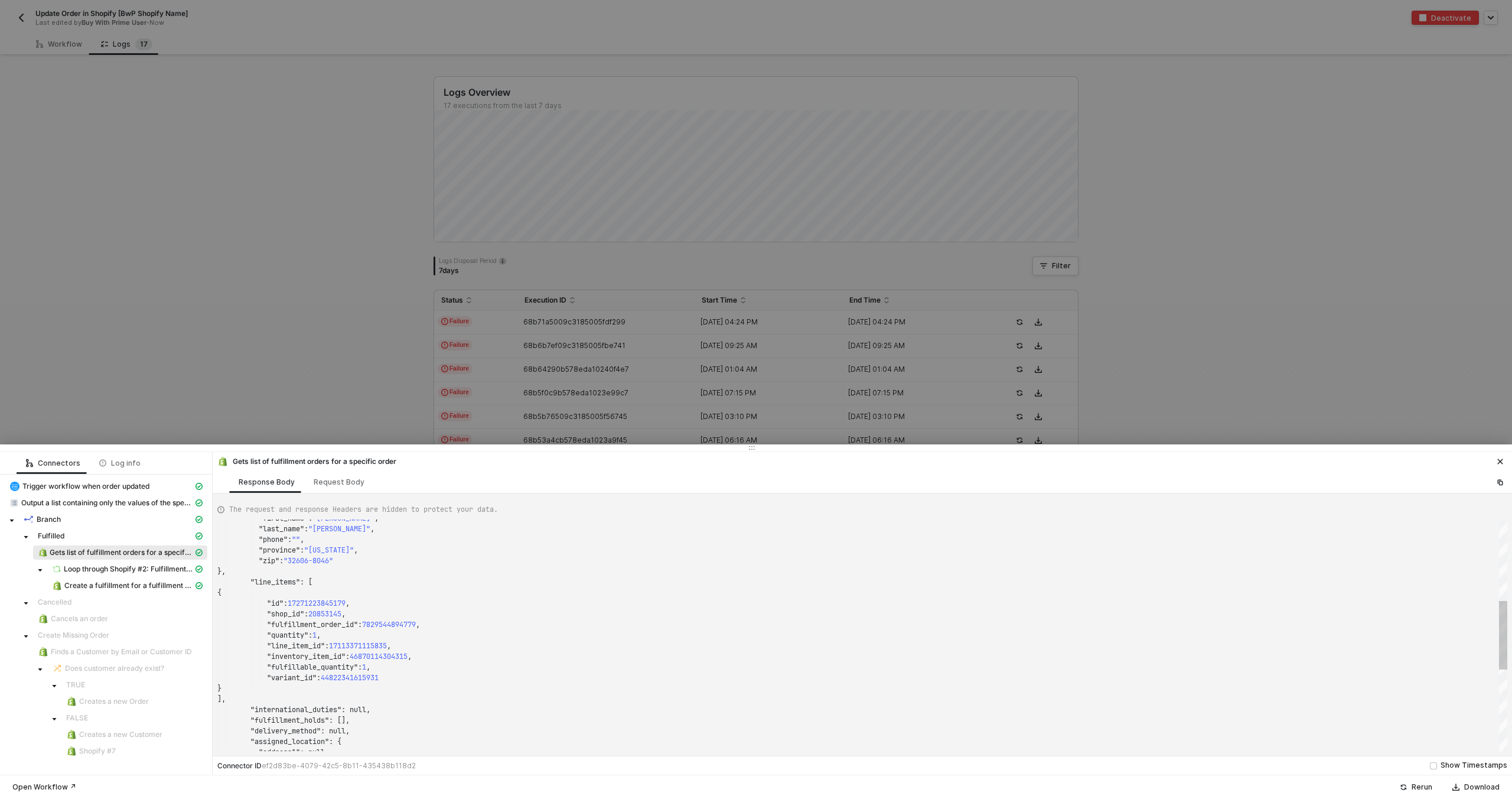
scroll to position [53, 166]
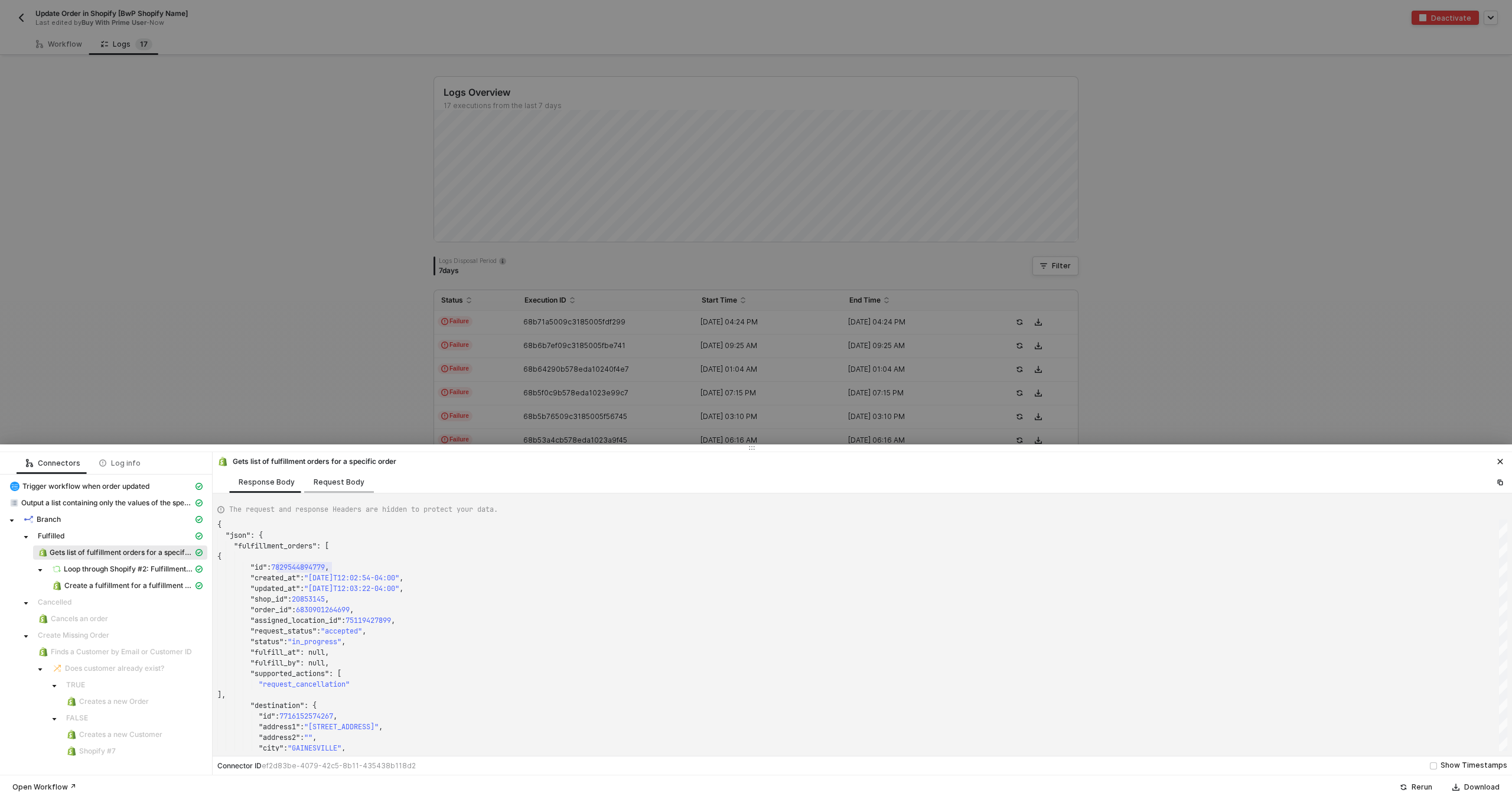
click at [336, 484] on div "Request Body" at bounding box center [339, 481] width 51 height 9
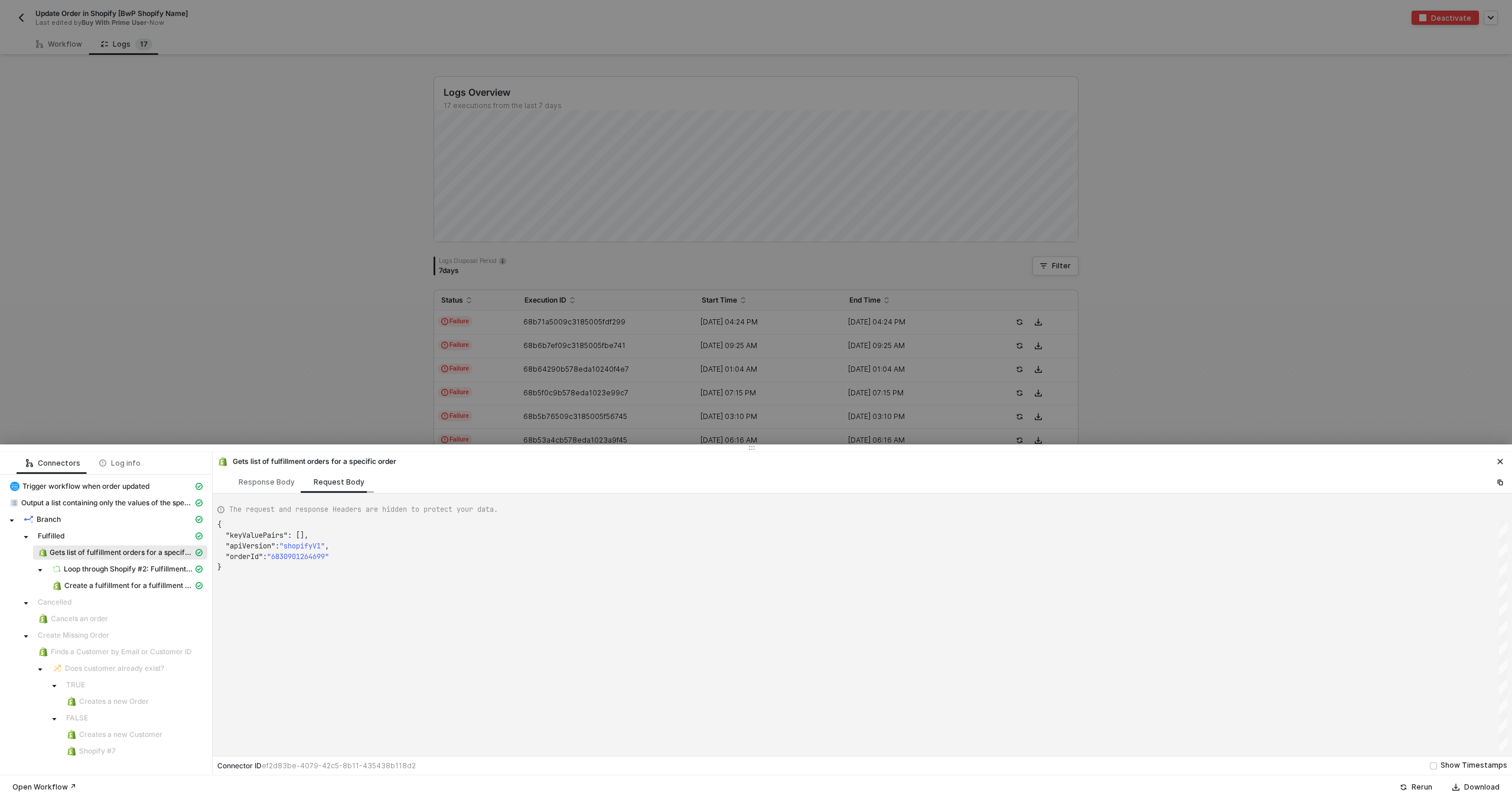
scroll to position [42, 0]
click at [255, 486] on div "Response Body" at bounding box center [266, 482] width 75 height 22
type textarea "{ "json": { "fulfillment_orders": [ { "id": 7829544894779, "created_at": "2025-…"
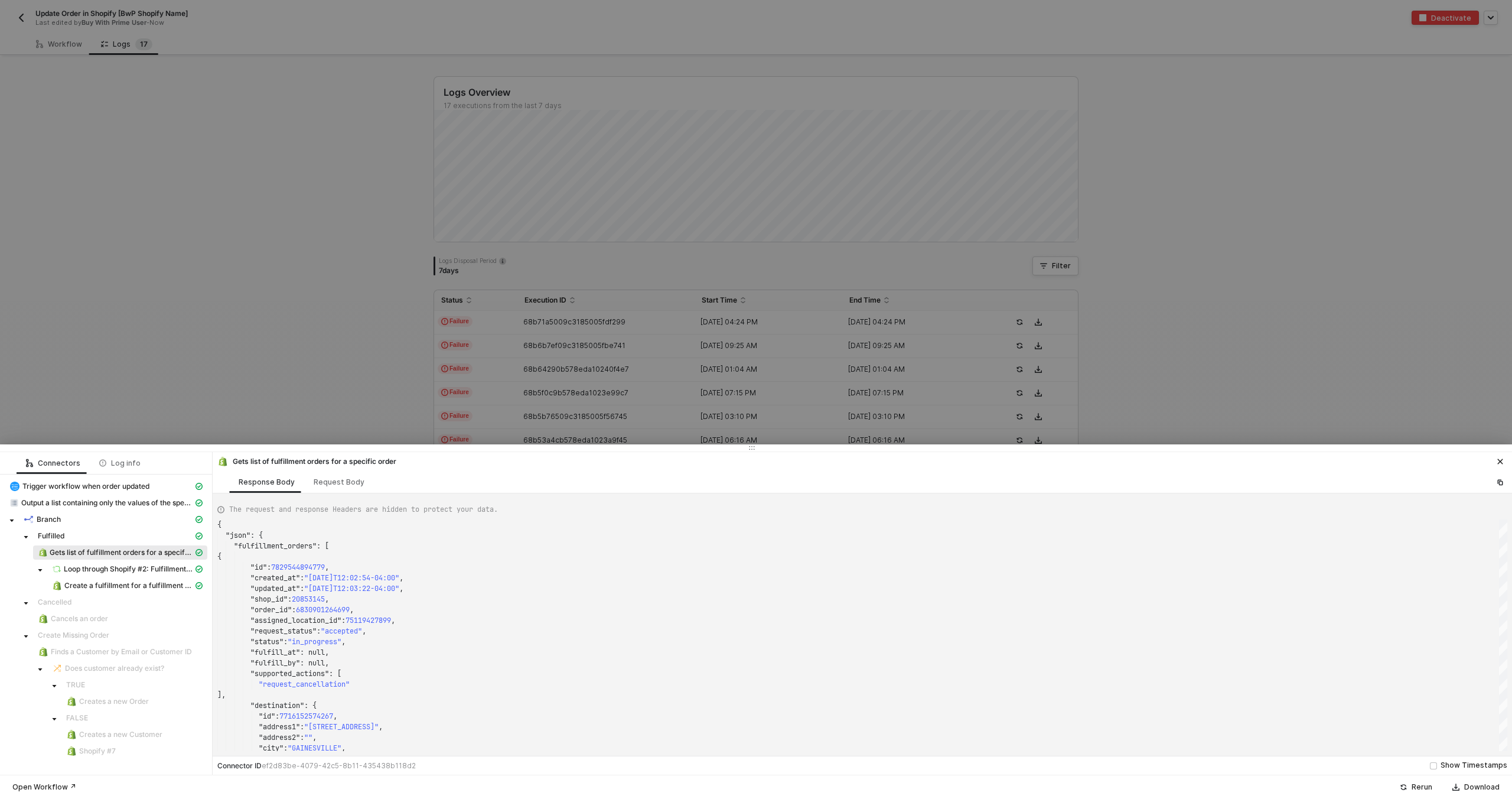
click at [653, 351] on div at bounding box center [756, 399] width 1512 height 799
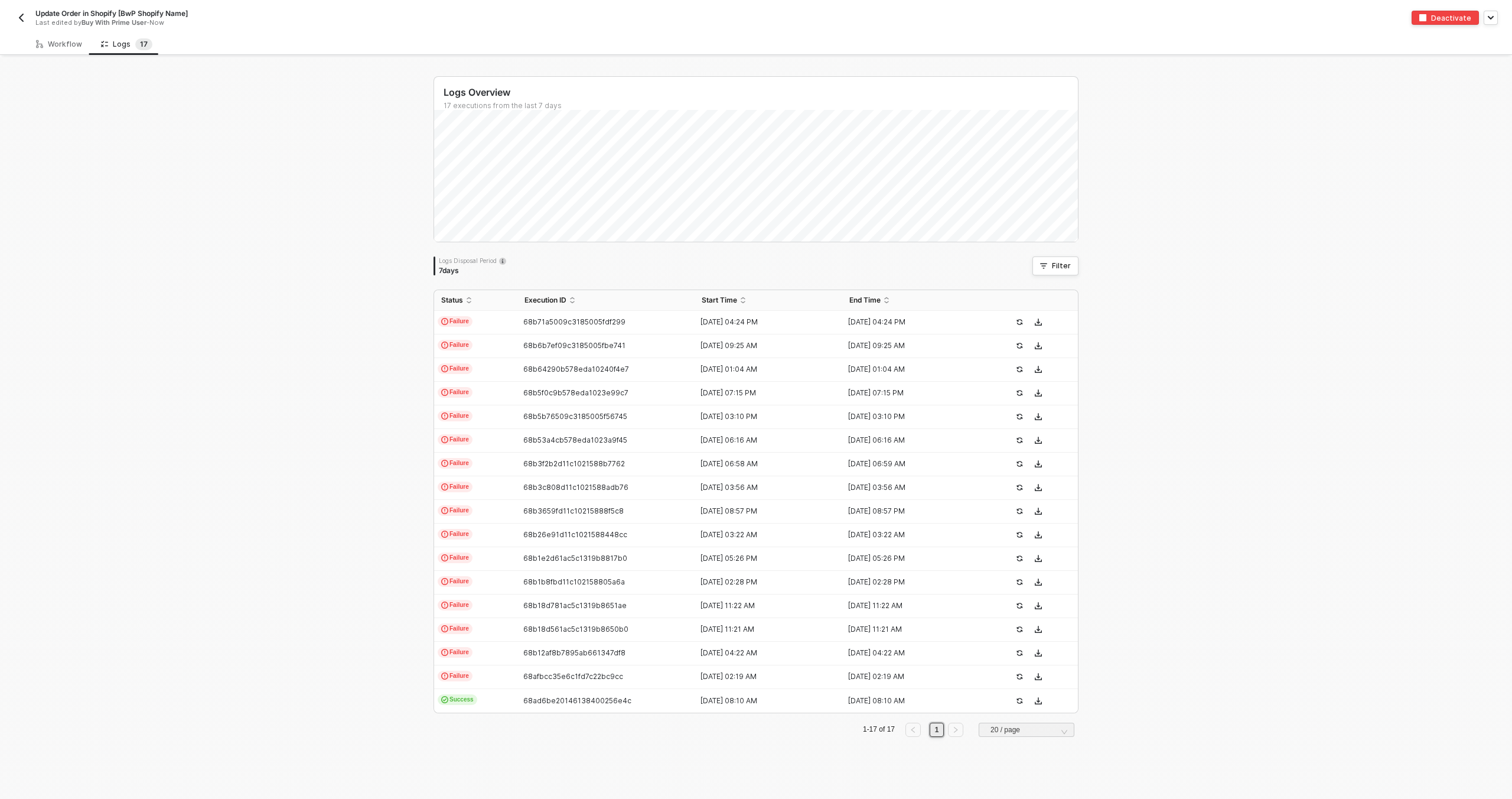
click at [726, 724] on ul "1-17 of 17 1 20 / page" at bounding box center [756, 730] width 645 height 14
click at [626, 696] on div "68ad6be20146138400256e4c" at bounding box center [601, 700] width 168 height 9
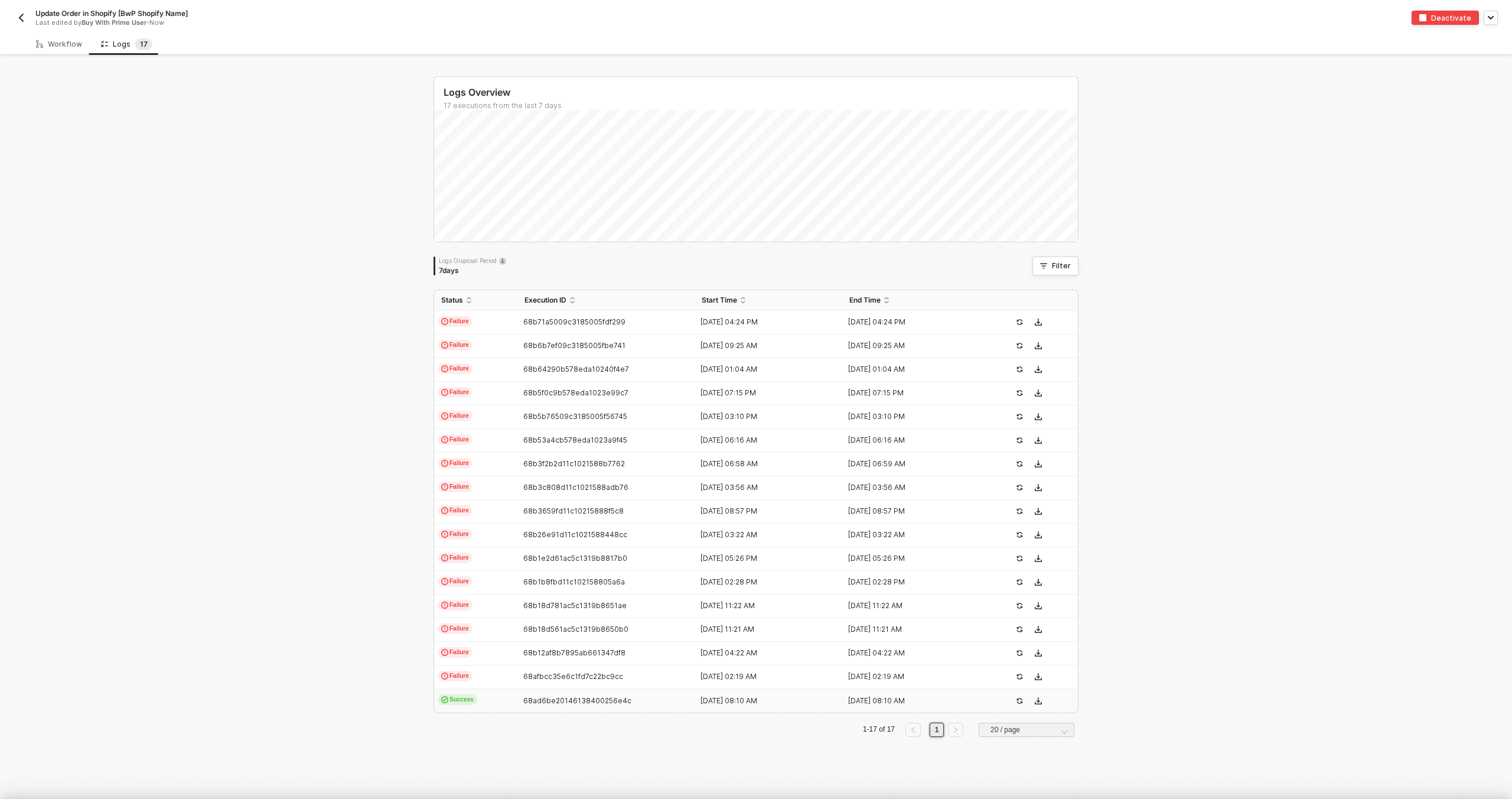
type textarea "{ "json": { "id": "322-RTRP-TXMC3N", "orderState": { "createdAt": "2025-08-25T1…"
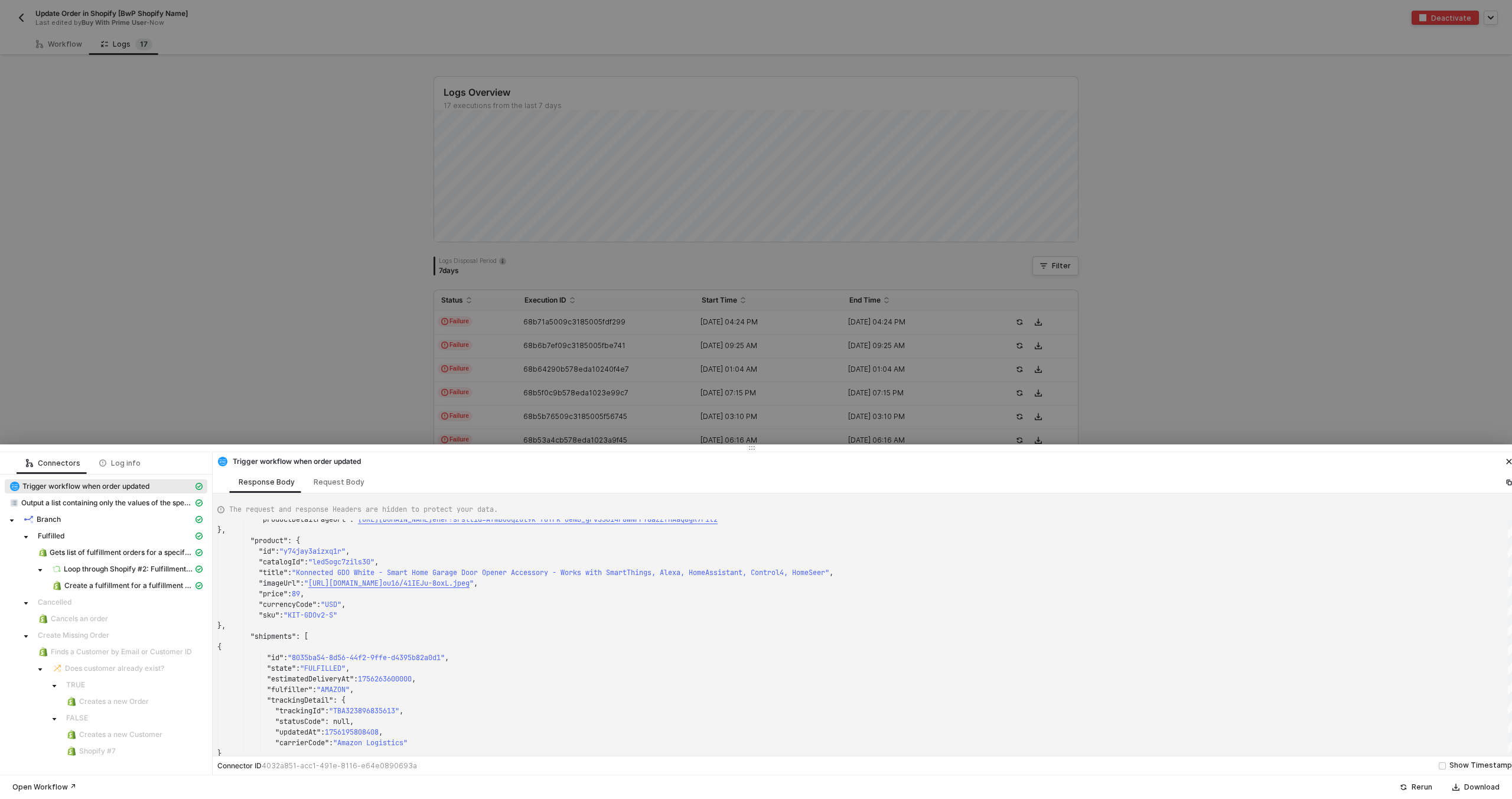
click at [423, 375] on div at bounding box center [756, 399] width 1512 height 799
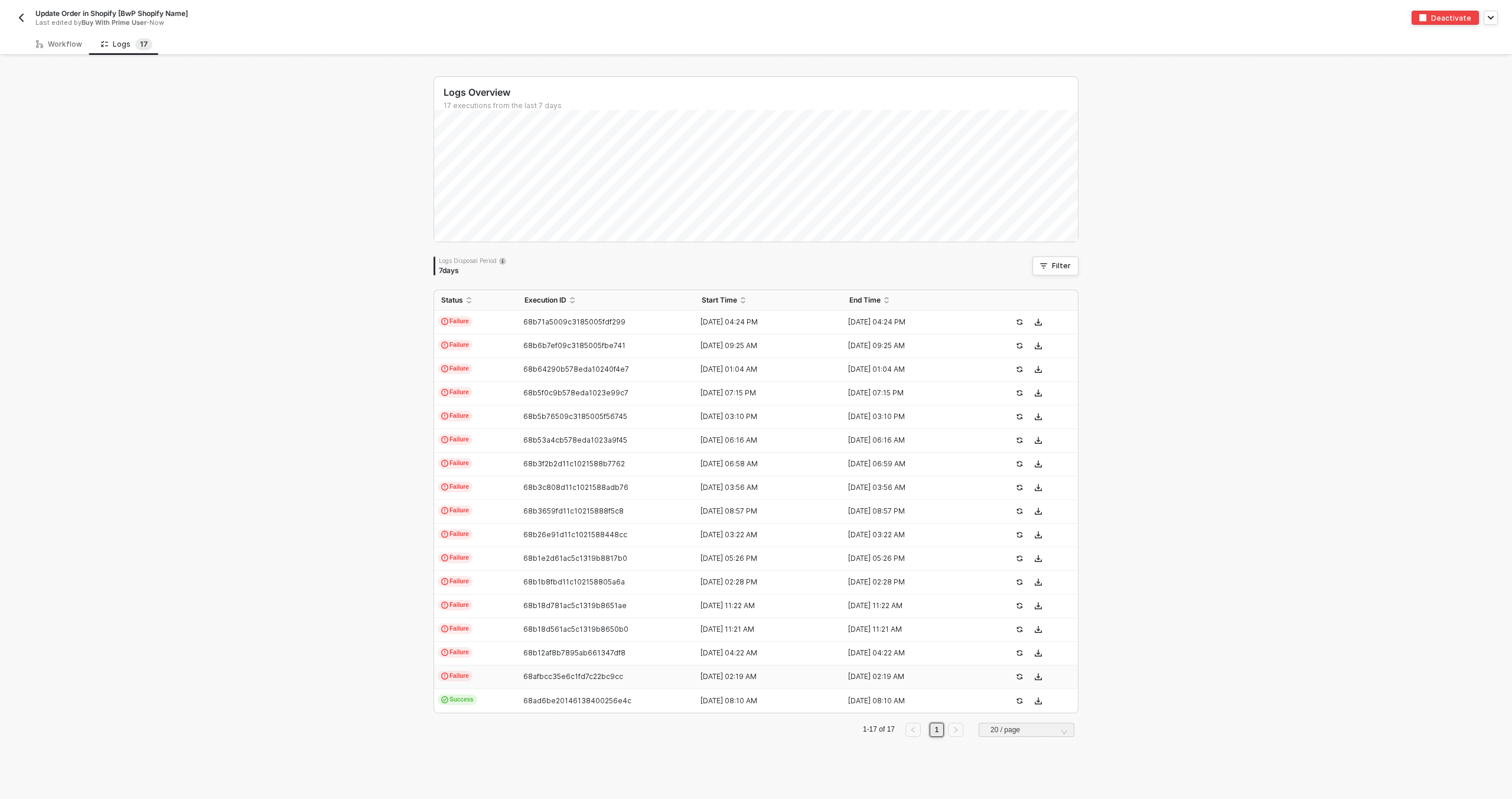
click at [550, 678] on span "68afbcc35e6c1fd7c22bc9cc" at bounding box center [573, 676] width 100 height 9
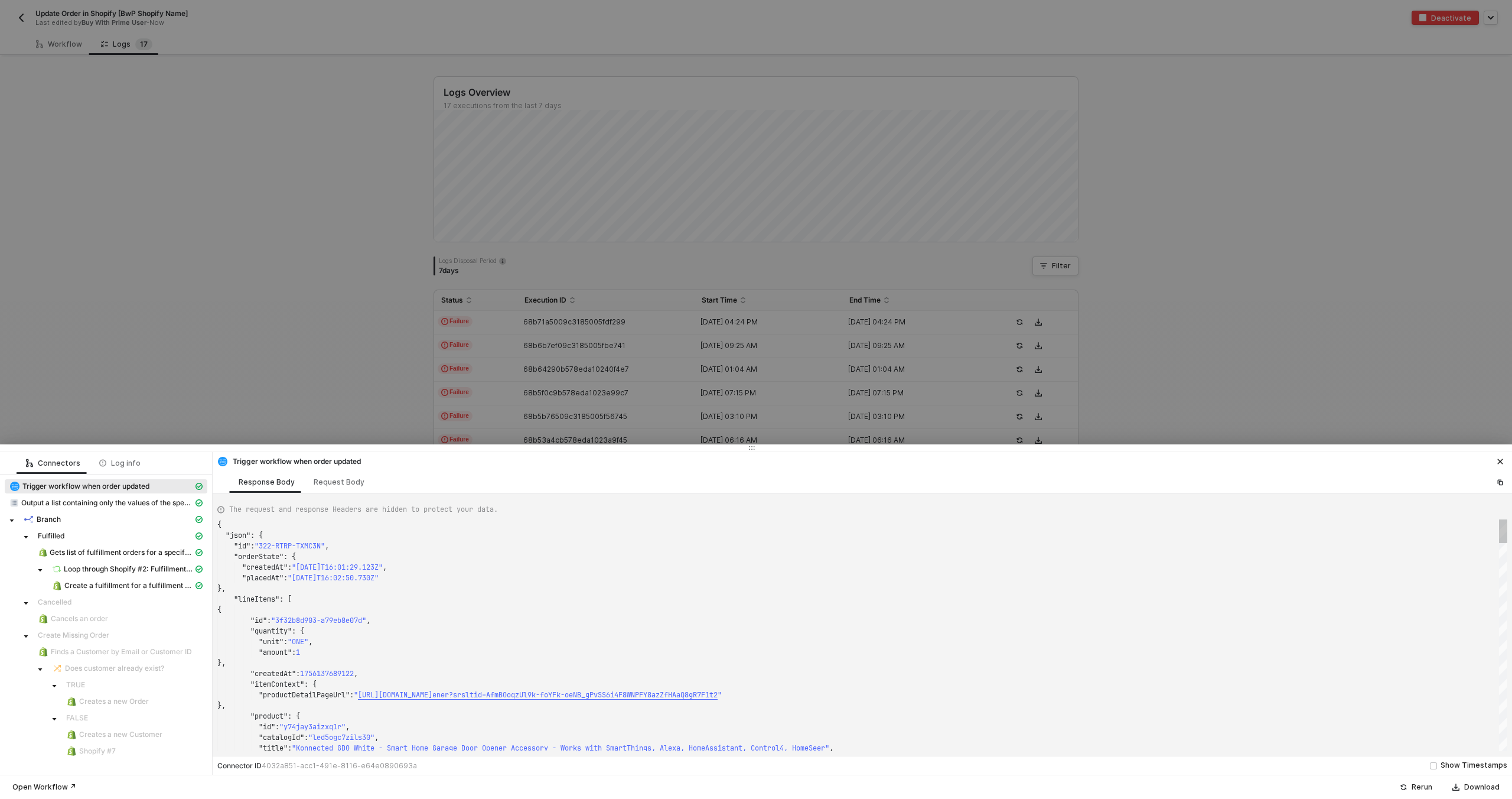
type textarea "{ "json": { "id": "322-H9MN-TZ6AW8", "orderState": { "createdAt": "2025-08-27T1…"
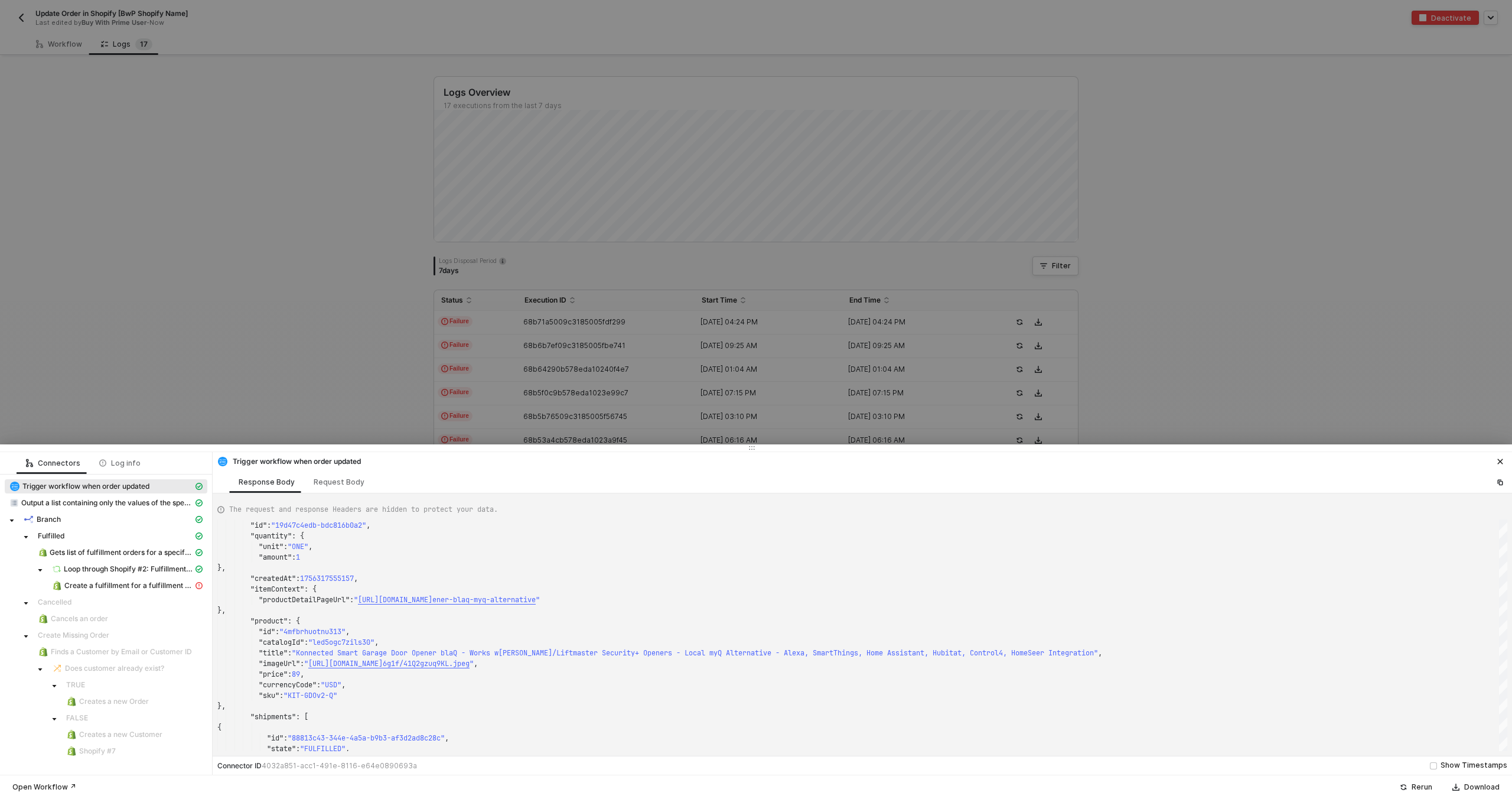
click at [575, 411] on div at bounding box center [756, 399] width 1512 height 799
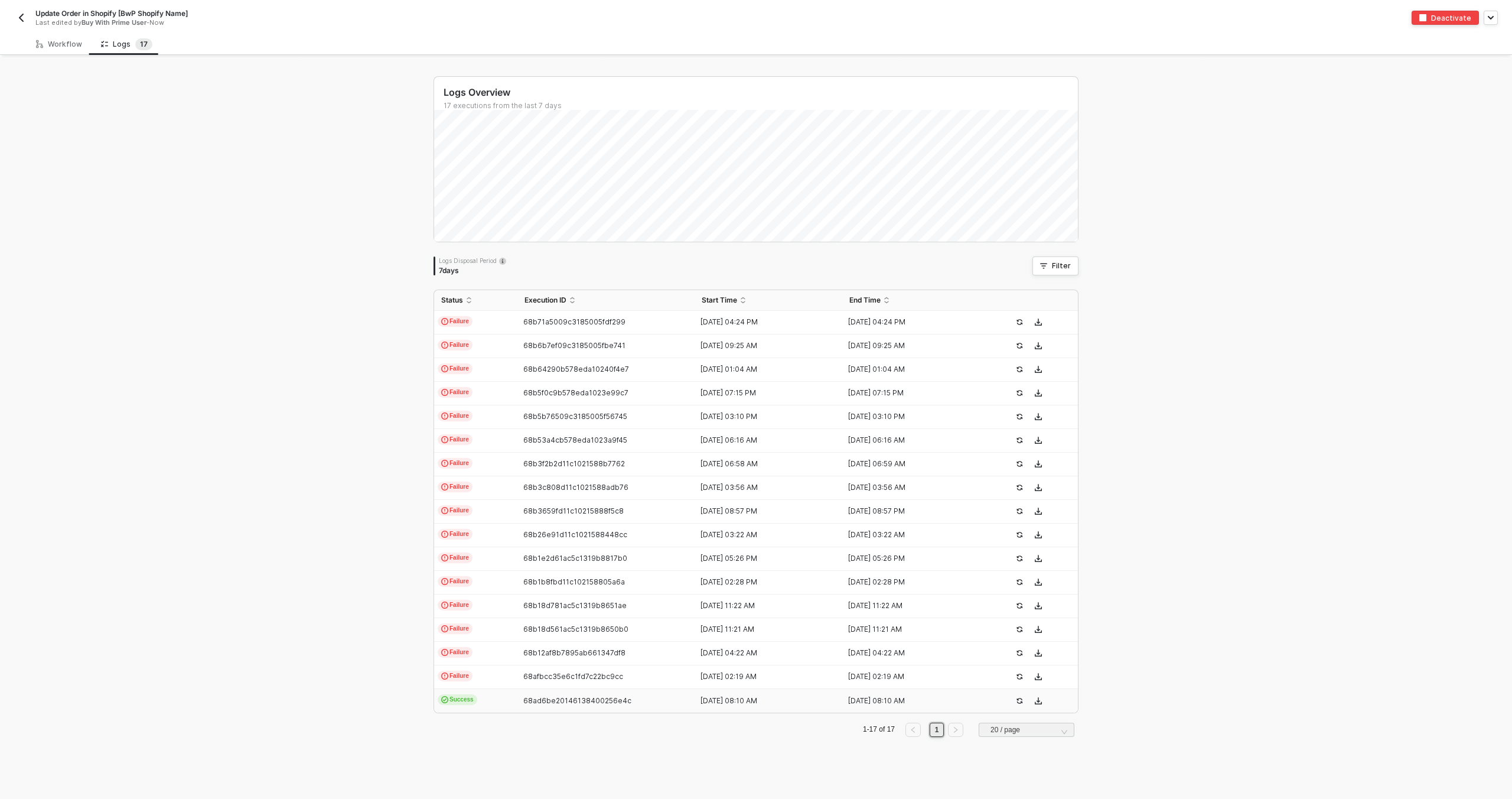
click at [541, 703] on span "68ad6be20146138400256e4c" at bounding box center [577, 700] width 108 height 9
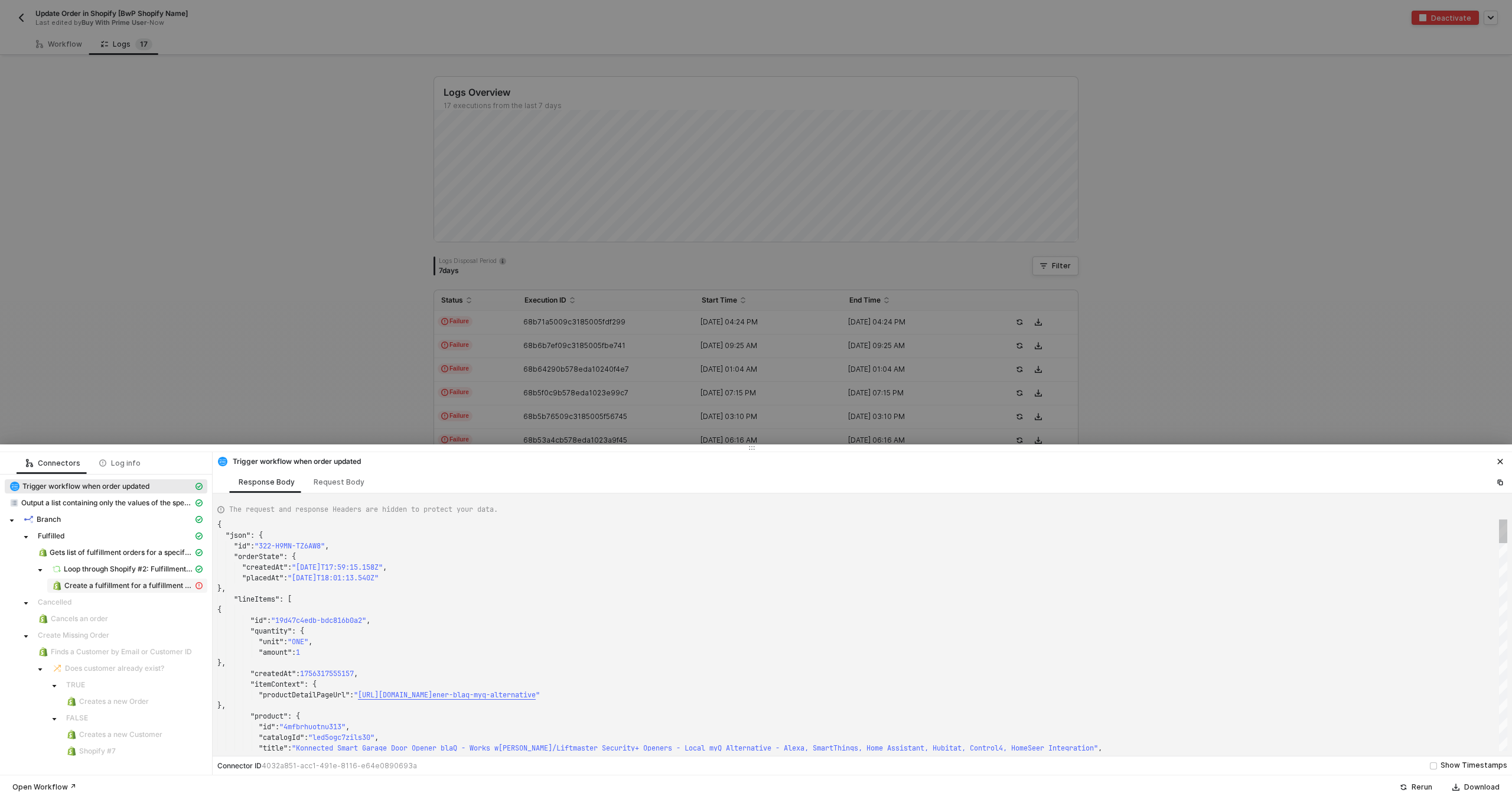
type textarea "{ "json": { "id": "322-RTRP-TXMC3N", "orderState": { "createdAt": "2025-08-25T1…"
click at [150, 581] on span "Create a fulfillment for a fulfillment order" at bounding box center [129, 585] width 129 height 9
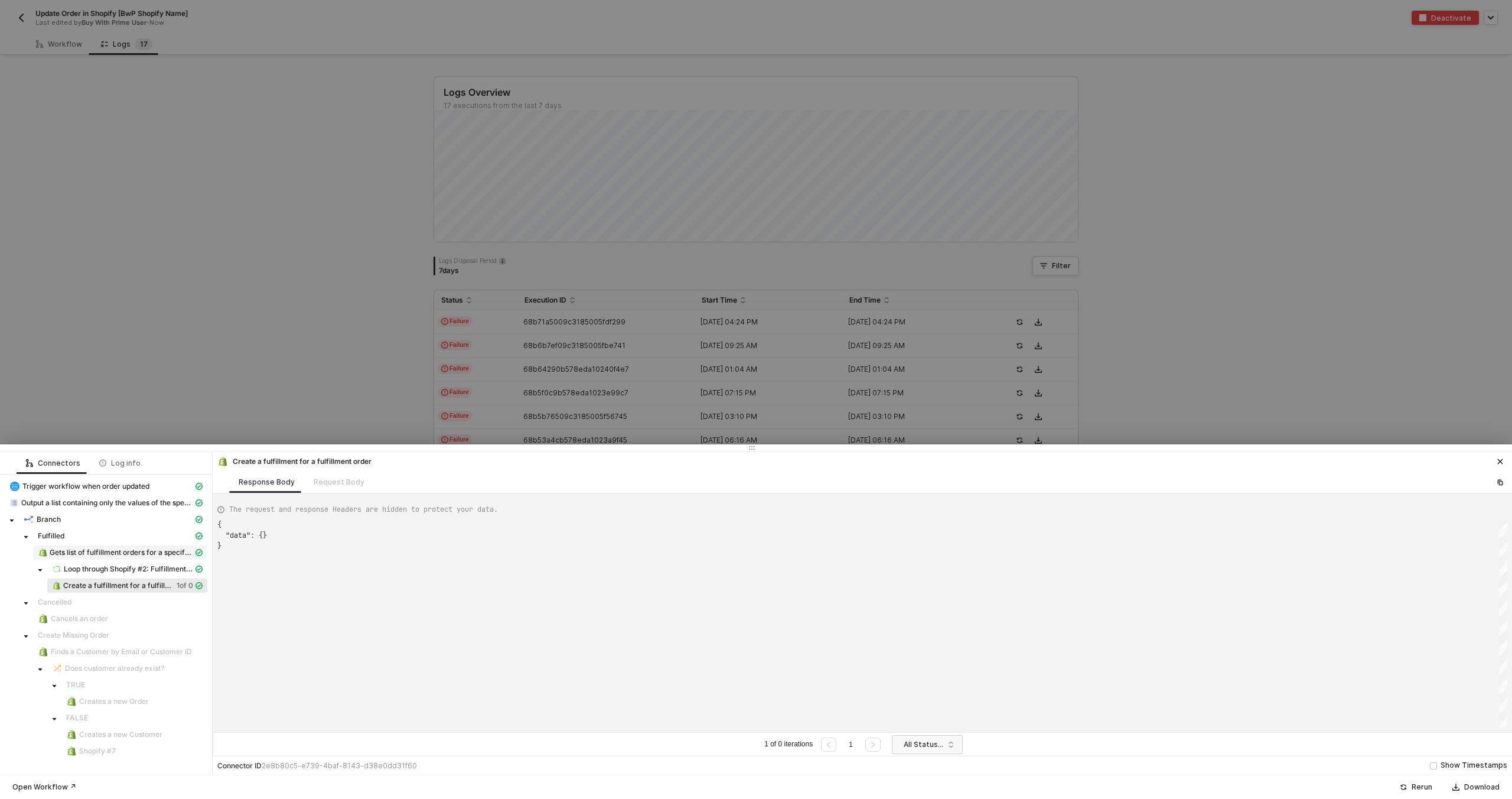
click at [135, 554] on span "Gets list of fulfillment orders for a specific order" at bounding box center [122, 552] width 144 height 9
type textarea "{ "json": { "fulfillment_orders": [ { "id": 7829544894779, "created_at": "2025-…"
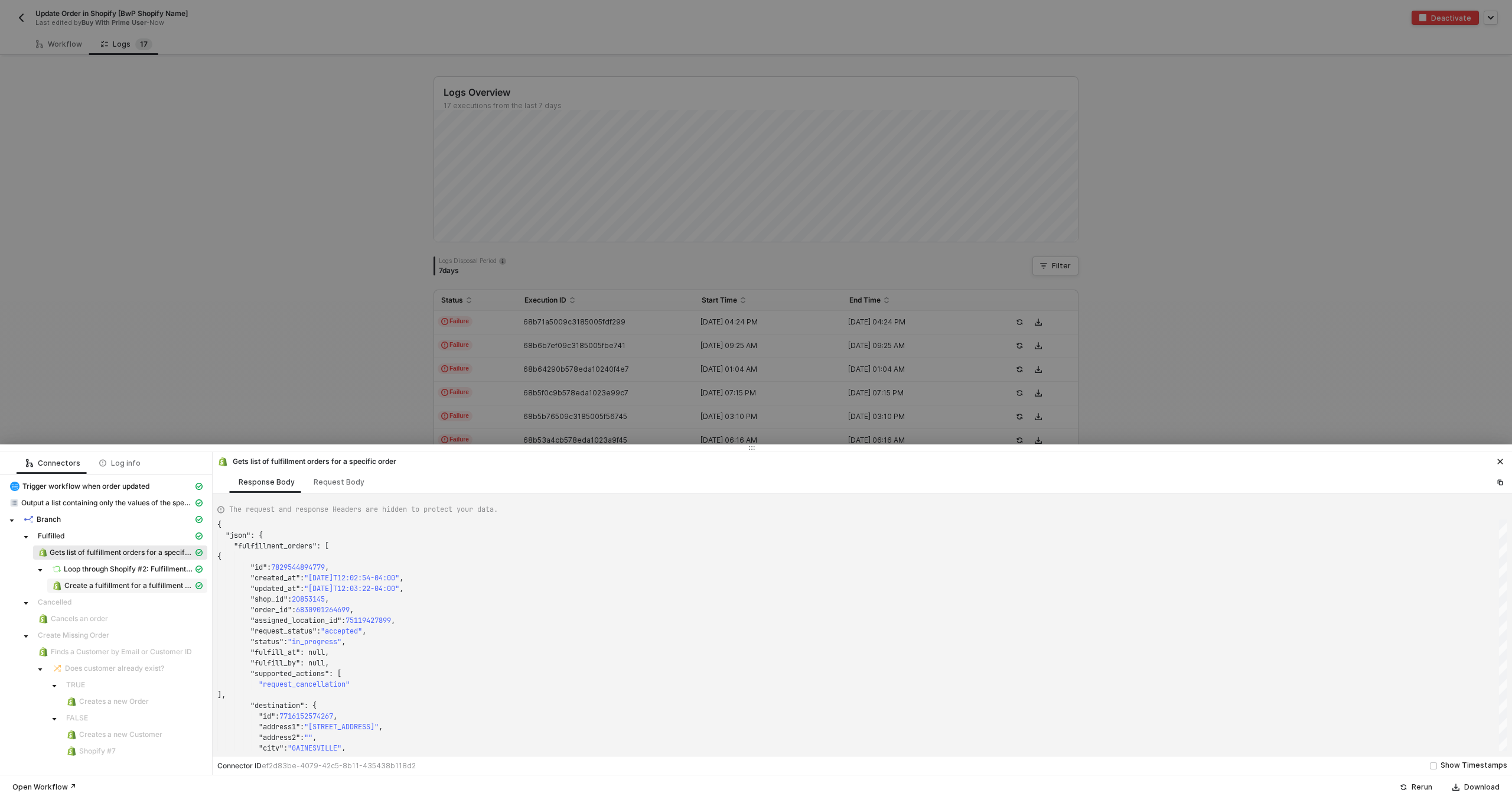
click at [161, 582] on span "Create a fulfillment for a fulfillment order" at bounding box center [129, 585] width 129 height 9
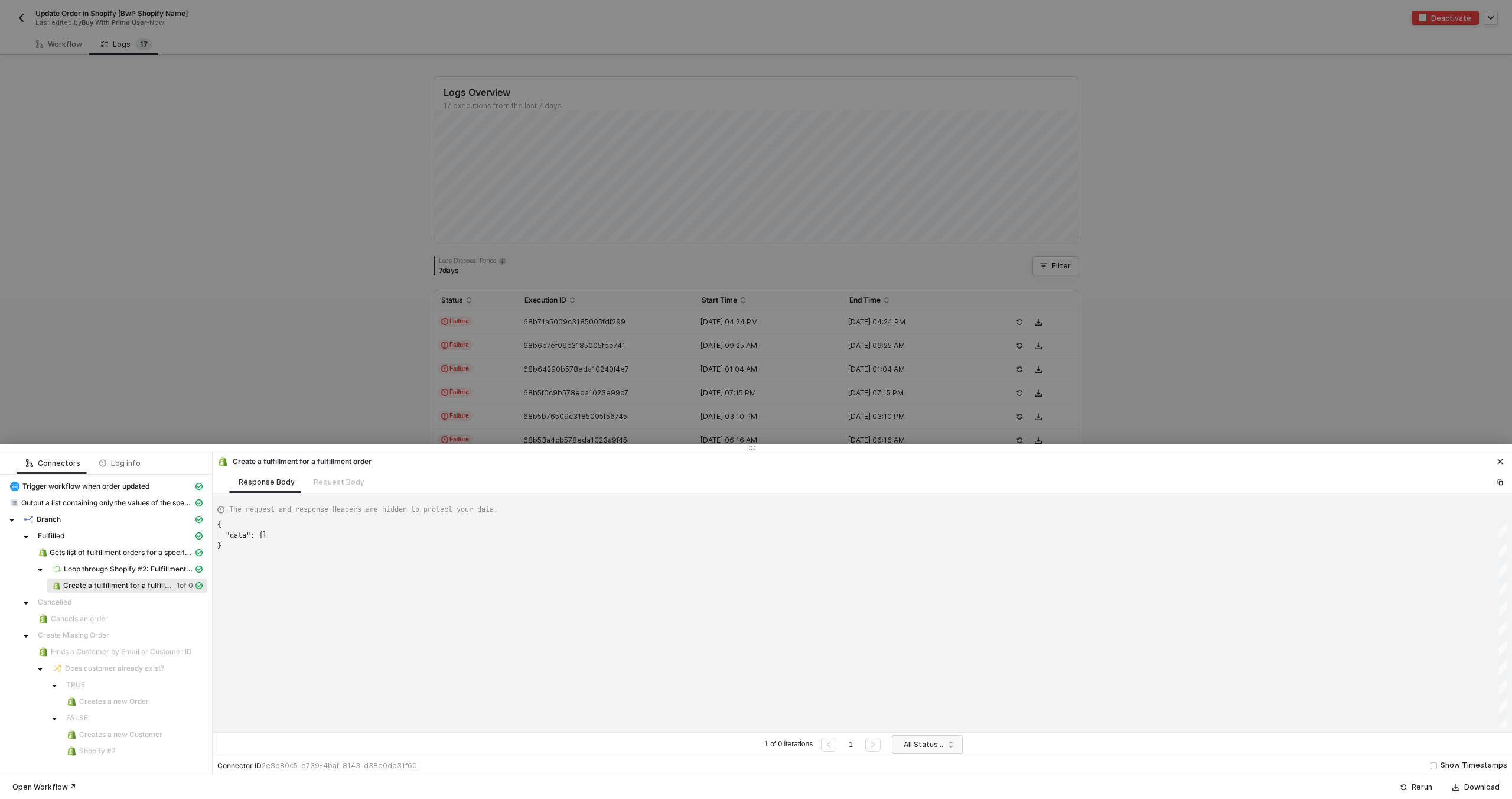
scroll to position [21, 0]
click at [151, 549] on span "Gets list of fulfillment orders for a specific order" at bounding box center [122, 552] width 144 height 9
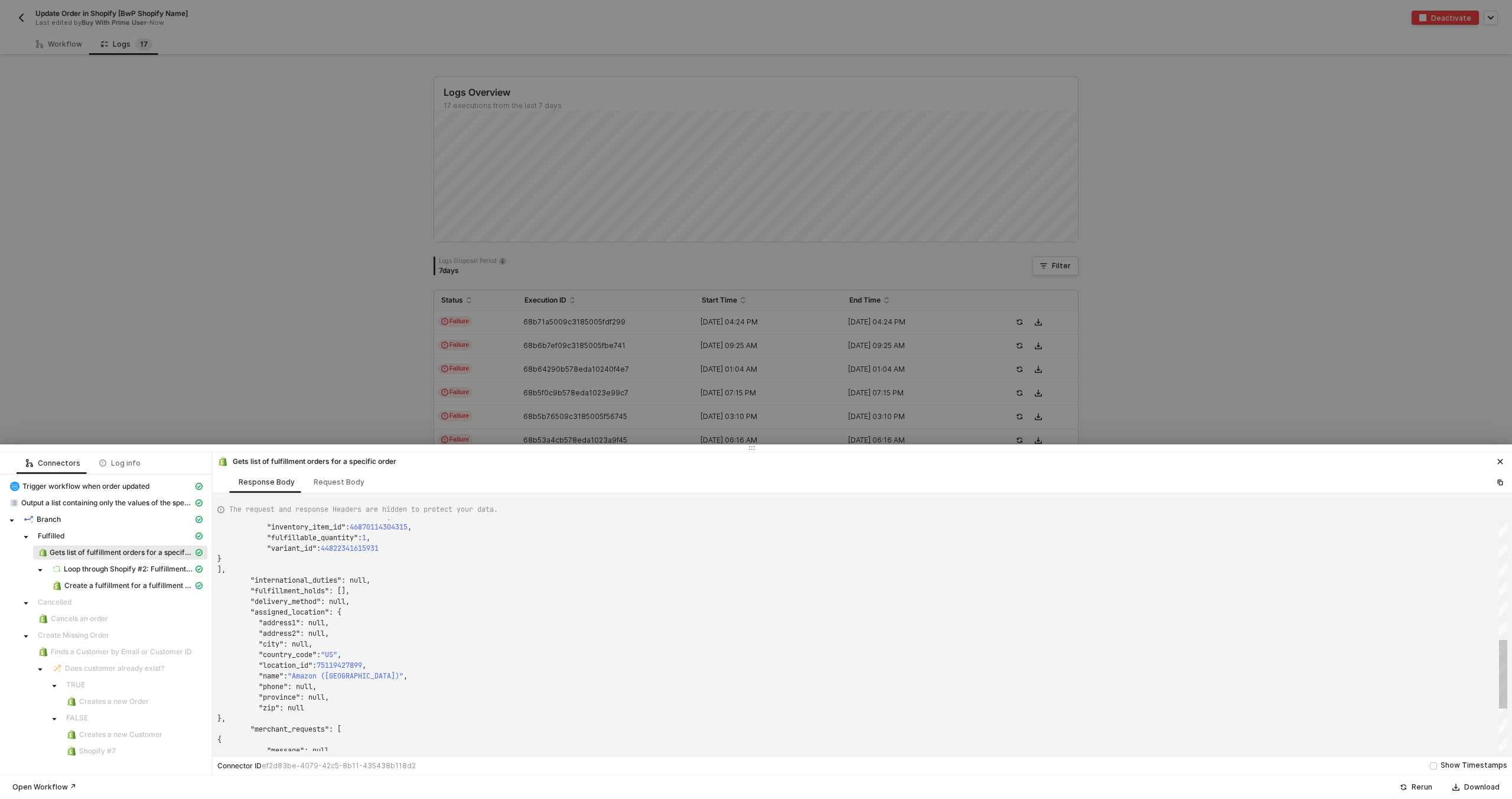
click at [299, 671] on span ""Amazon (US)"" at bounding box center [346, 676] width 116 height 9
click at [300, 667] on span ""location_id"" at bounding box center [285, 665] width 54 height 9
click at [306, 680] on div ""line_item_id" : 17113371115835 , "inventory_item_id" : 46870114304315 , "fulfi…" at bounding box center [862, 635] width 1290 height 232
click at [322, 491] on div "Request Body" at bounding box center [339, 482] width 70 height 22
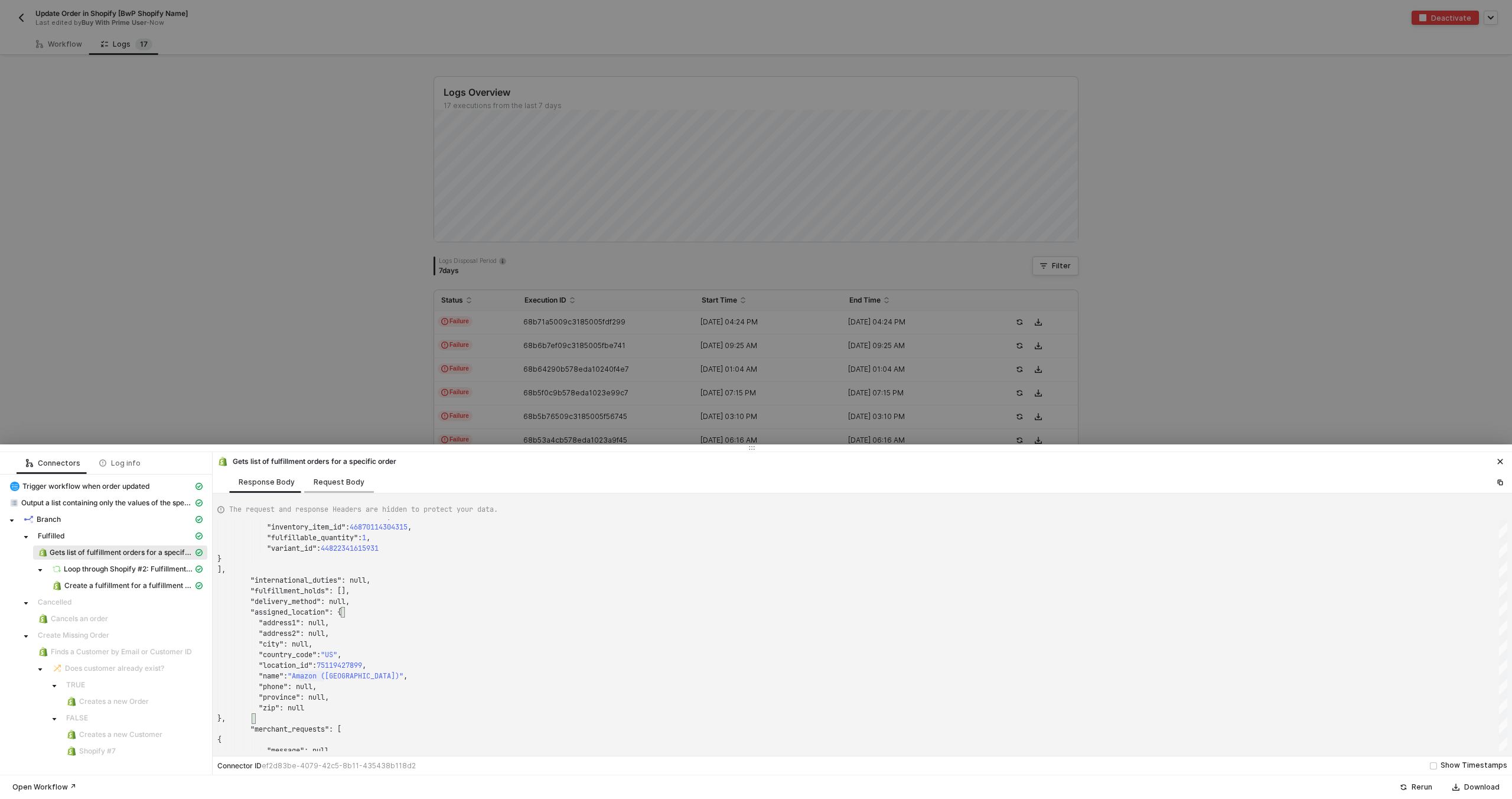
scroll to position [42, 0]
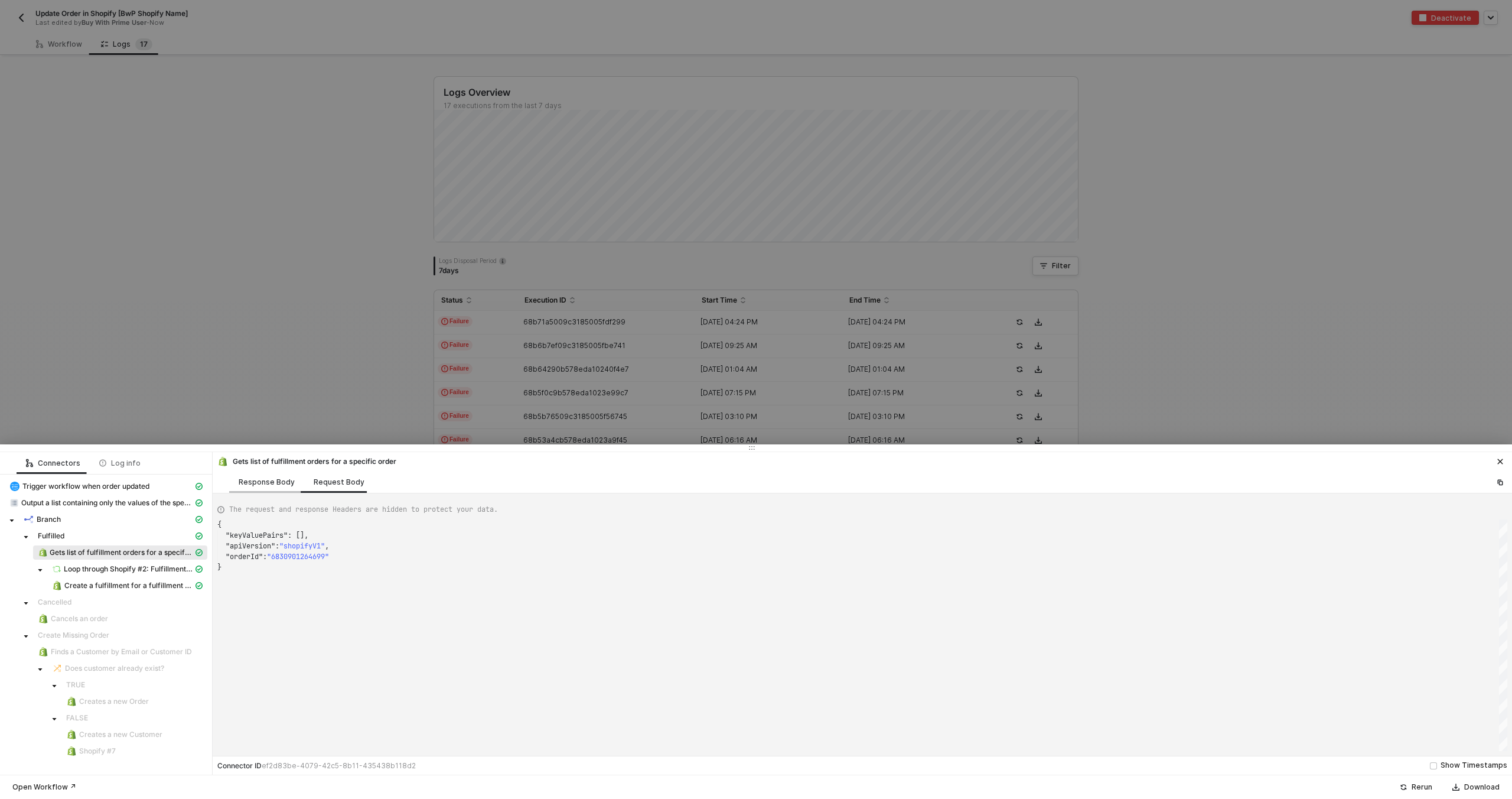
click at [260, 481] on div "Response Body" at bounding box center [266, 481] width 56 height 9
type textarea "{ "json": { "fulfillment_orders": [ { "id": 7829544894779, "created_at": "2025-…"
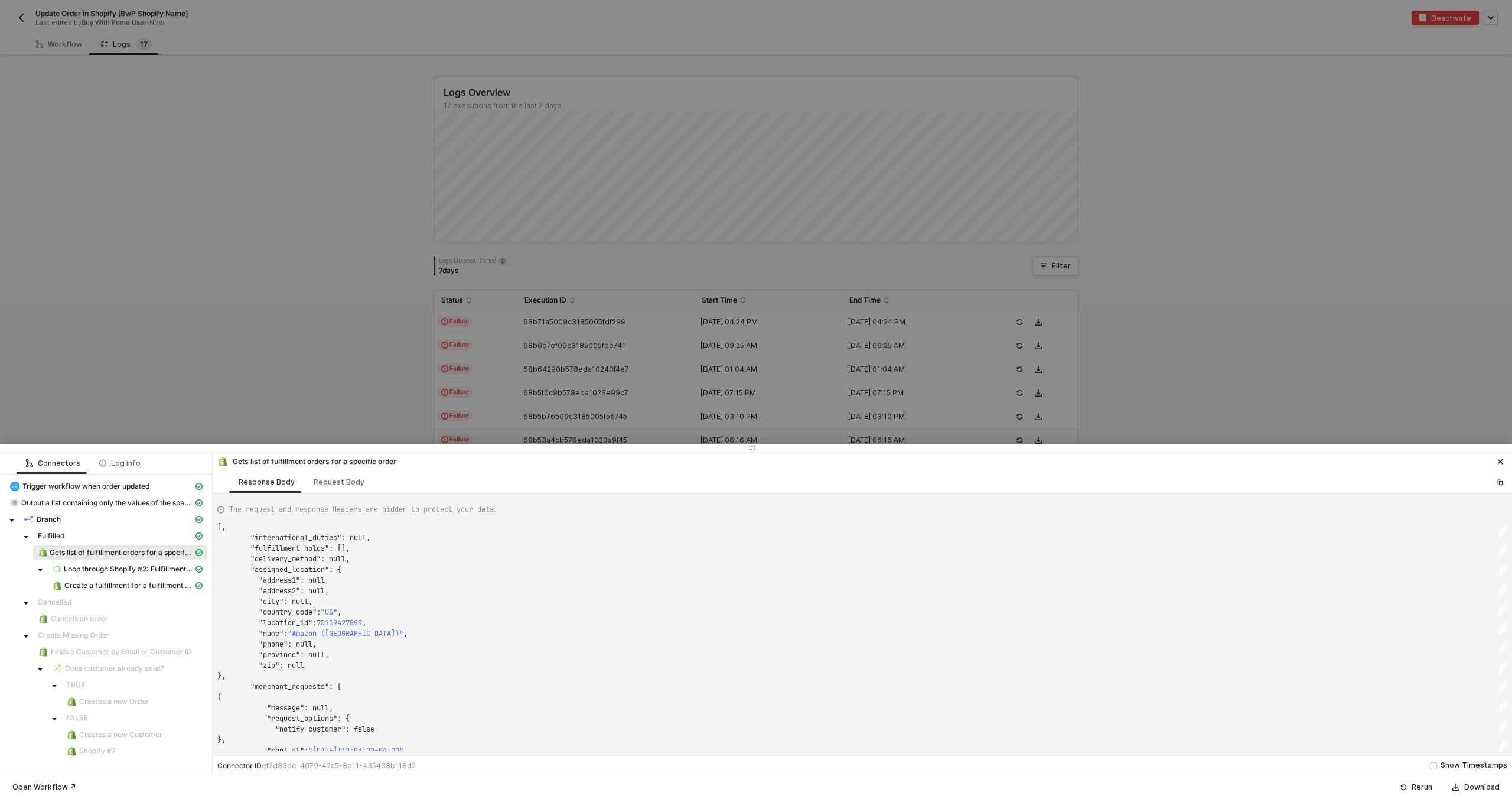
click at [319, 354] on div at bounding box center [756, 399] width 1512 height 799
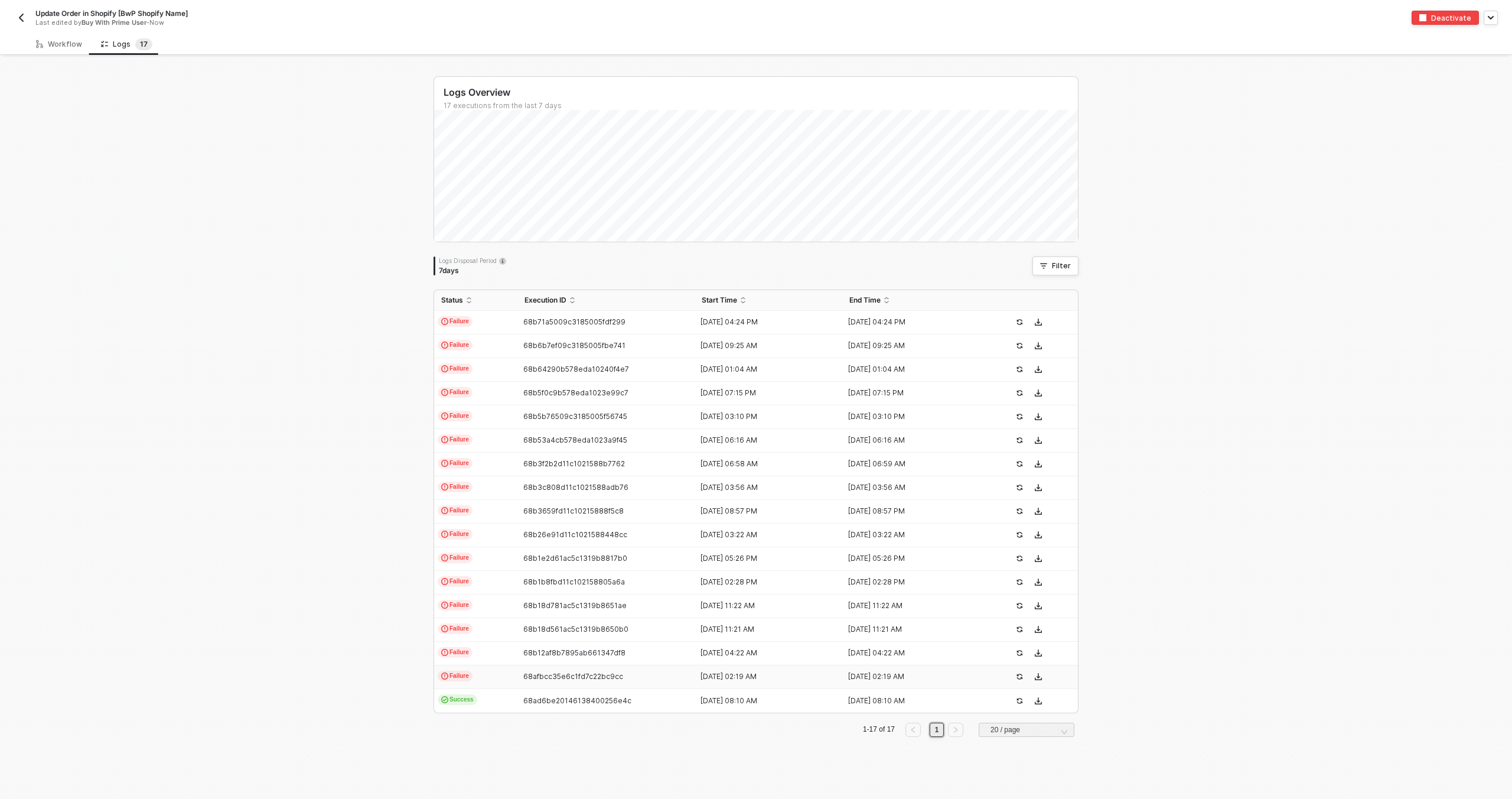
click at [471, 669] on td "Failure" at bounding box center [476, 677] width 83 height 23
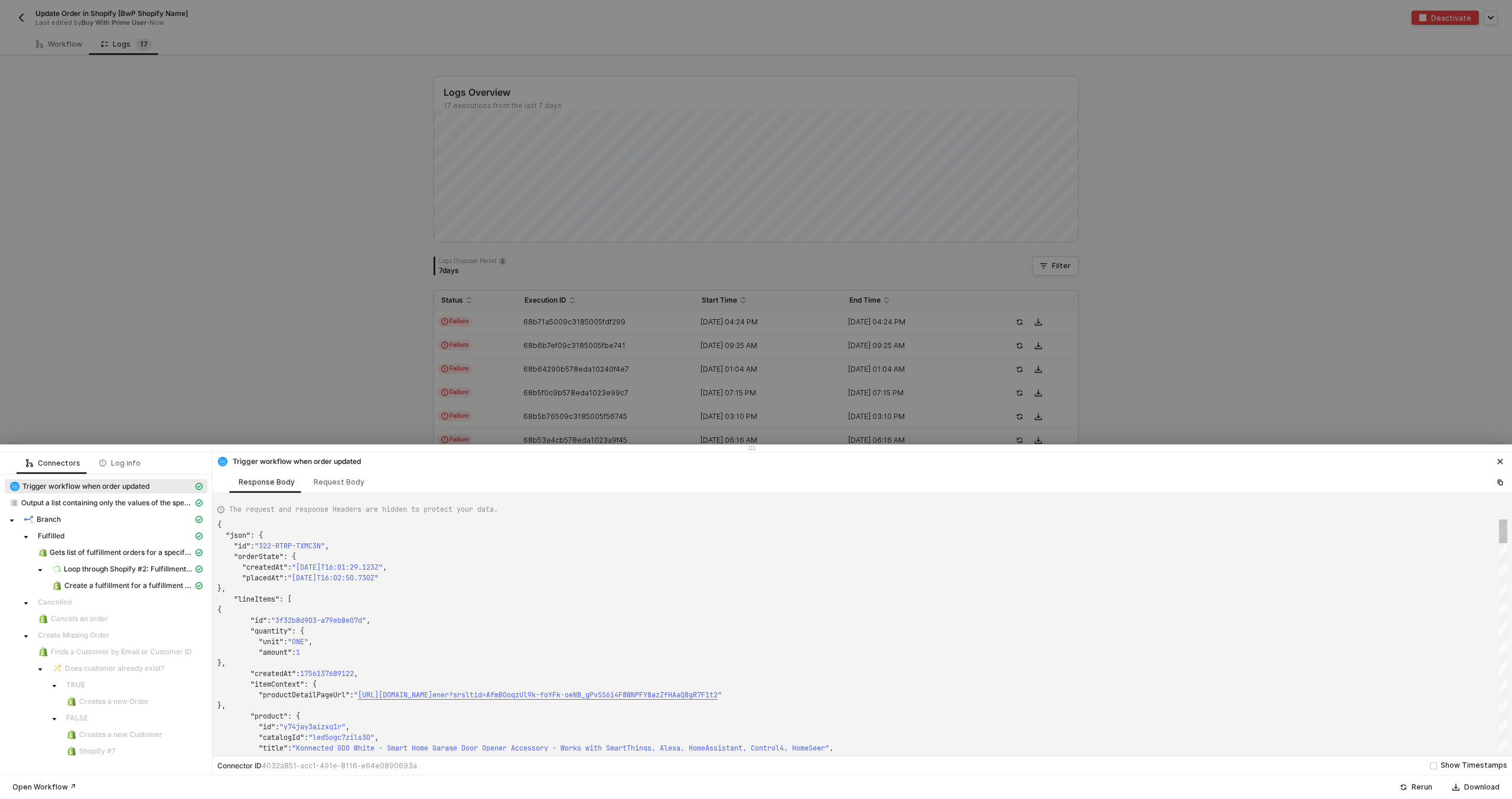
scroll to position [106, 0]
type textarea "{ "json": { "id": "322-H9MN-TZ6AW8", "orderState": { "createdAt": "2025-08-27T1…"
click at [258, 281] on div at bounding box center [756, 399] width 1512 height 799
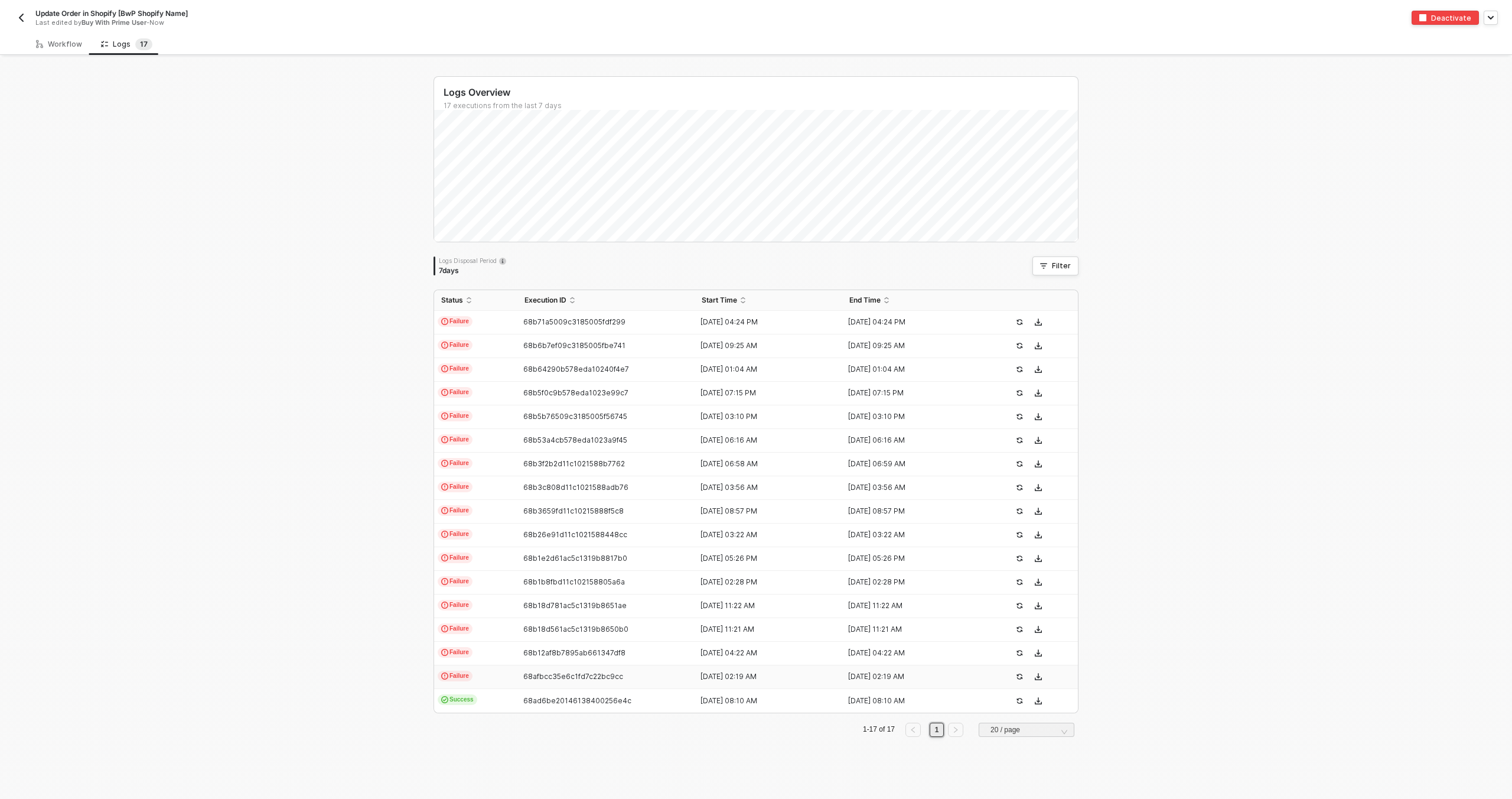
click at [30, 18] on div "Update Order in Shopify [BwP Shopify Name] Last edited by Buy With Prime User -…" at bounding box center [385, 17] width 742 height 19
click at [25, 18] on img "button" at bounding box center [21, 17] width 9 height 9
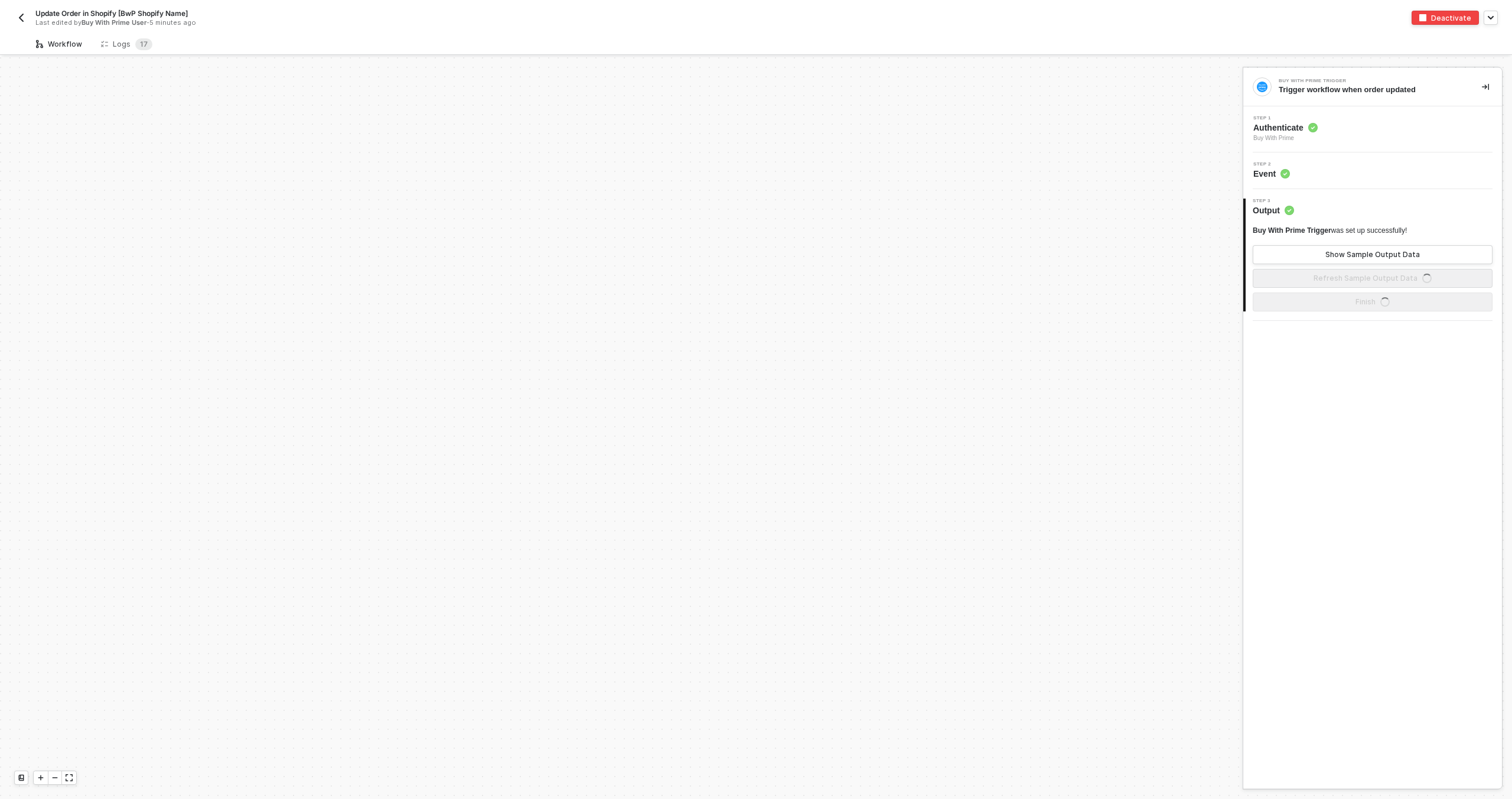
scroll to position [911, 0]
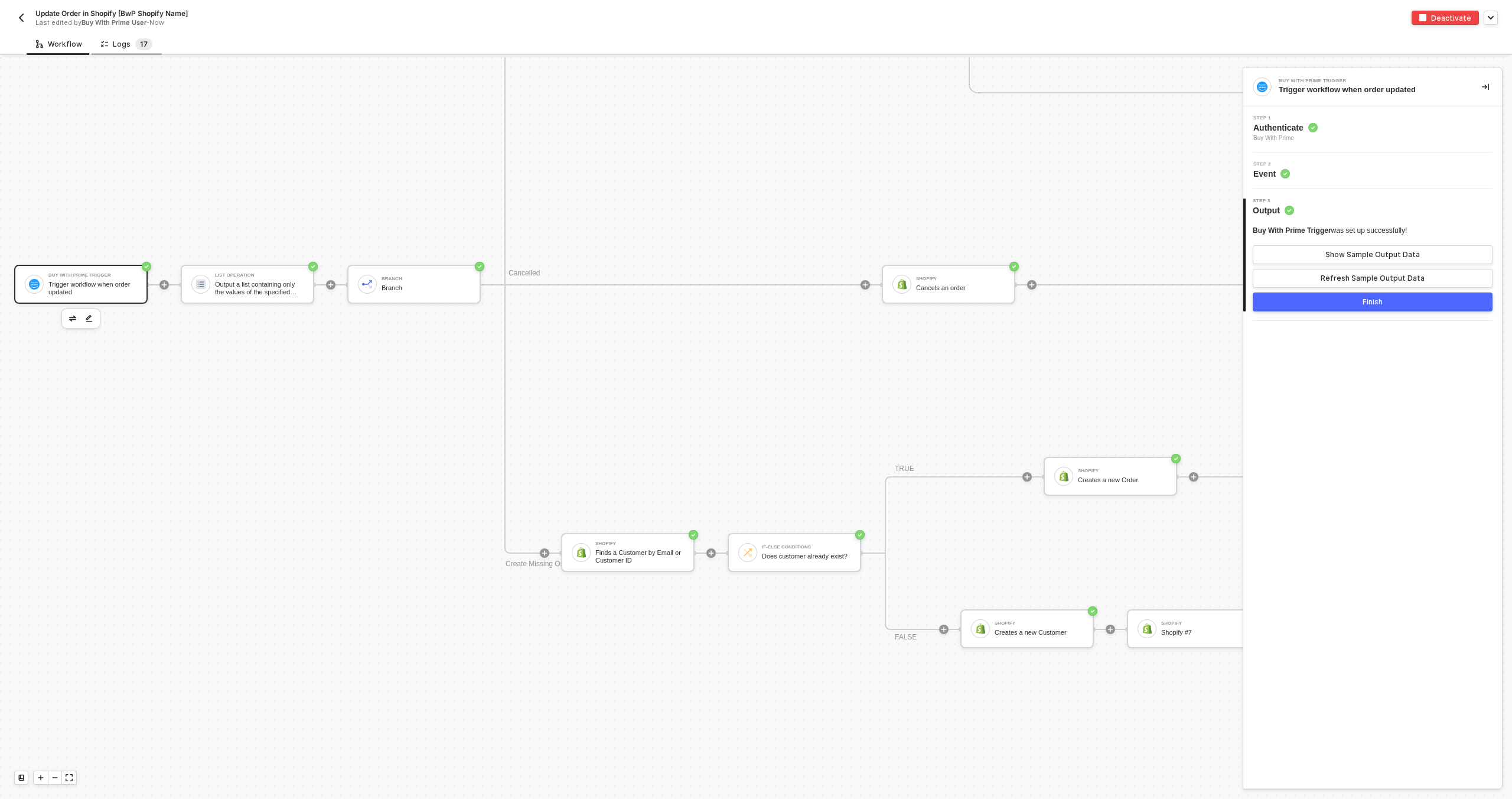
click at [147, 48] on span "1 7" at bounding box center [144, 44] width 17 height 12
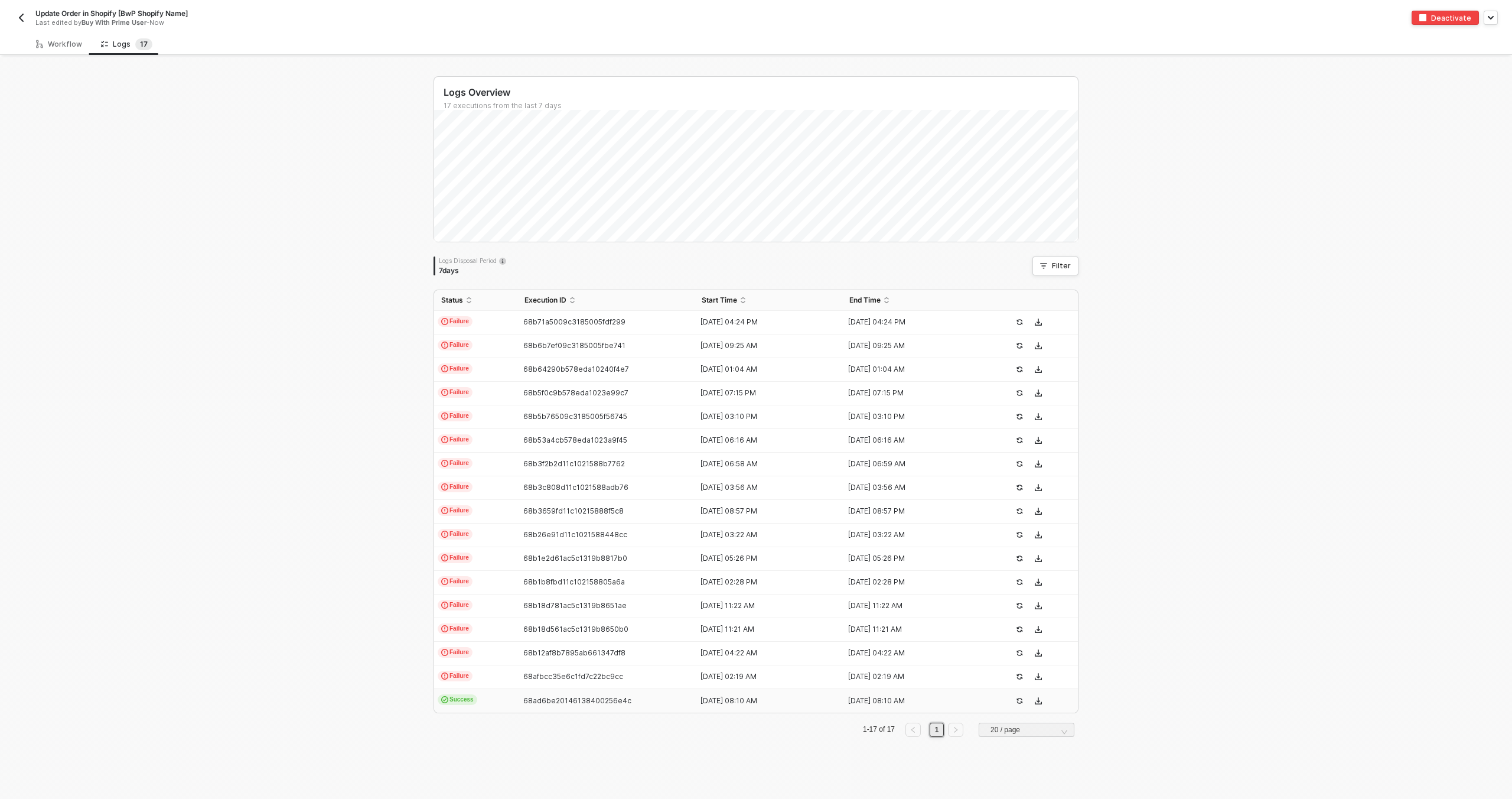
click at [489, 700] on td "Success" at bounding box center [476, 701] width 83 height 23
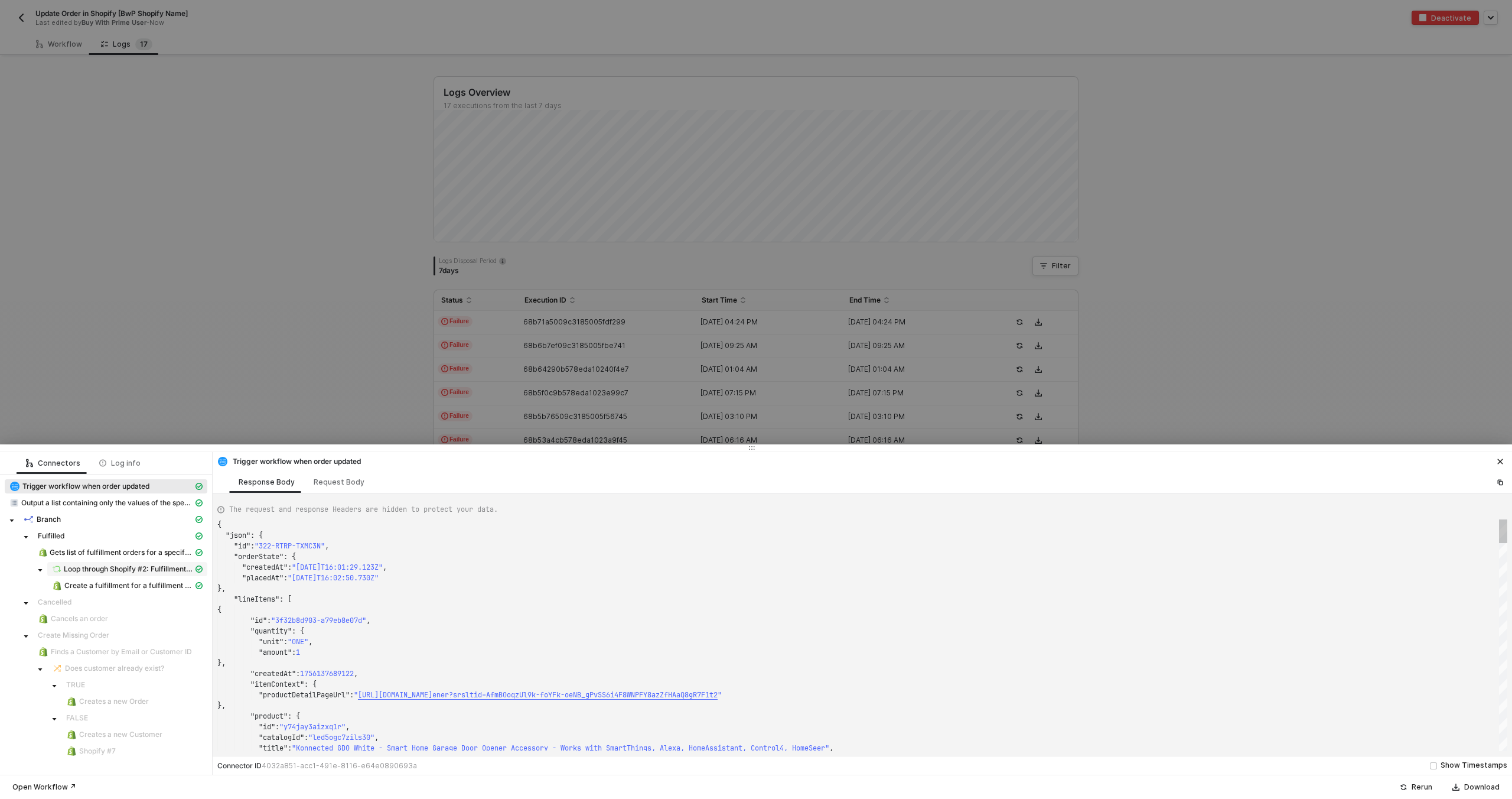
scroll to position [106, 0]
click at [109, 583] on span "Create a fulfillment for a fulfillment order" at bounding box center [129, 585] width 129 height 9
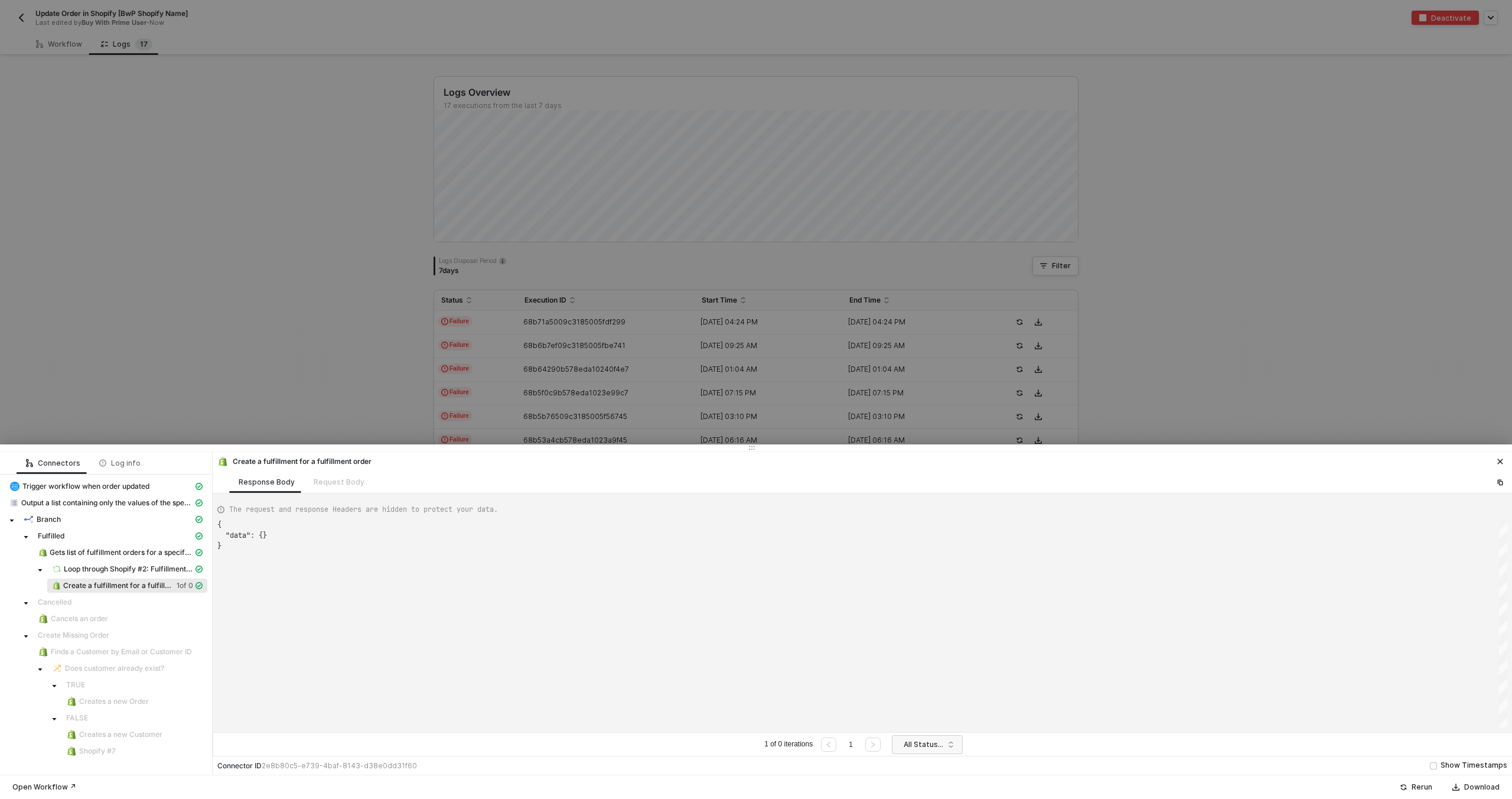
scroll to position [21, 0]
click at [378, 463] on div "Create a fulfillment for a fulfillment order" at bounding box center [862, 460] width 1300 height 17
click at [327, 489] on div "Request Body" at bounding box center [339, 482] width 70 height 22
click at [305, 542] on div "}" at bounding box center [862, 545] width 1290 height 10
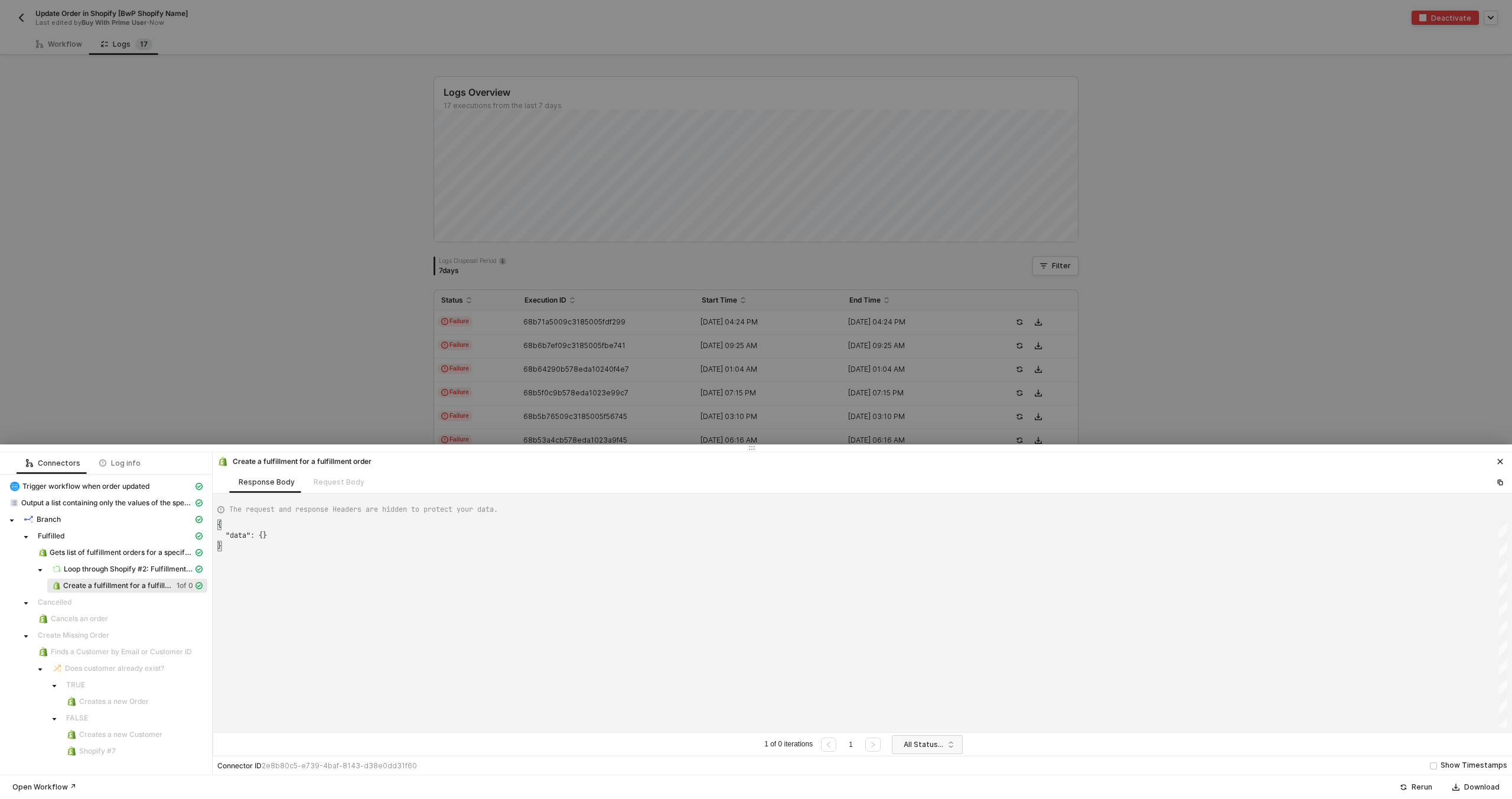
click at [282, 551] on div "}" at bounding box center [862, 545] width 1290 height 10
click at [351, 238] on div at bounding box center [756, 399] width 1512 height 799
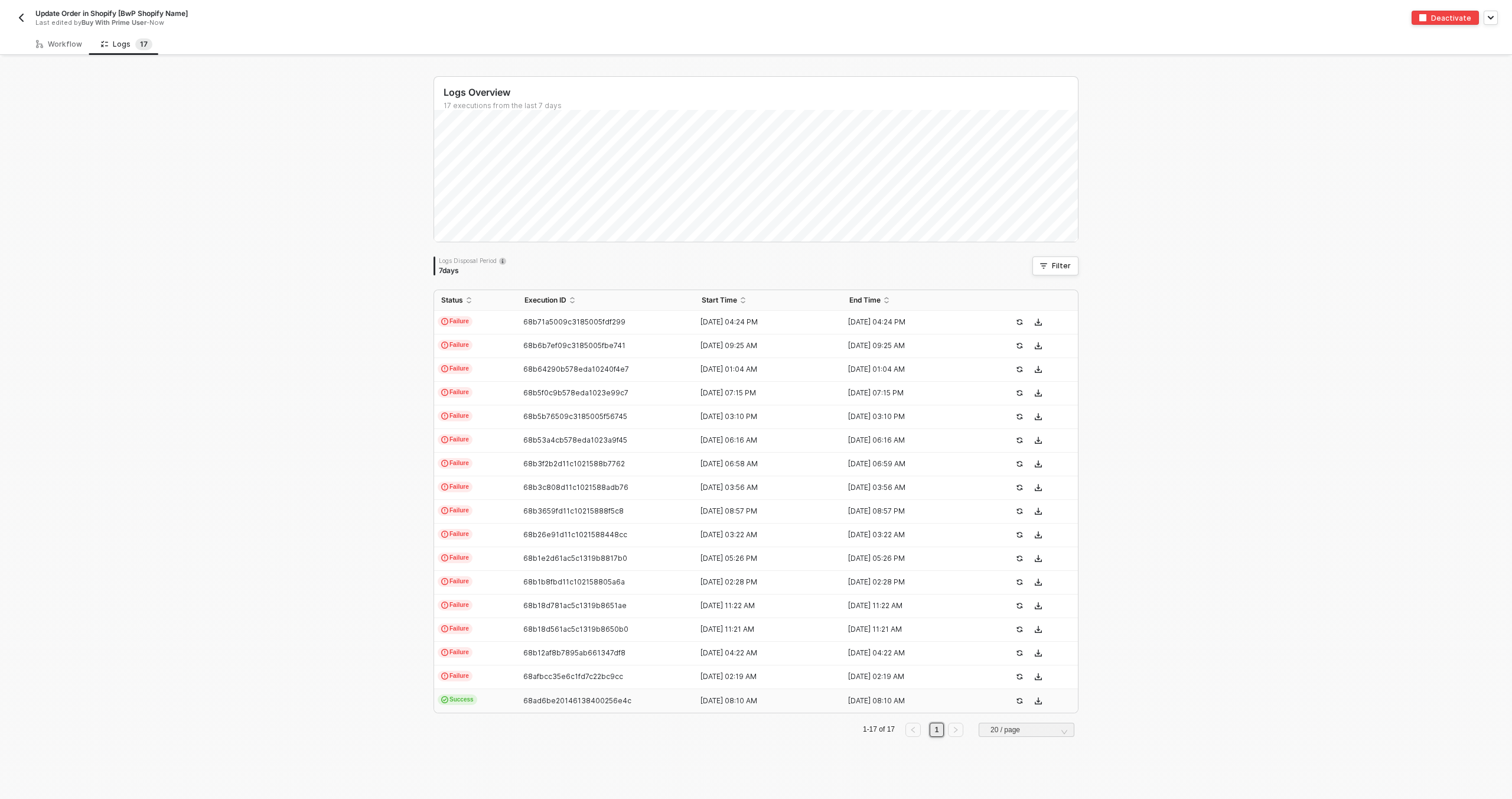
click at [23, 11] on button "button" at bounding box center [21, 17] width 14 height 14
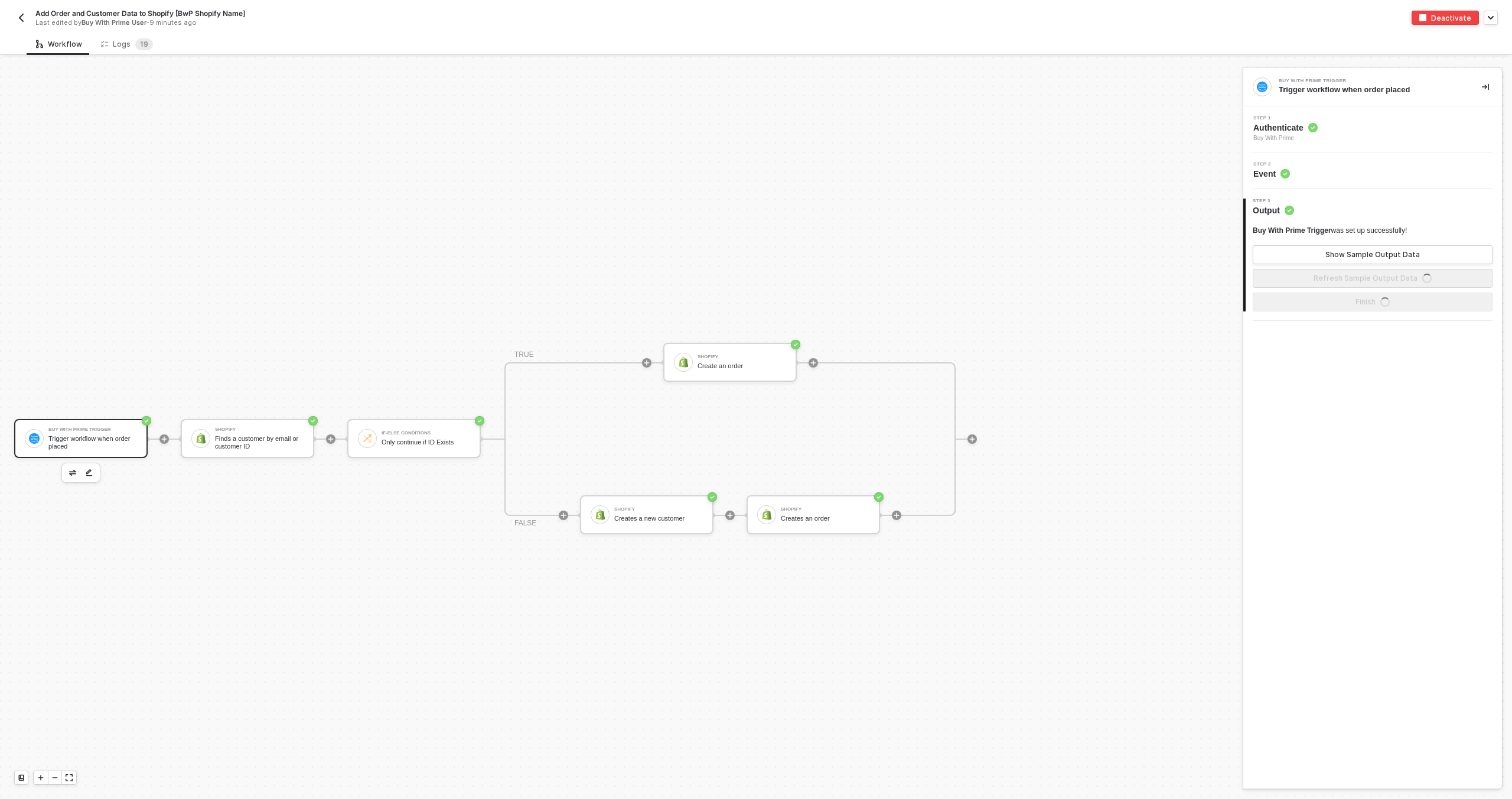
scroll to position [22, 0]
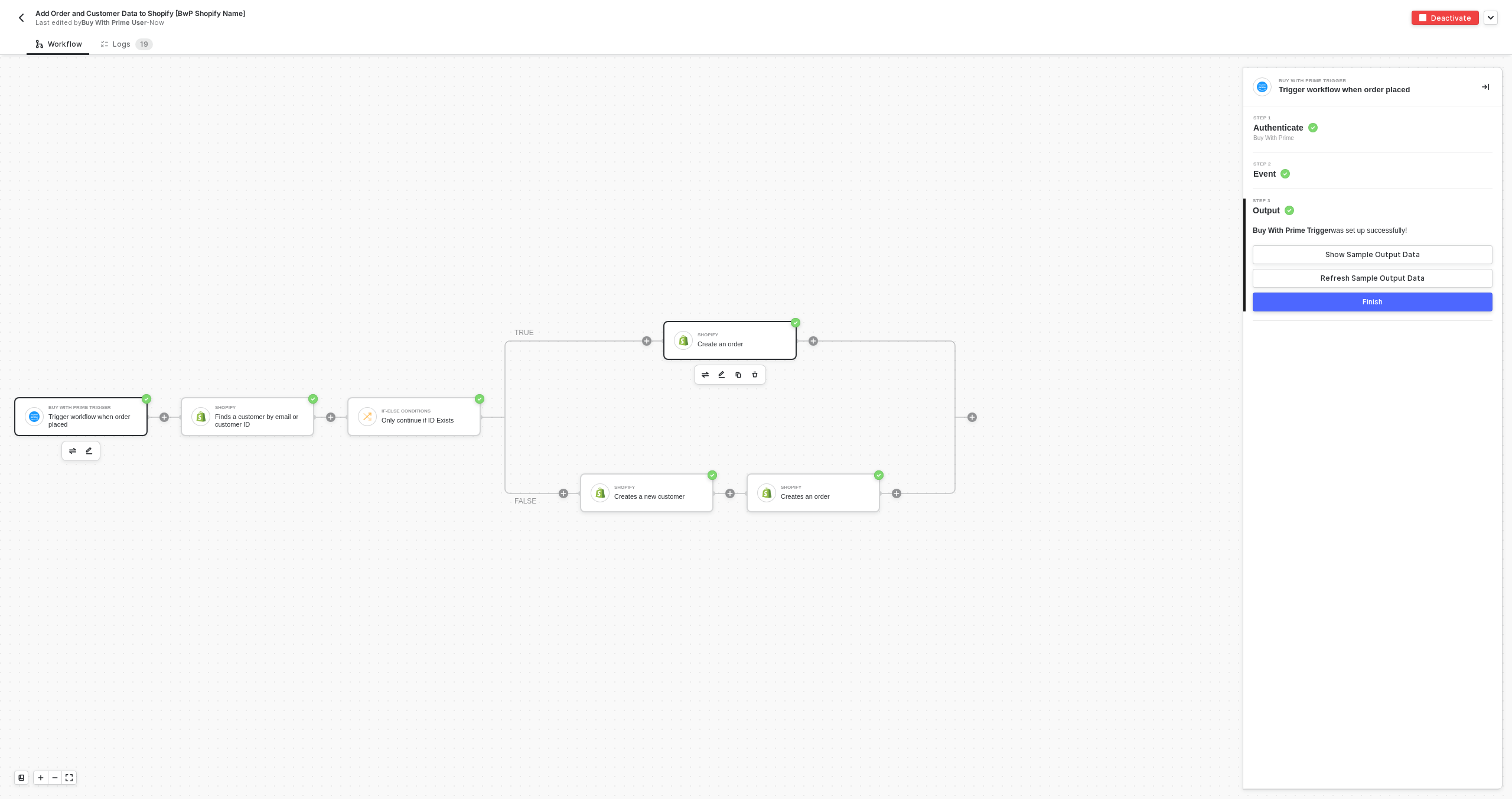
click at [740, 351] on div "Shopify Create an order" at bounding box center [729, 340] width 133 height 39
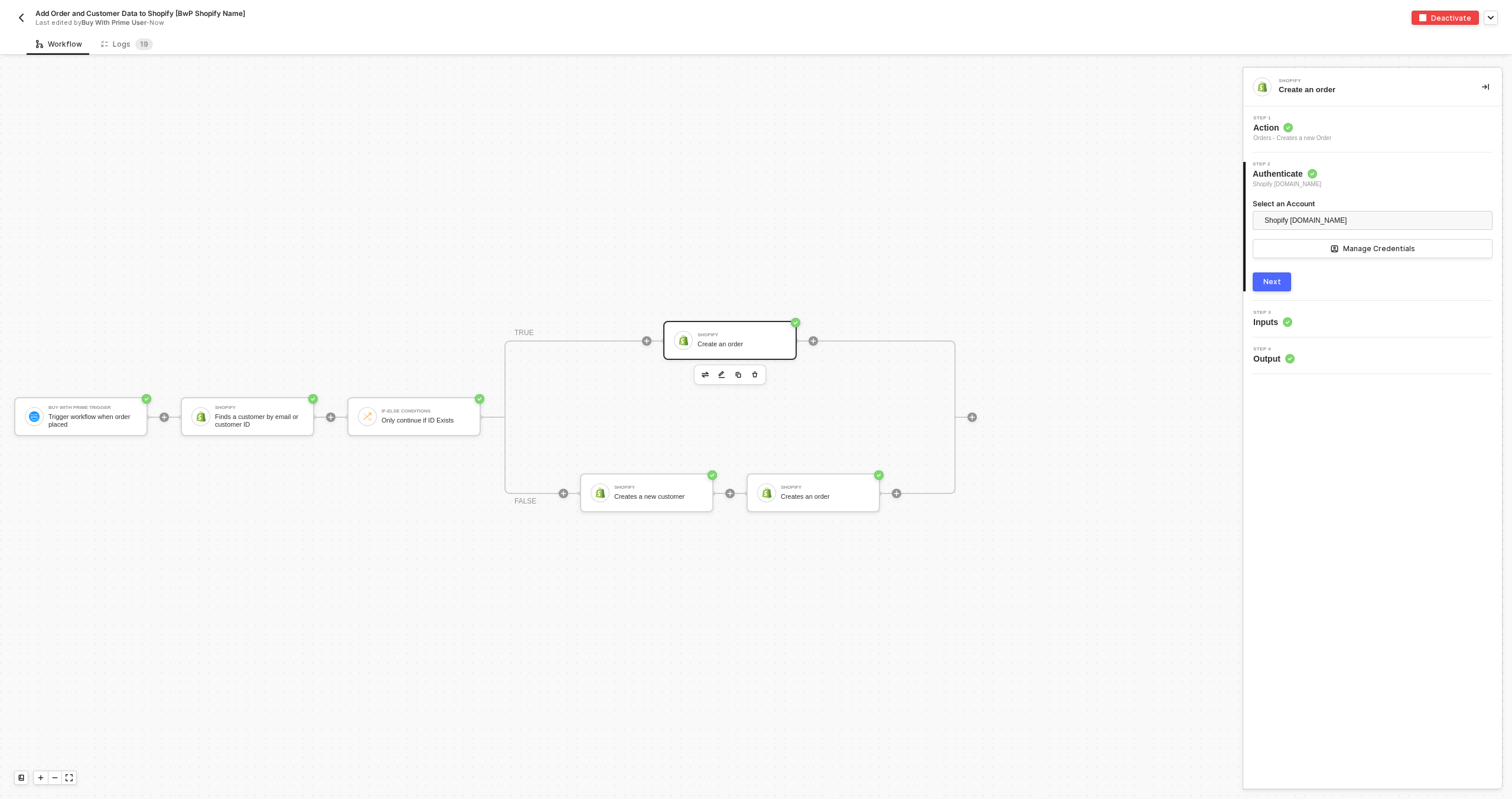
click at [1356, 317] on div "Step 3 Inputs" at bounding box center [1374, 319] width 256 height 18
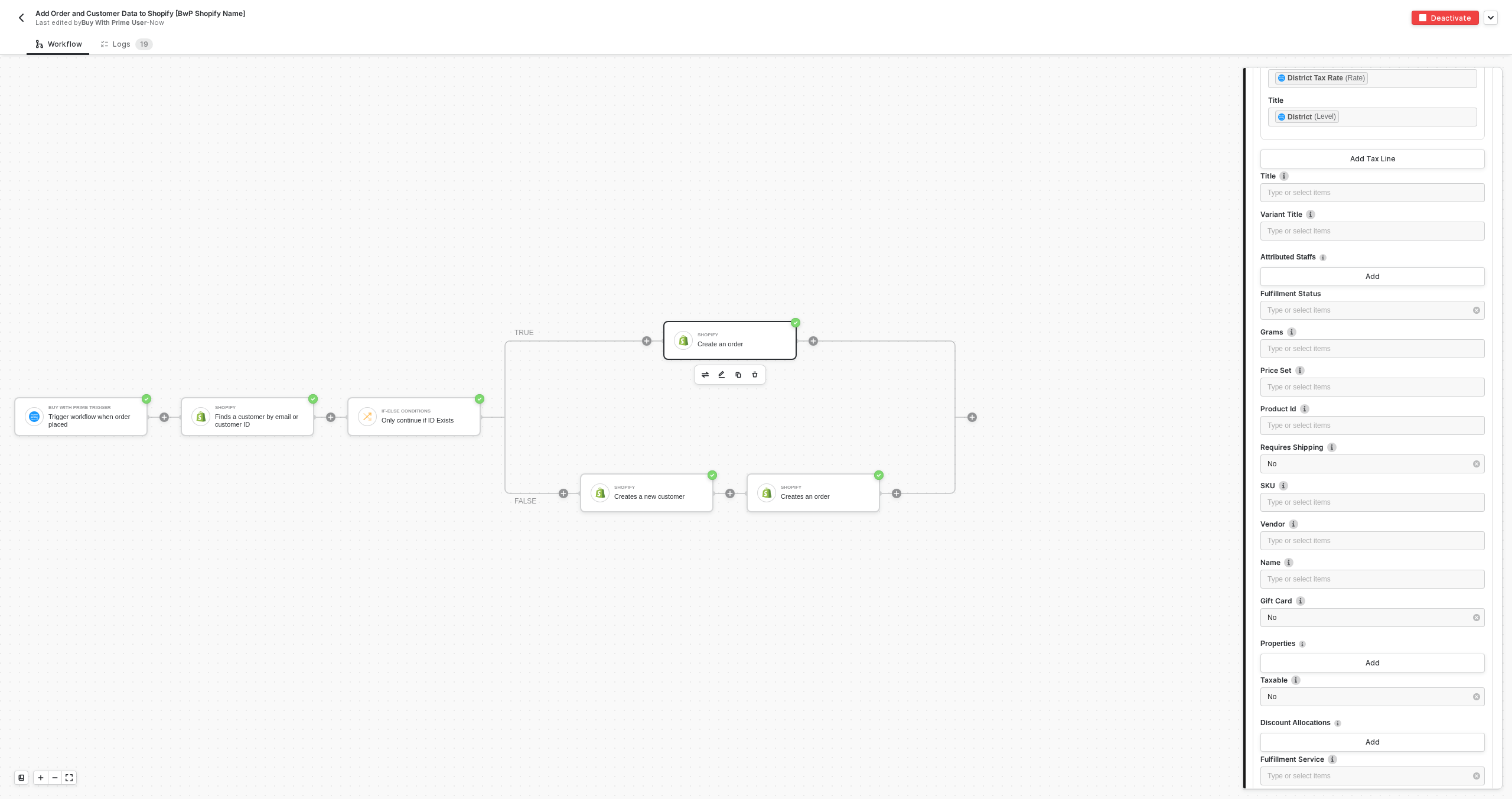
scroll to position [1021, 0]
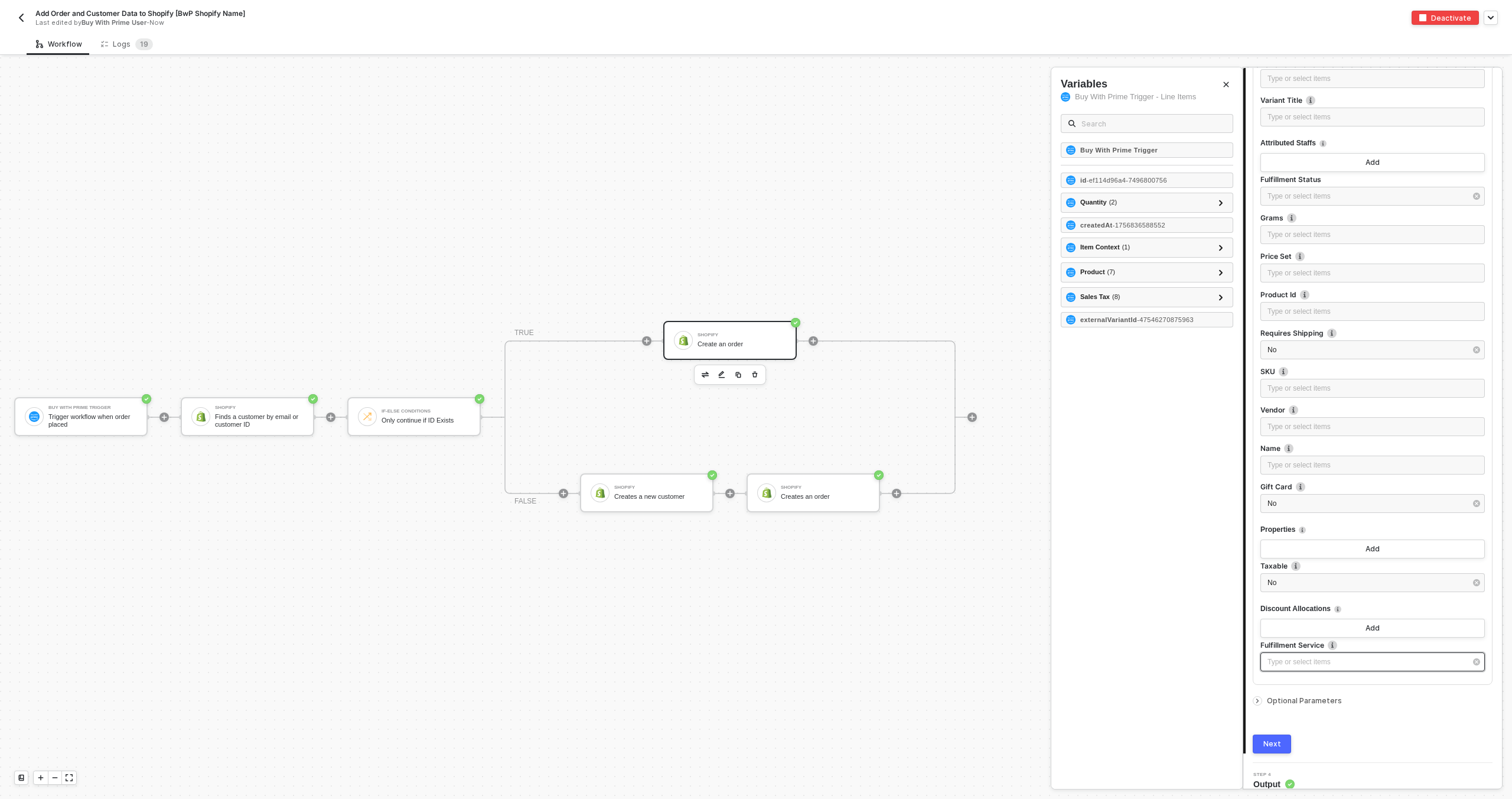
click at [1301, 665] on div "Type or select items ﻿" at bounding box center [1367, 662] width 198 height 11
click at [1312, 702] on span "Optional Parameters" at bounding box center [1305, 700] width 75 height 9
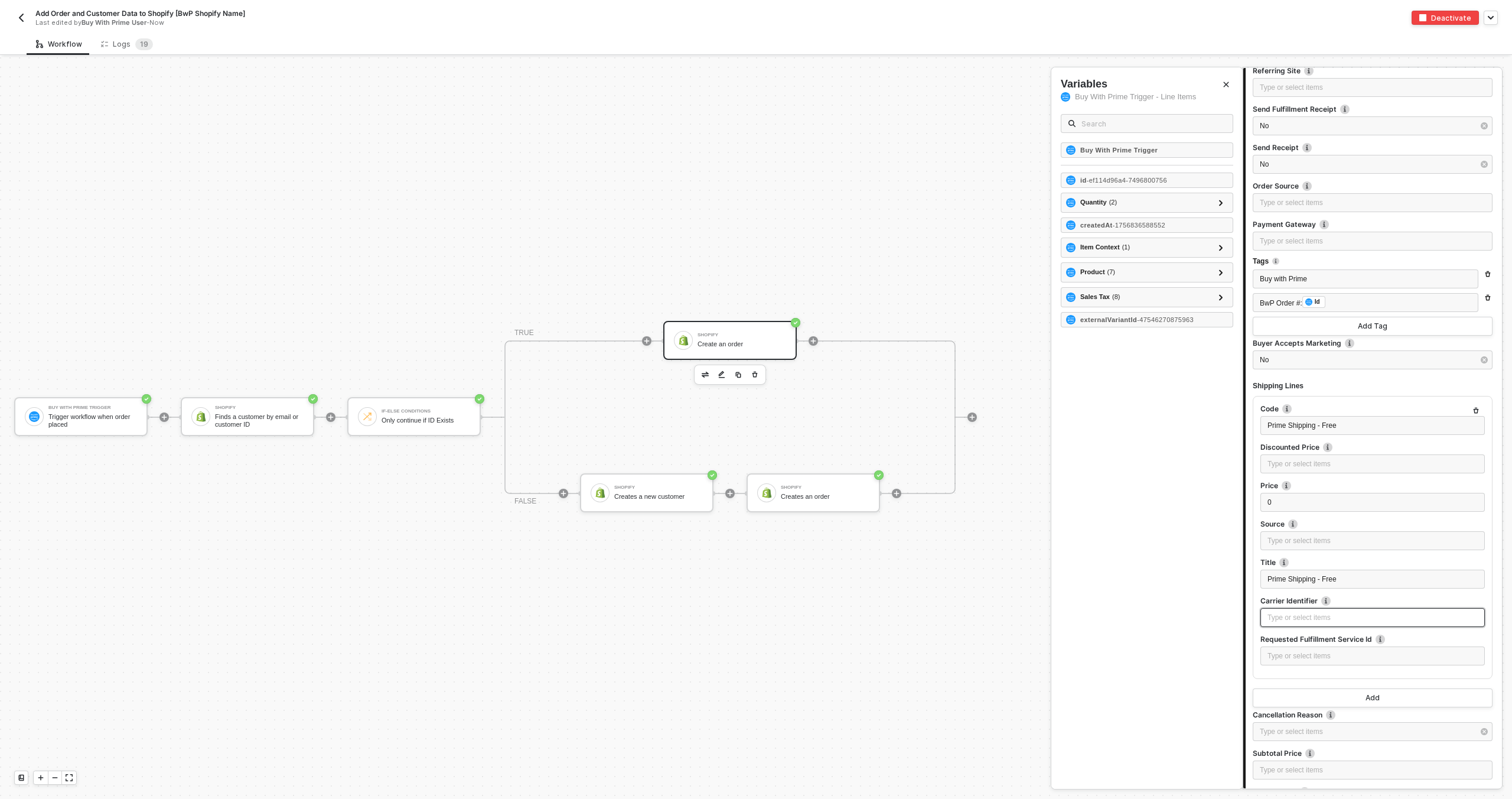
scroll to position [2699, 0]
